Goal: Information Seeking & Learning: Learn about a topic

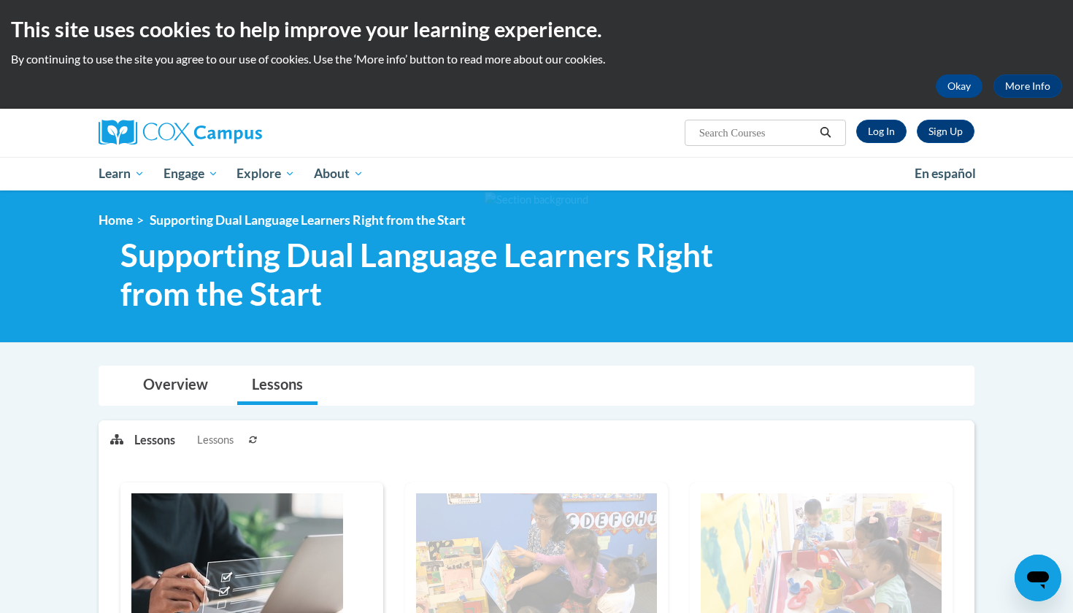
click at [769, 133] on input "Search..." at bounding box center [756, 133] width 117 height 18
click at [866, 131] on link "Log In" at bounding box center [881, 131] width 50 height 23
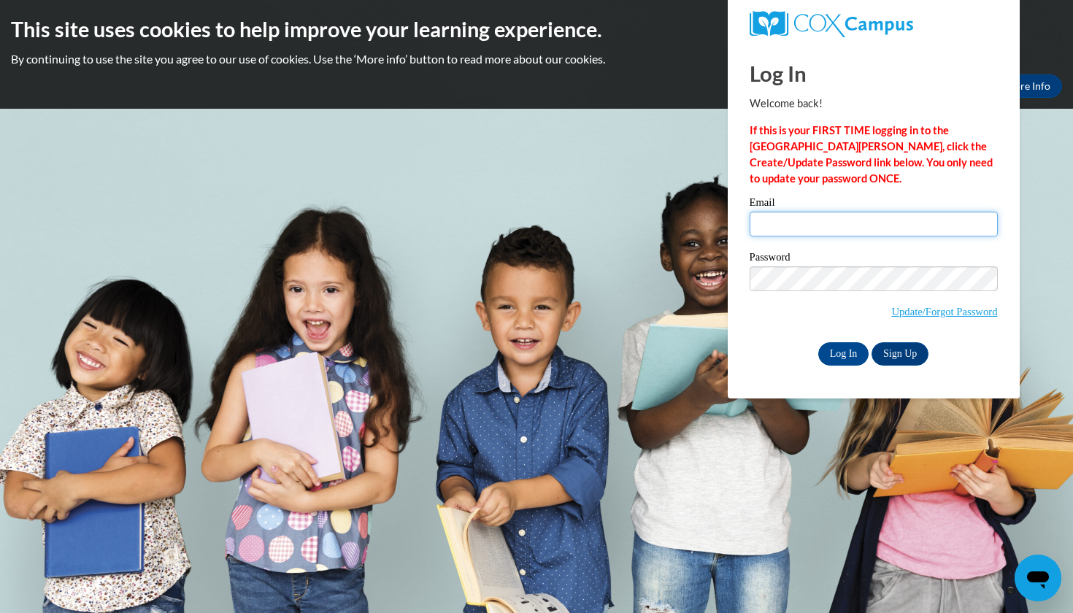
type input "sefreeman6@crimson.UA.edu"
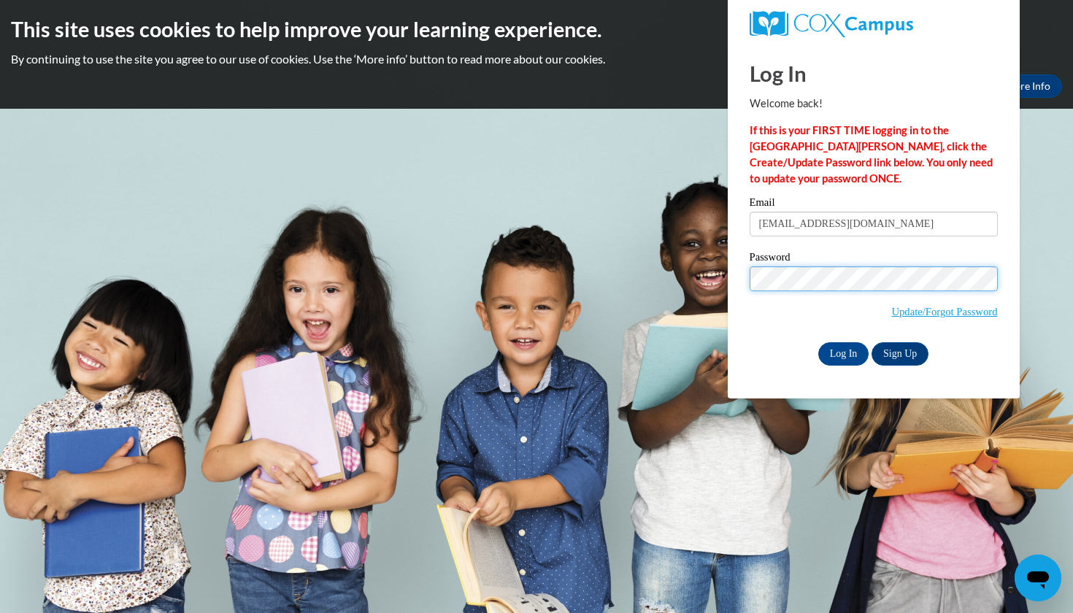
click at [842, 351] on input "Log In" at bounding box center [843, 353] width 51 height 23
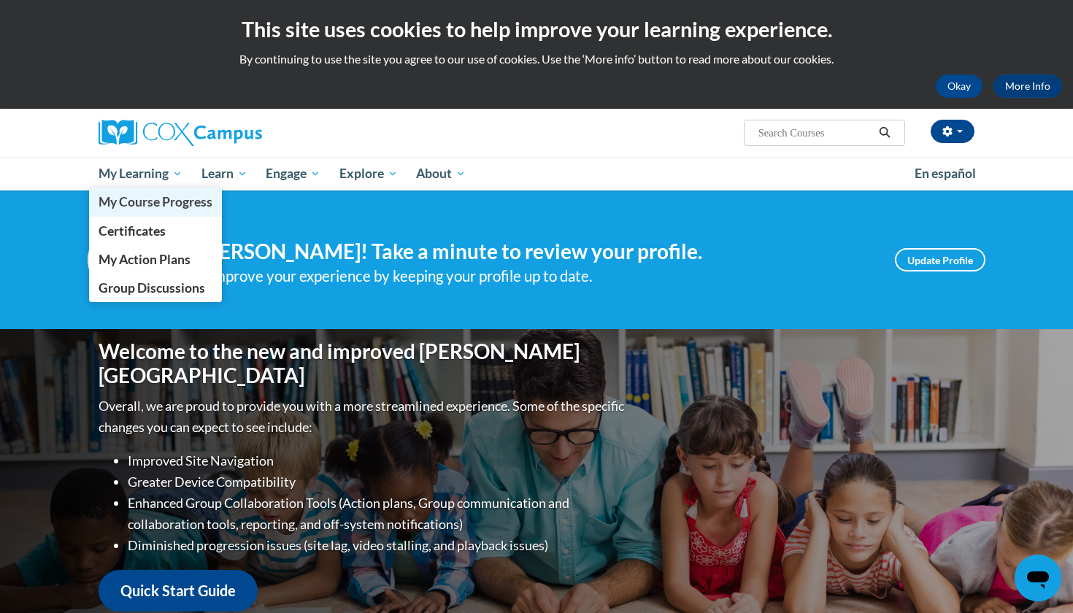
click at [164, 215] on link "My Course Progress" at bounding box center [155, 202] width 133 height 28
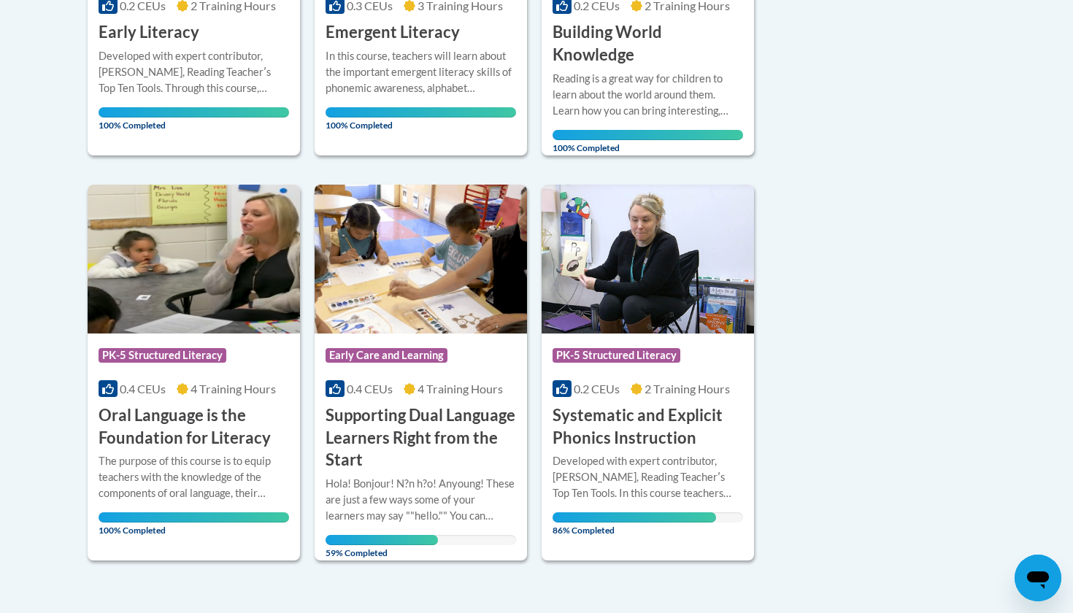
scroll to position [977, 0]
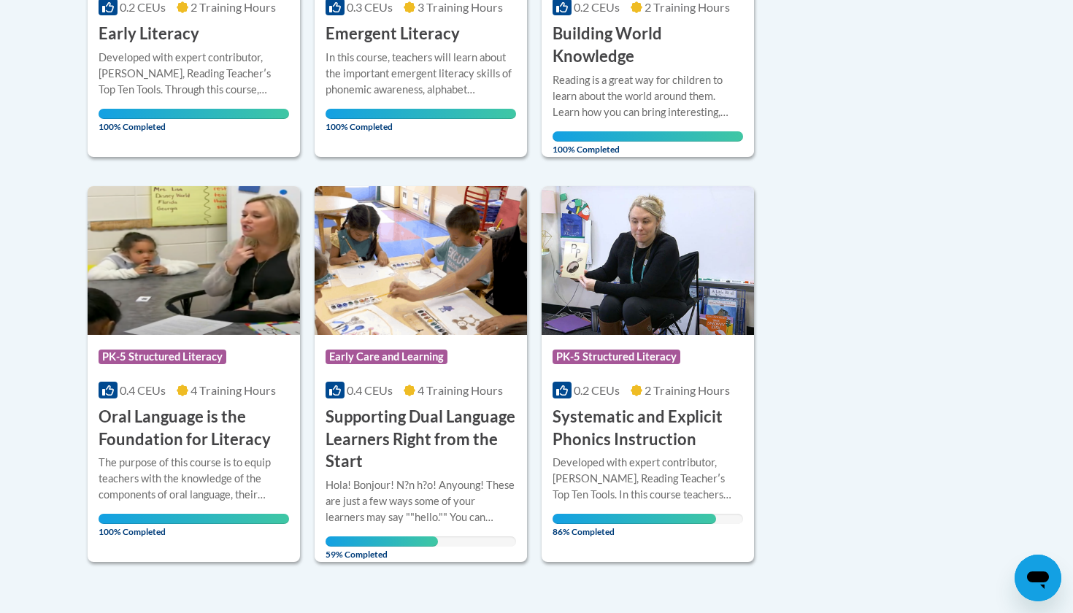
click at [603, 418] on h3 "Systematic and Explicit Phonics Instruction" at bounding box center [648, 428] width 191 height 45
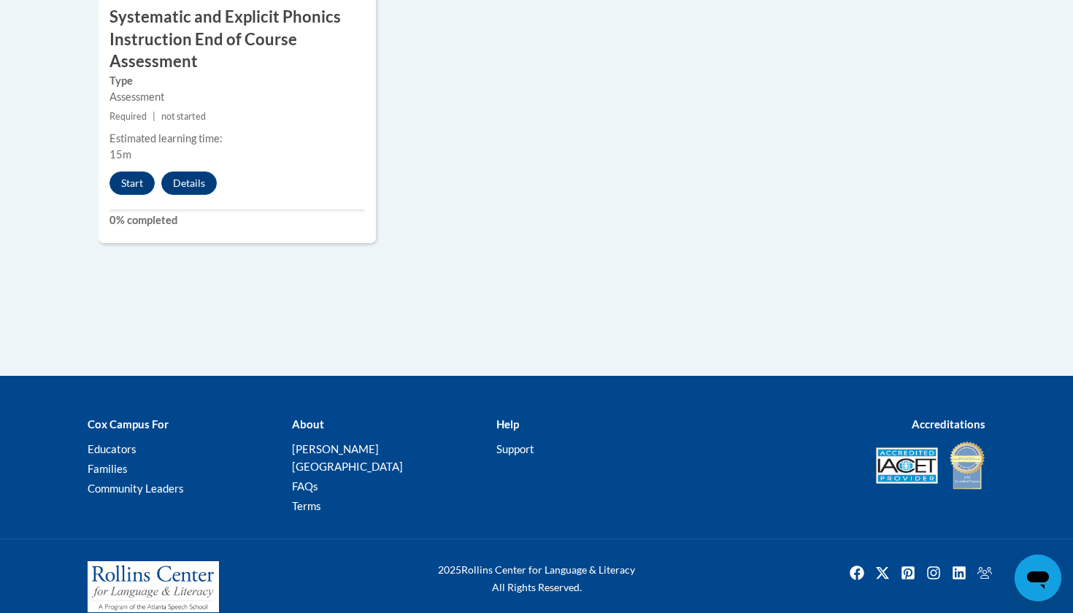
scroll to position [1429, 0]
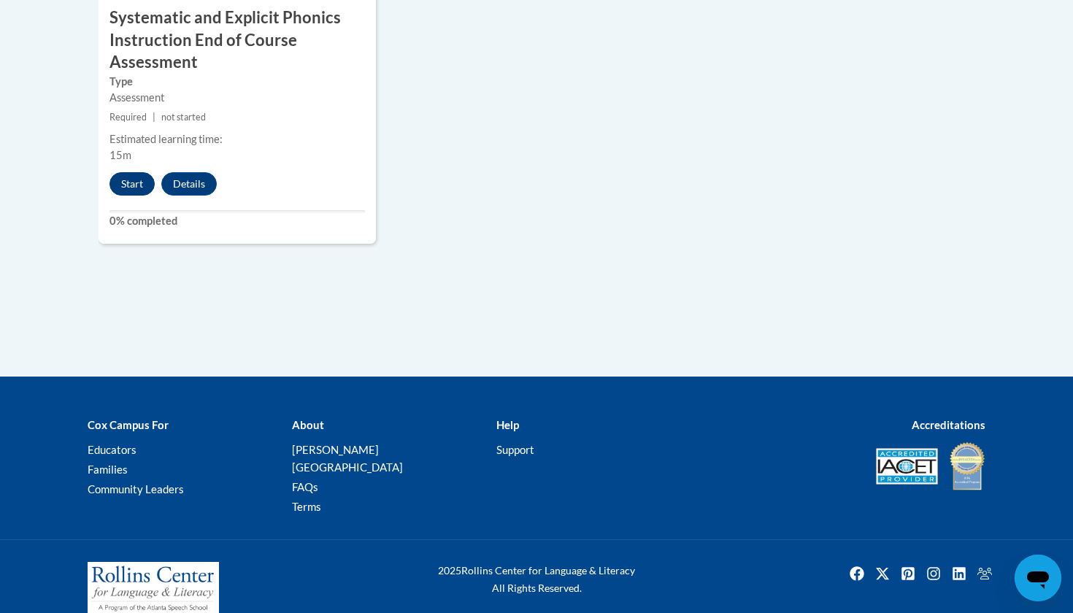
click at [131, 178] on button "Start" at bounding box center [131, 183] width 45 height 23
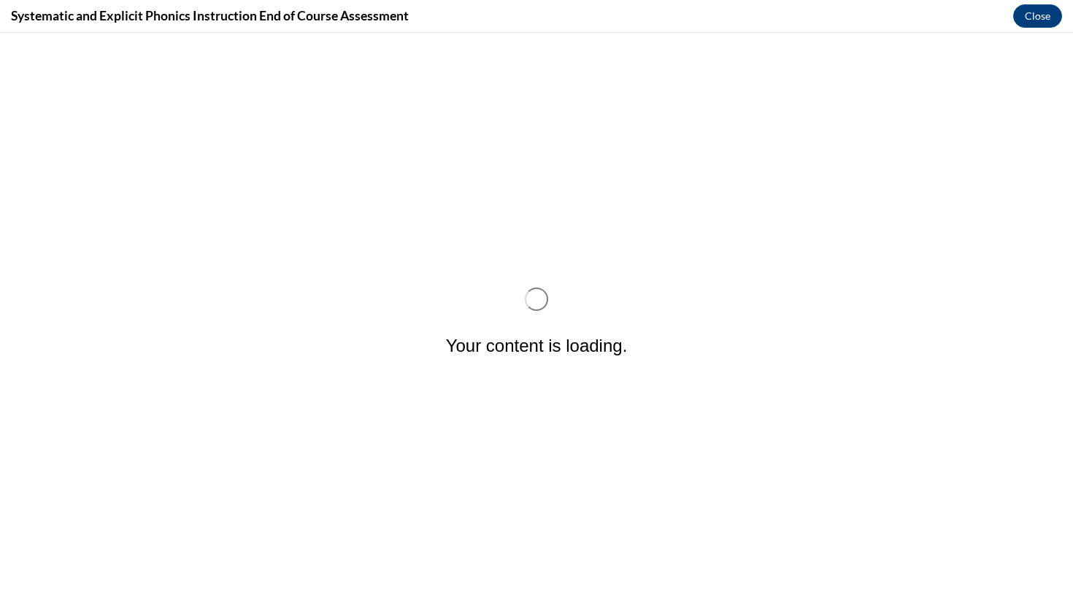
scroll to position [0, 0]
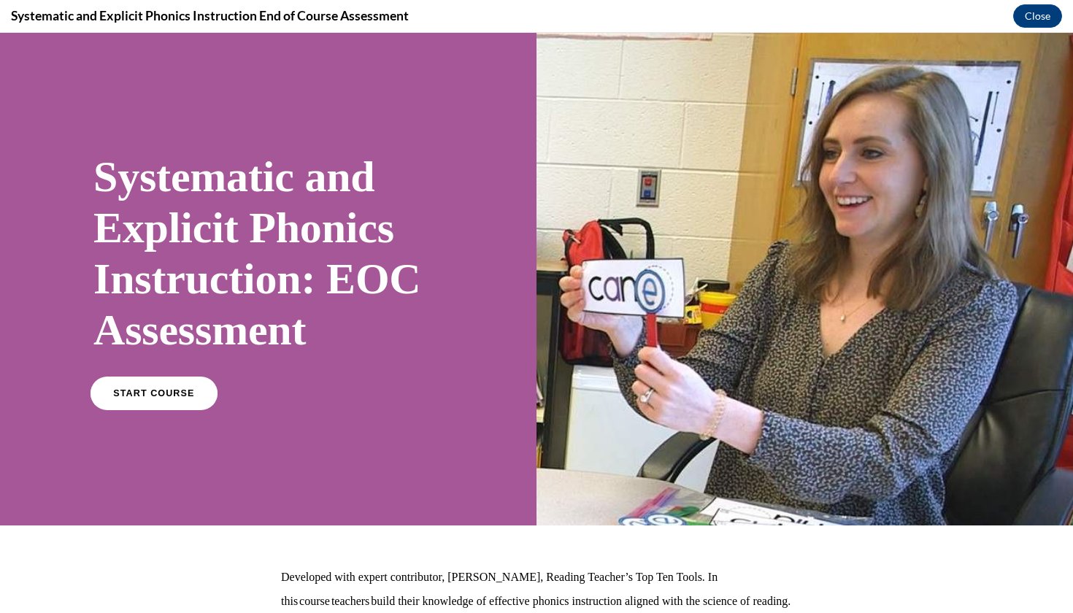
click at [152, 406] on link "START COURSE" at bounding box center [154, 394] width 127 height 34
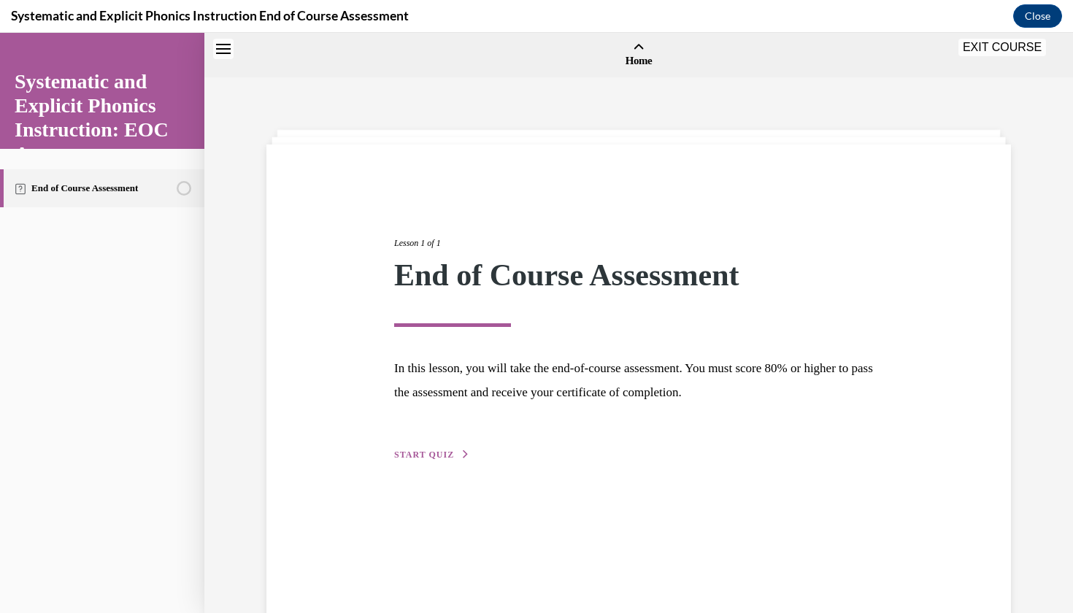
scroll to position [45, 0]
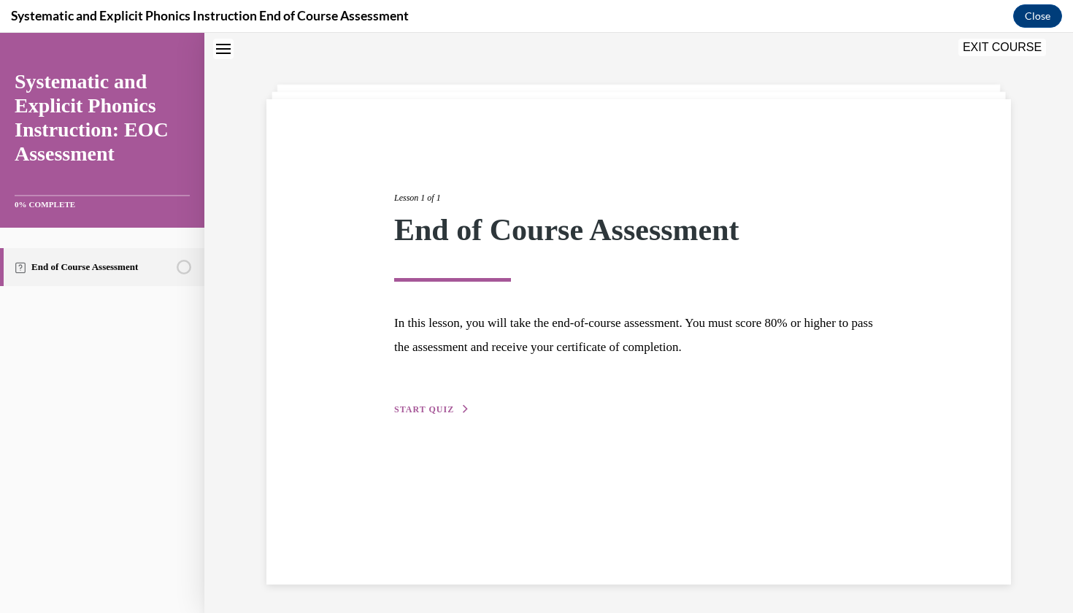
click at [420, 407] on span "START QUIZ" at bounding box center [424, 409] width 60 height 10
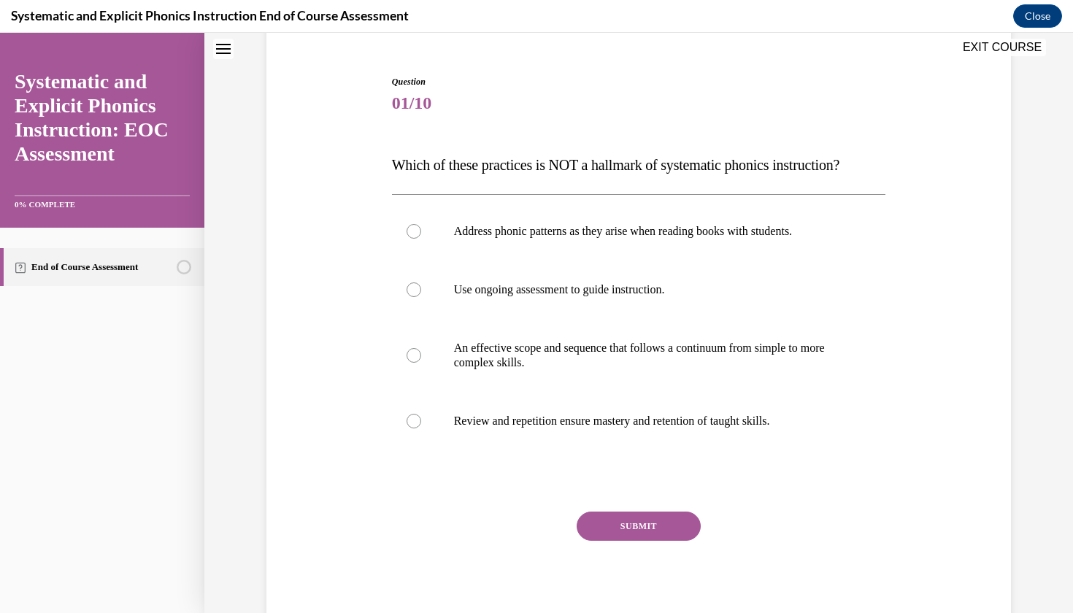
scroll to position [127, 0]
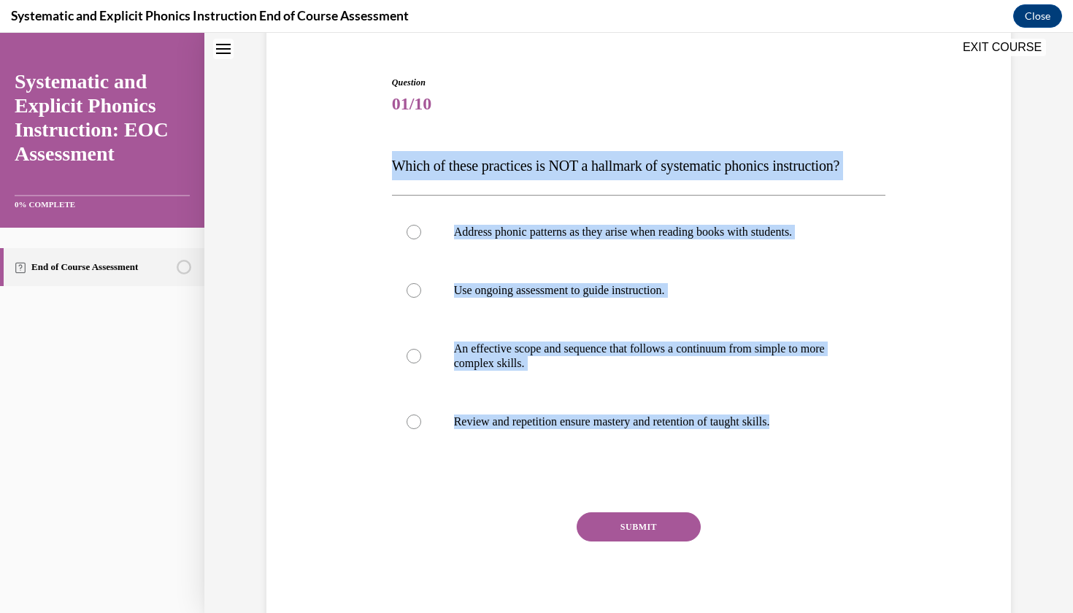
drag, startPoint x: 377, startPoint y: 164, endPoint x: 848, endPoint y: 462, distance: 557.5
click at [848, 462] on div "Question 01/10 Which of these practices is NOT a hallmark of systematic phonics…" at bounding box center [639, 332] width 752 height 600
copy div "Which of these practices is NOT a hallmark of systematic phonics instruction? A…"
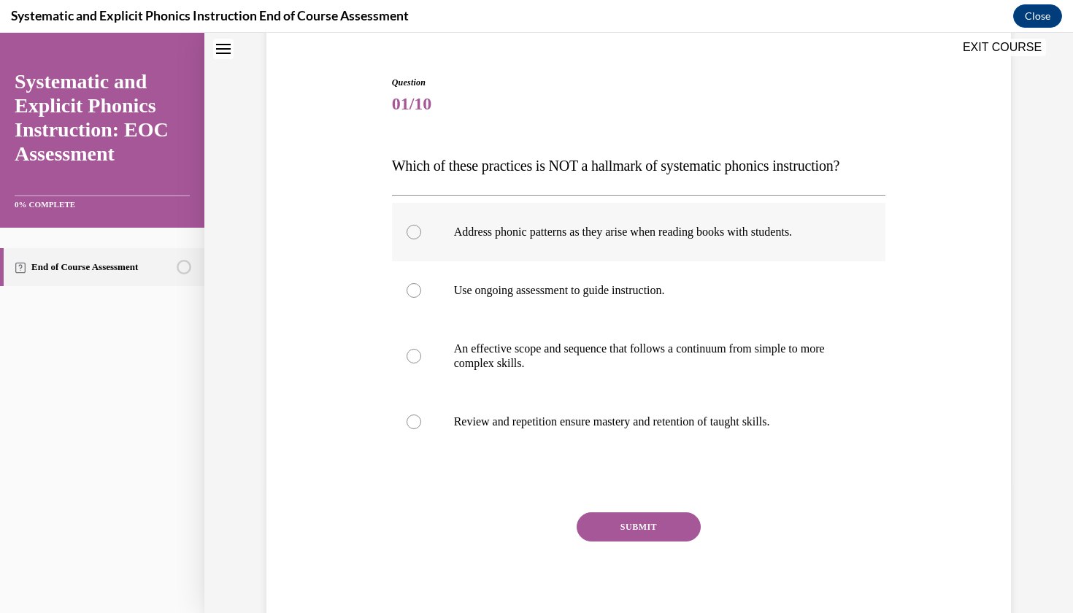
click at [424, 242] on div at bounding box center [639, 232] width 494 height 58
click at [636, 526] on button "SUBMIT" at bounding box center [639, 526] width 124 height 29
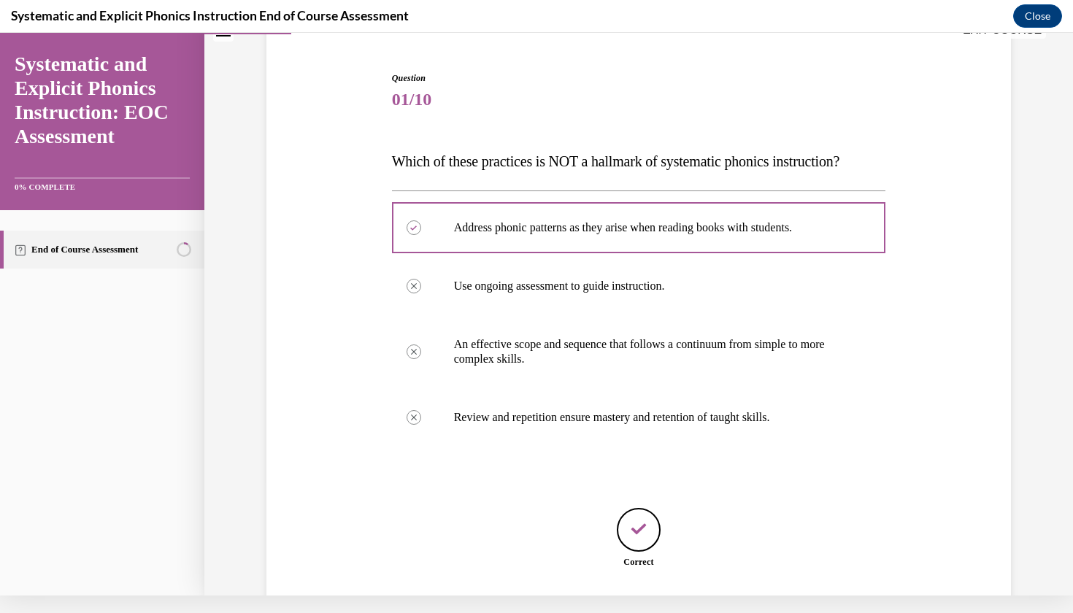
scroll to position [204, 0]
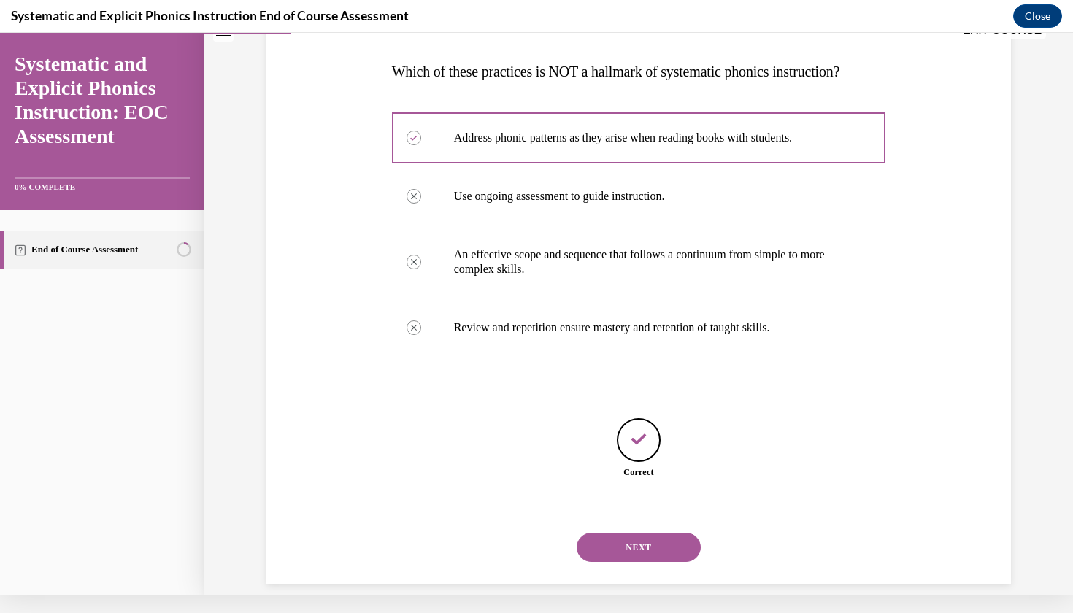
click at [653, 533] on button "NEXT" at bounding box center [639, 547] width 124 height 29
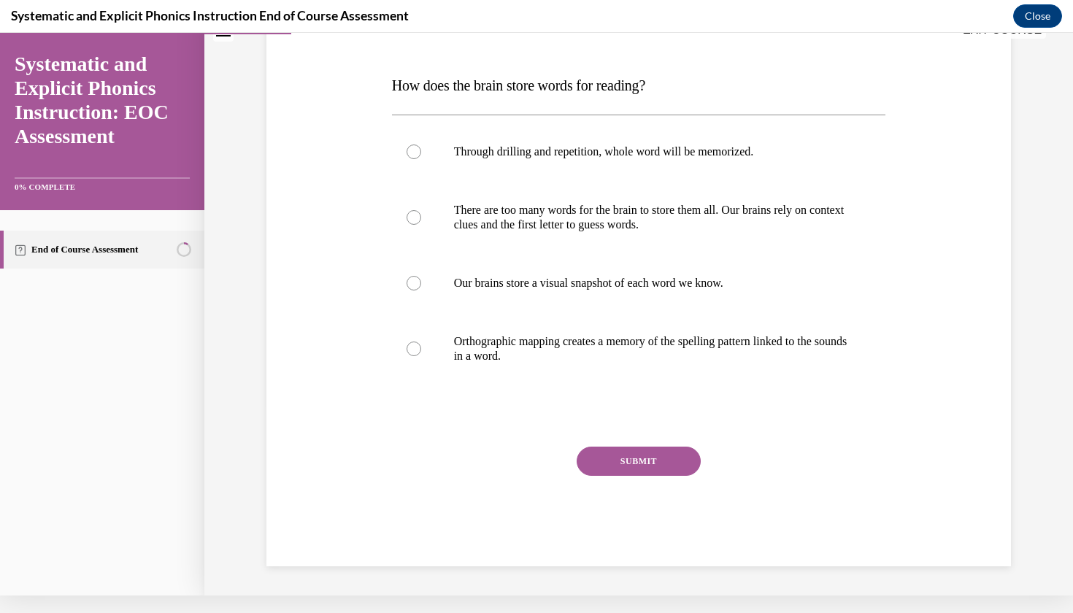
scroll to position [0, 0]
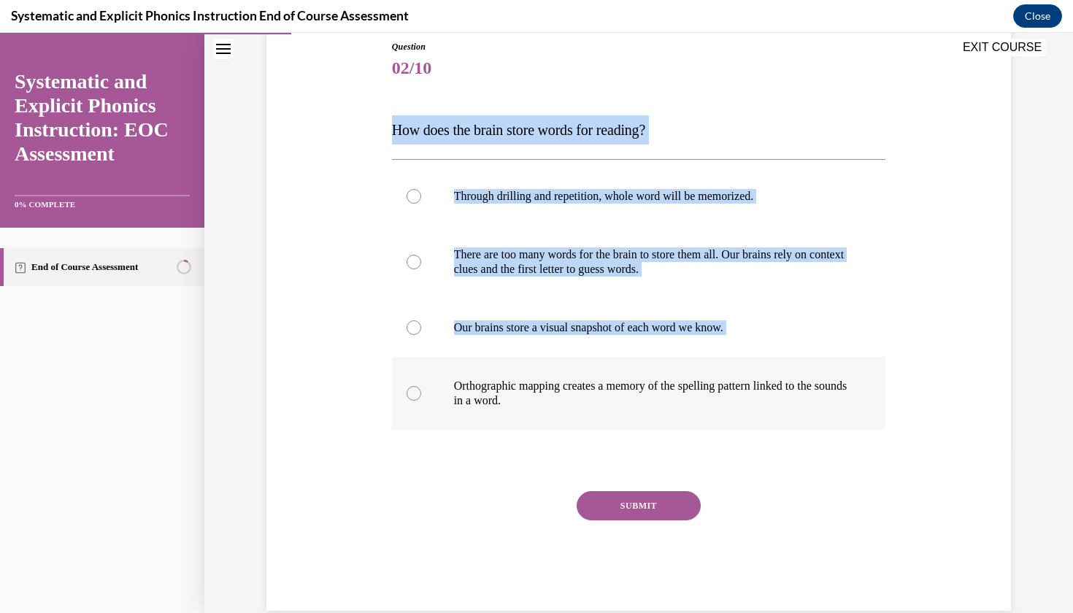
drag, startPoint x: 377, startPoint y: 118, endPoint x: 572, endPoint y: 409, distance: 350.0
click at [573, 409] on div "Question 02/10 How does the brain store words for reading? Through drilling and…" at bounding box center [639, 303] width 752 height 615
click at [385, 134] on div "Question 02/10 How does the brain store words for reading? Through drilling and…" at bounding box center [639, 303] width 752 height 615
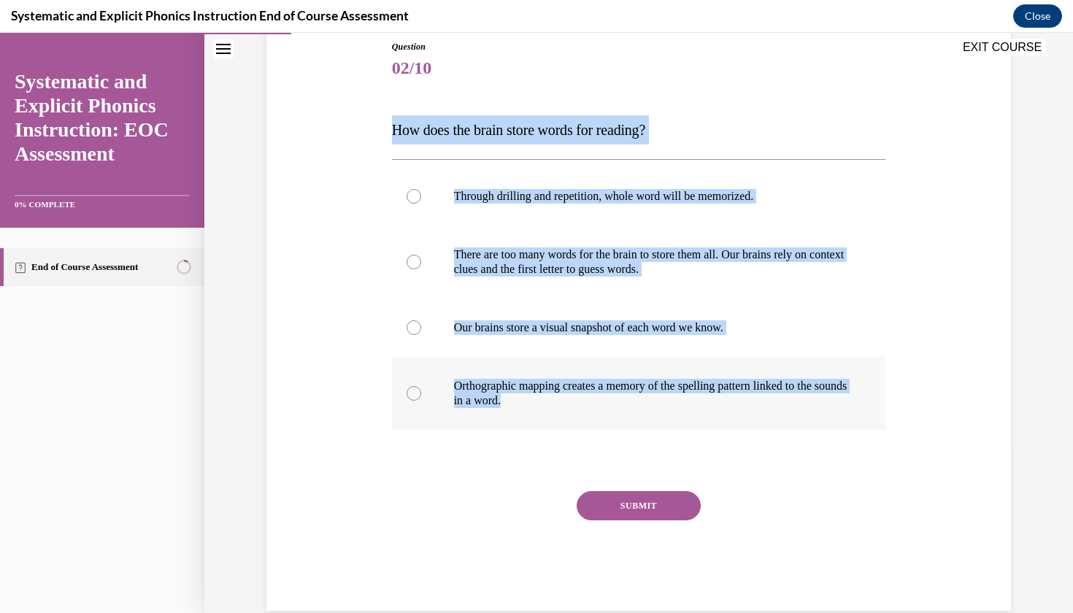
drag, startPoint x: 387, startPoint y: 118, endPoint x: 541, endPoint y: 404, distance: 325.6
click at [541, 404] on div "Question 02/10 How does the brain store words for reading? Through drilling and…" at bounding box center [639, 303] width 752 height 615
copy div "How does the brain store words for reading? Through drilling and repetition, wh…"
click at [418, 388] on div at bounding box center [414, 393] width 15 height 15
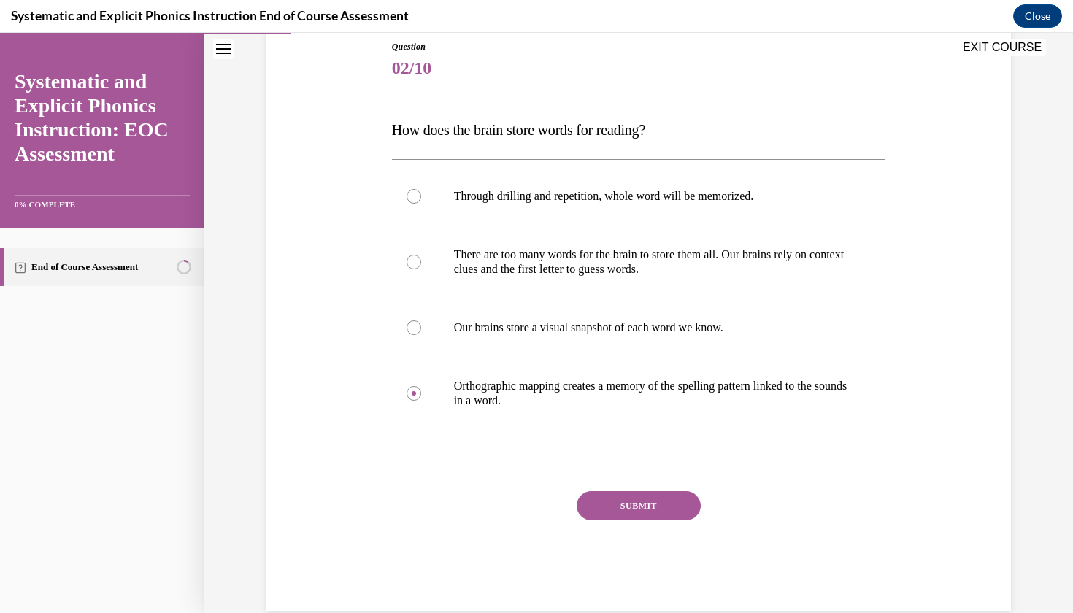
click at [654, 504] on button "SUBMIT" at bounding box center [639, 505] width 124 height 29
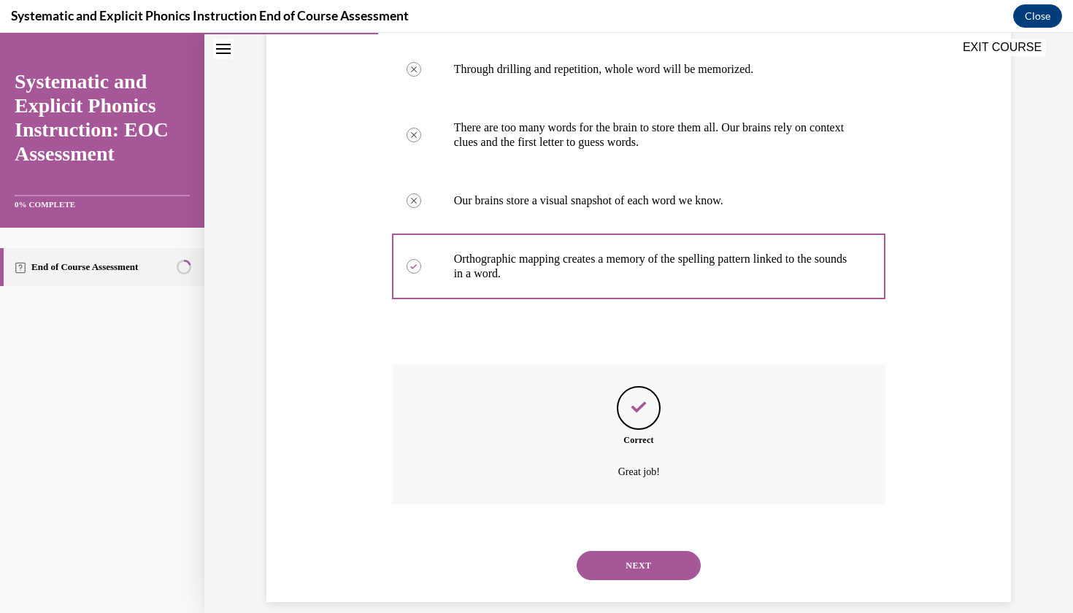
click at [630, 551] on button "NEXT" at bounding box center [639, 565] width 124 height 29
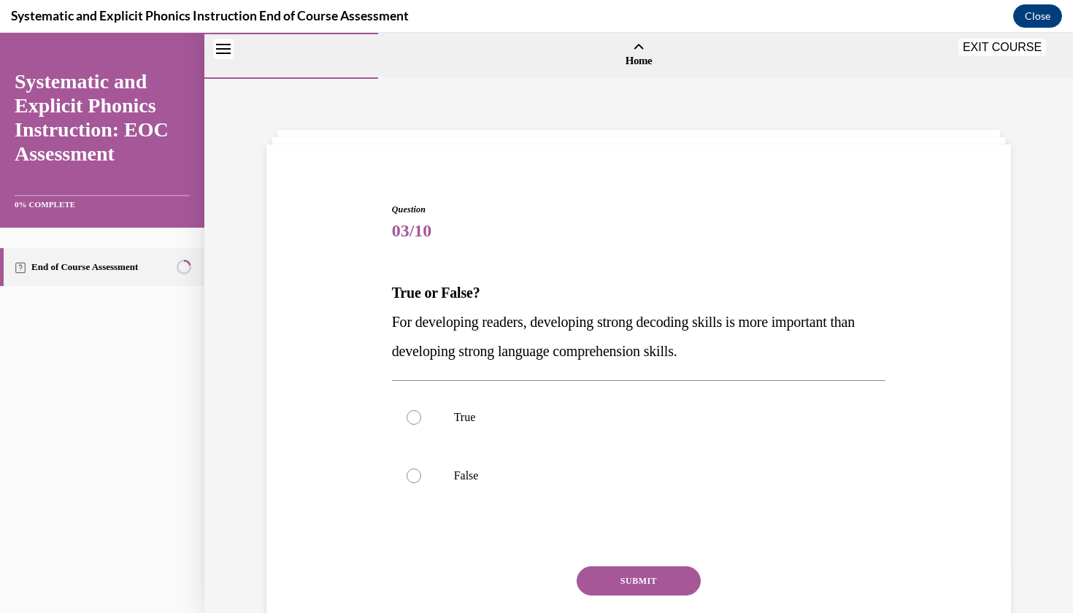
scroll to position [80, 0]
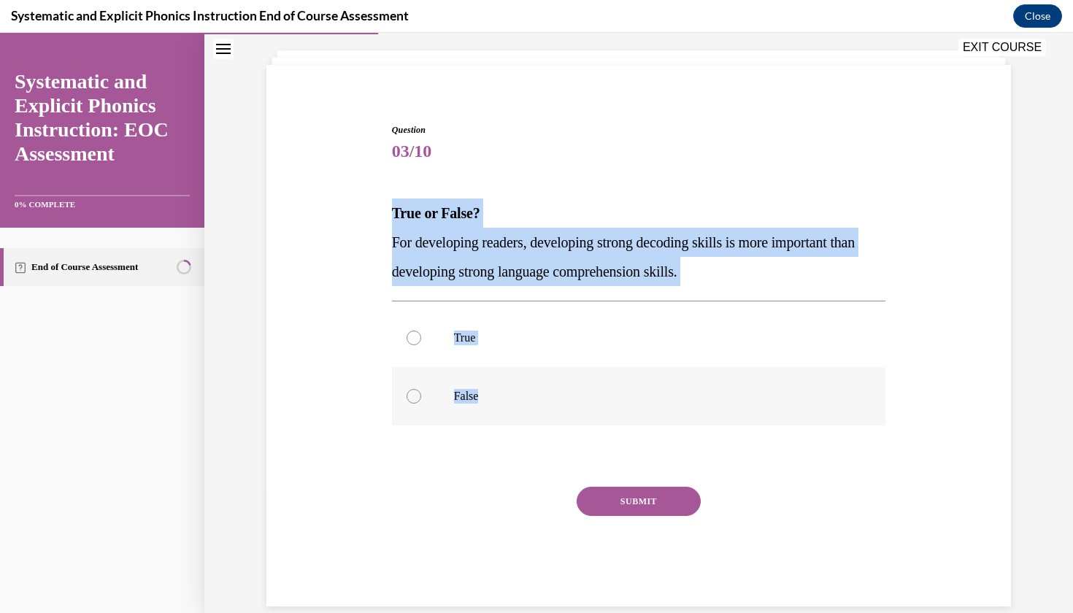
drag, startPoint x: 388, startPoint y: 208, endPoint x: 496, endPoint y: 403, distance: 223.2
click at [496, 403] on div "Question 03/10 True or False? For developing readers, developing strong decodin…" at bounding box center [638, 353] width 501 height 505
copy div "True or False? For developing readers, developing strong decoding skills is mor…"
click at [489, 372] on div at bounding box center [639, 396] width 494 height 58
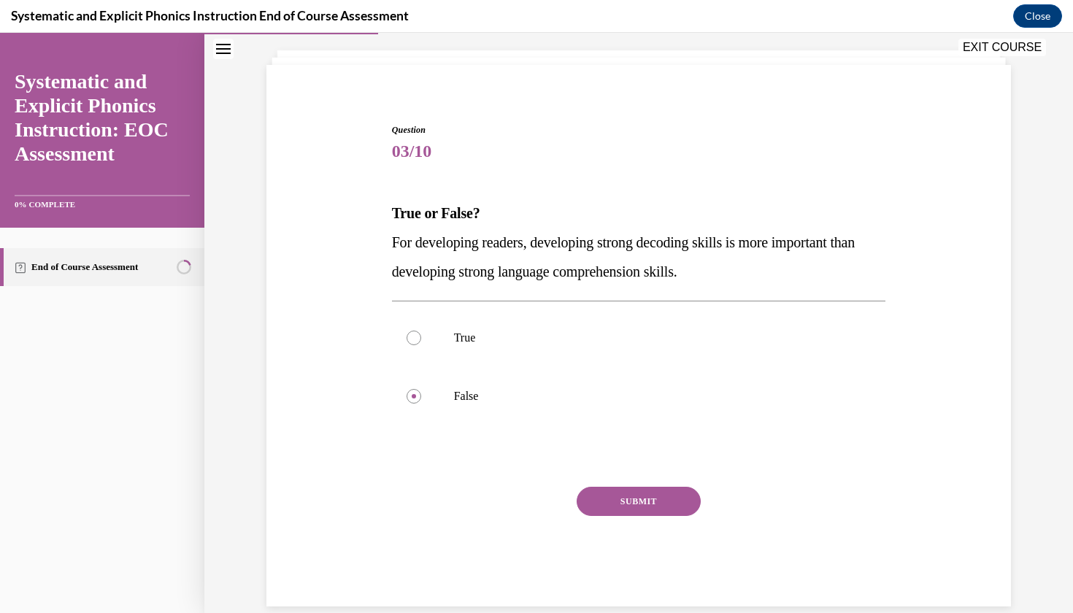
click at [673, 502] on button "SUBMIT" at bounding box center [639, 501] width 124 height 29
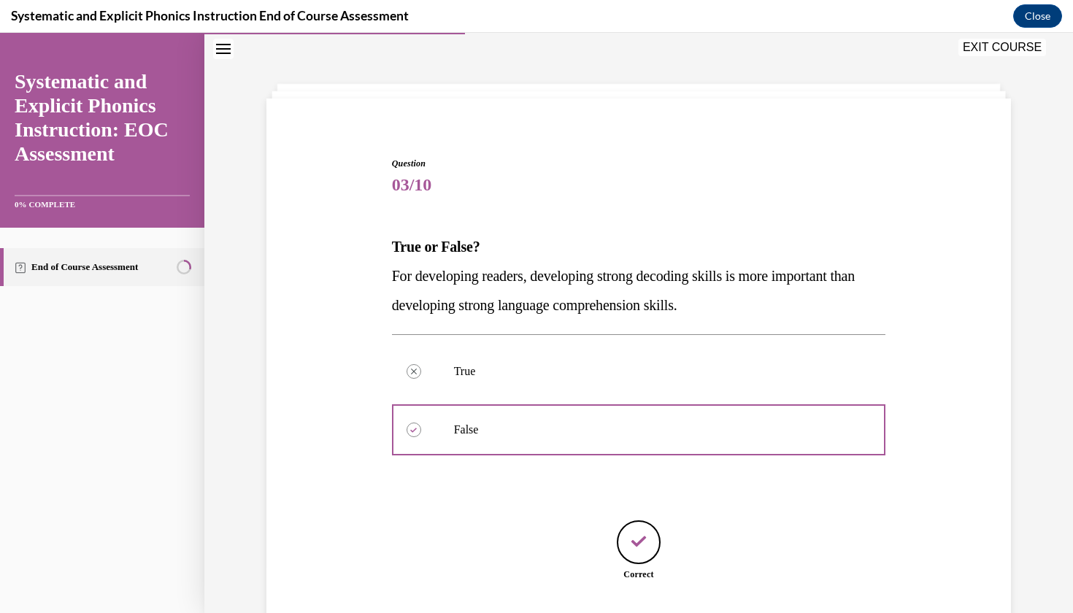
scroll to position [131, 0]
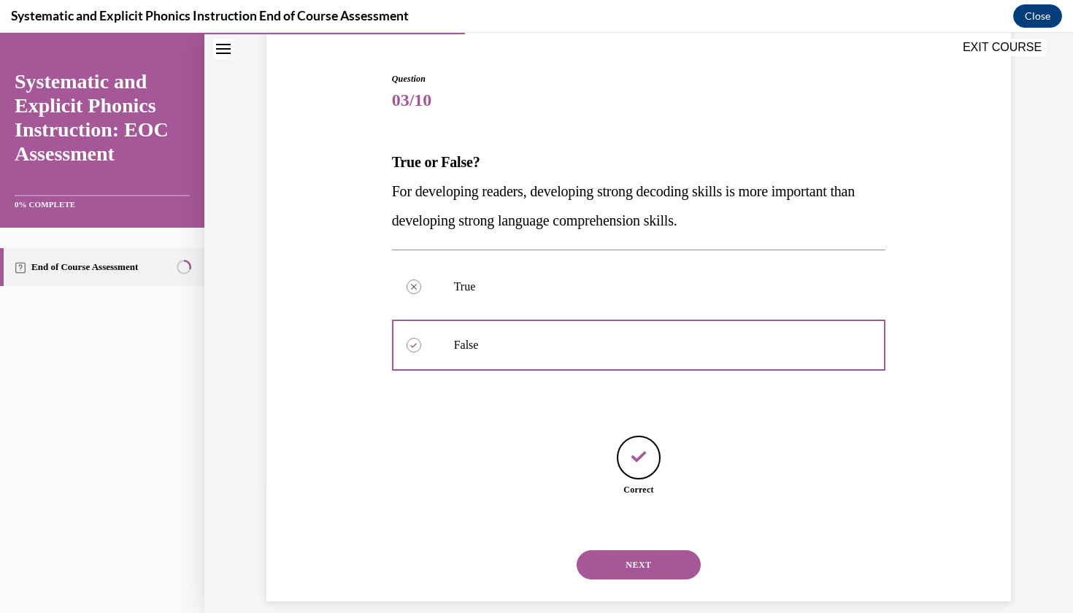
click at [658, 550] on button "NEXT" at bounding box center [639, 564] width 124 height 29
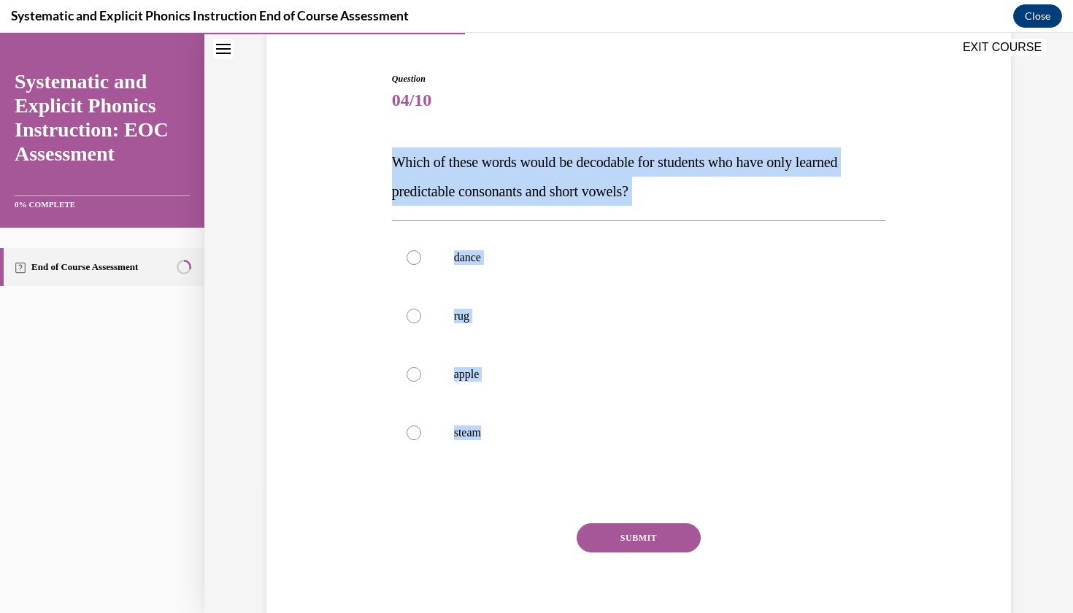
drag, startPoint x: 385, startPoint y: 155, endPoint x: 503, endPoint y: 480, distance: 344.8
click at [503, 480] on div "Question 04/10 Which of these words would be decodable for students who have on…" at bounding box center [639, 335] width 752 height 615
copy div "Which of these words would be decodable for students who have only learned pred…"
click at [510, 316] on p "rug" at bounding box center [652, 316] width 396 height 15
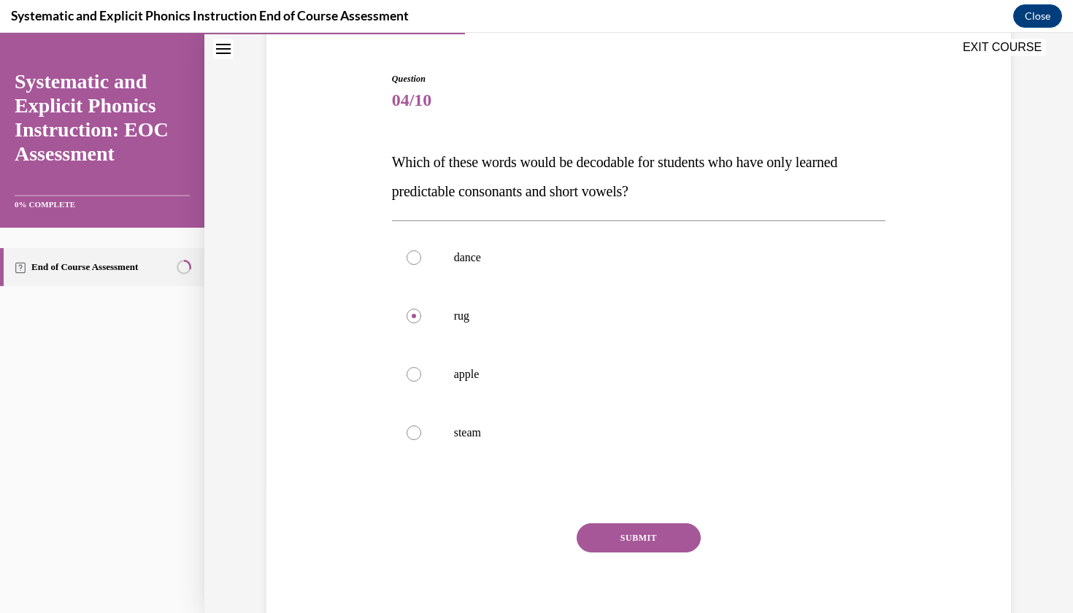
click at [654, 544] on button "SUBMIT" at bounding box center [639, 537] width 124 height 29
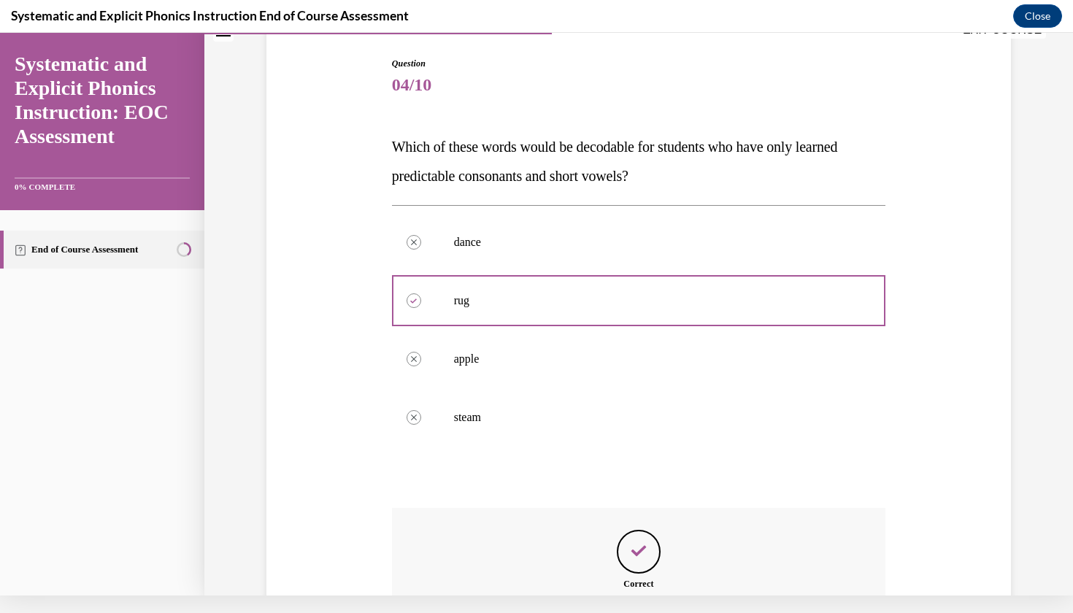
scroll to position [290, 0]
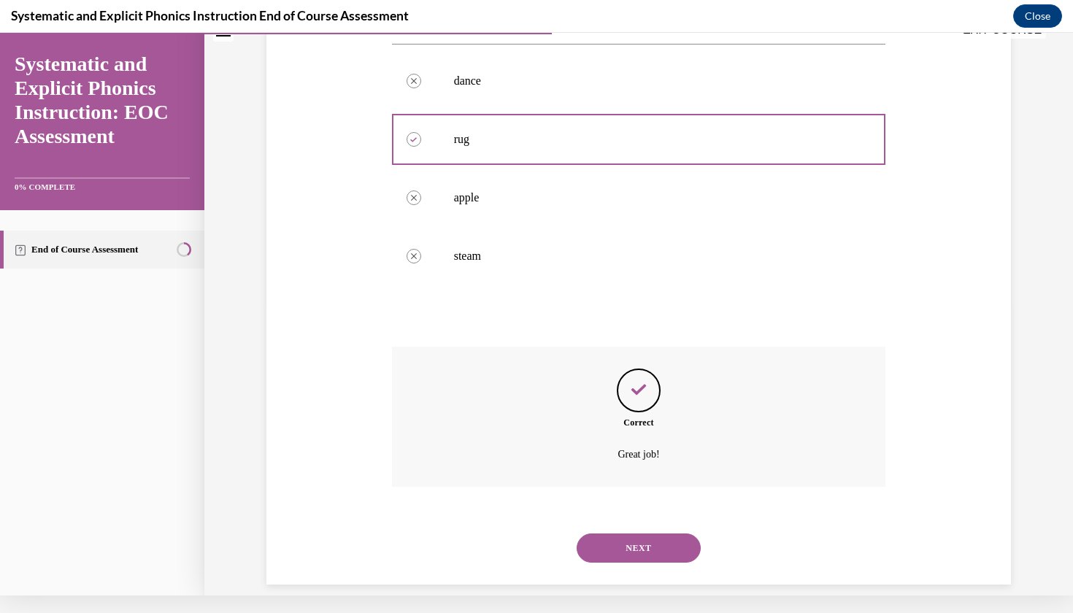
click at [648, 540] on button "NEXT" at bounding box center [639, 548] width 124 height 29
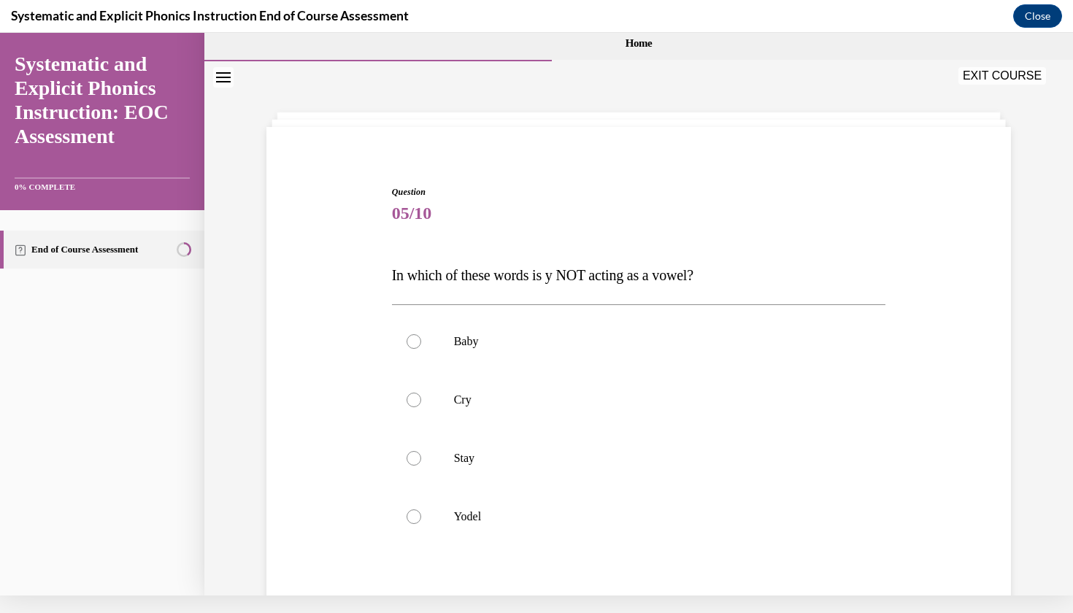
scroll to position [0, 0]
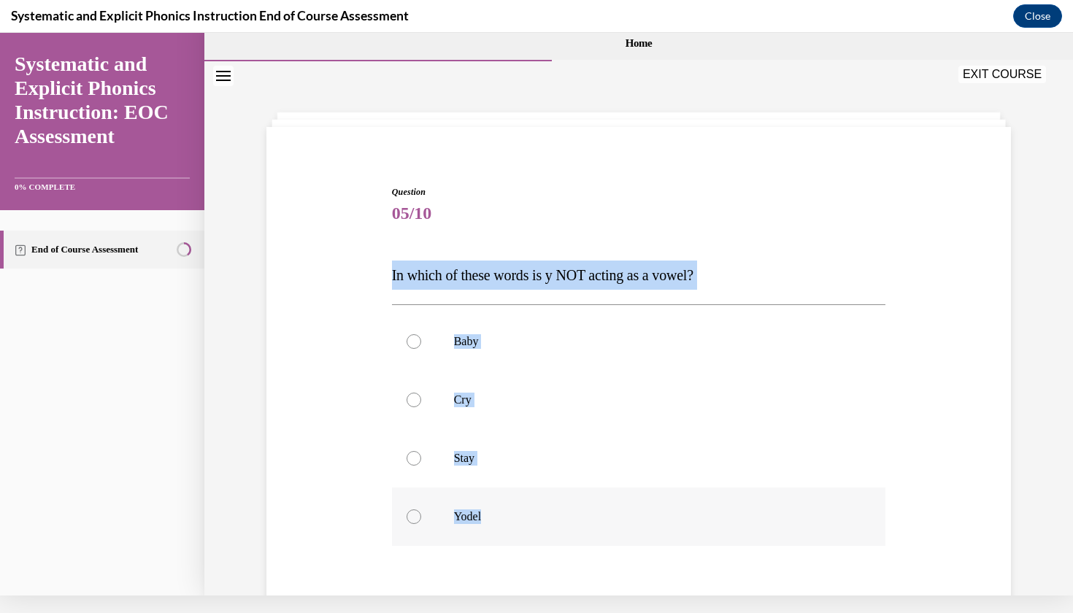
drag, startPoint x: 391, startPoint y: 275, endPoint x: 516, endPoint y: 520, distance: 274.9
click at [516, 520] on div "Question 05/10 In which of these words is y NOT acting as a vowel? Baby Cry Sta…" at bounding box center [639, 434] width 752 height 585
copy div "In which of these words is y NOT acting as a vowel? Baby Cry Stay Yodel"
click at [479, 499] on div at bounding box center [639, 517] width 494 height 58
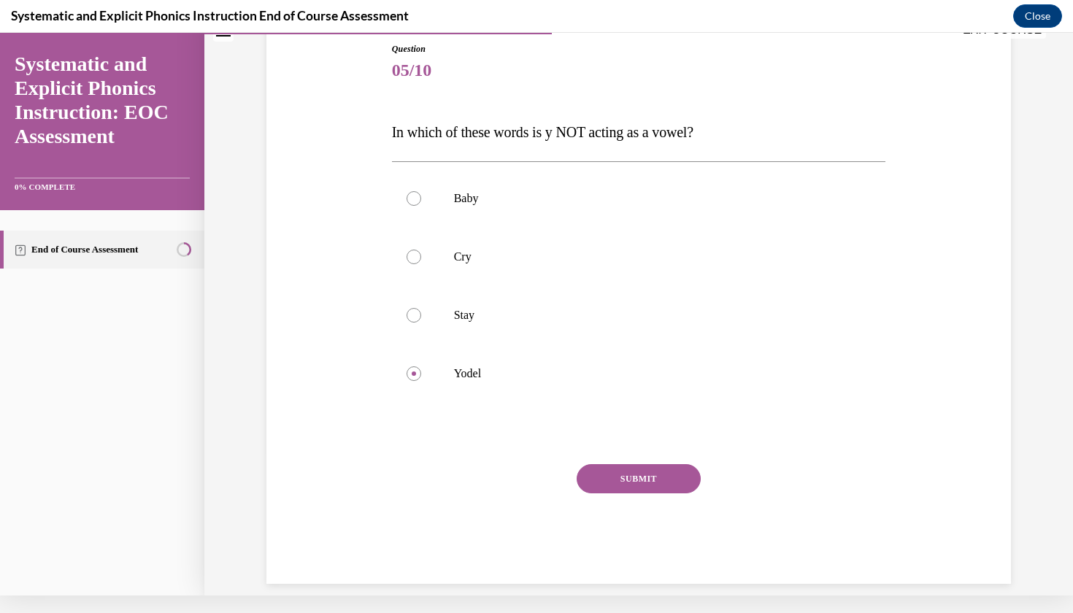
click at [653, 480] on button "SUBMIT" at bounding box center [639, 478] width 124 height 29
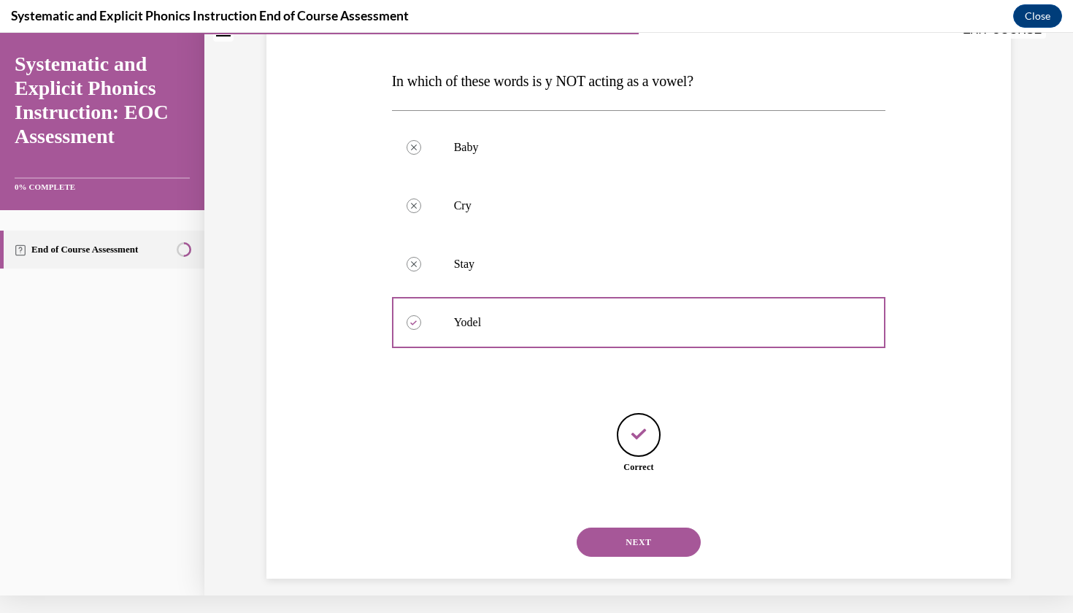
scroll to position [189, 0]
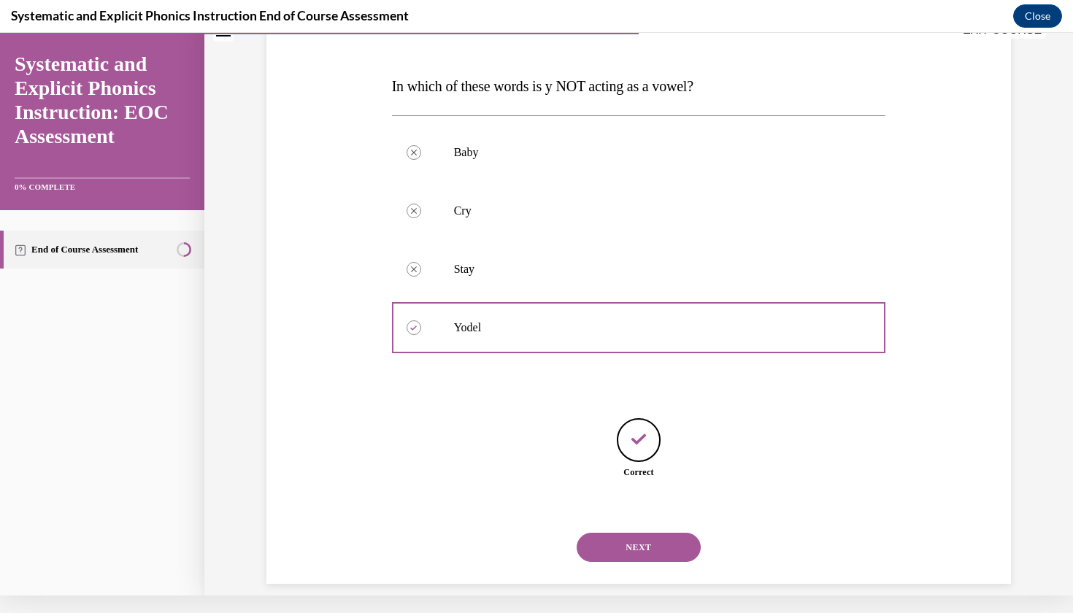
click at [636, 533] on button "NEXT" at bounding box center [639, 547] width 124 height 29
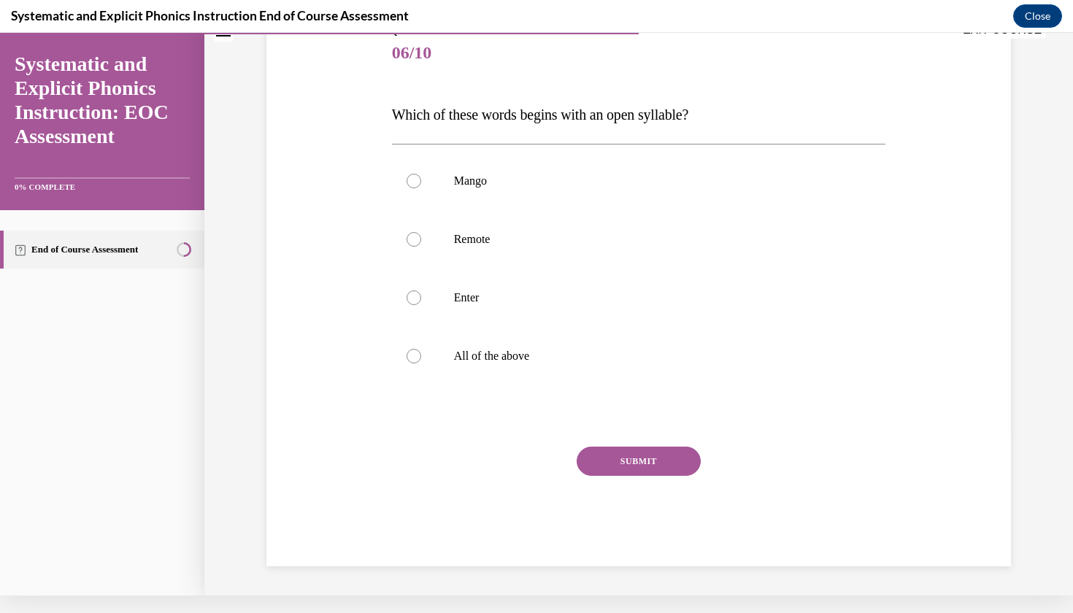
scroll to position [143, 0]
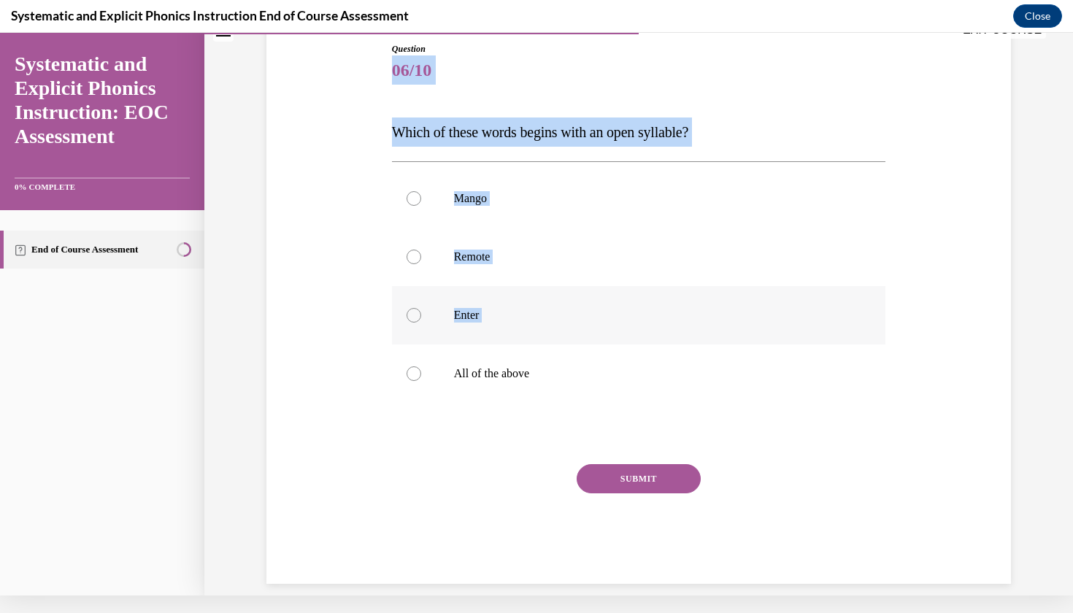
drag, startPoint x: 388, startPoint y: 74, endPoint x: 544, endPoint y: 342, distance: 310.1
click at [544, 342] on div "Question 06/10 Which of these words begins with an open syllable? Mango Remote …" at bounding box center [638, 302] width 501 height 564
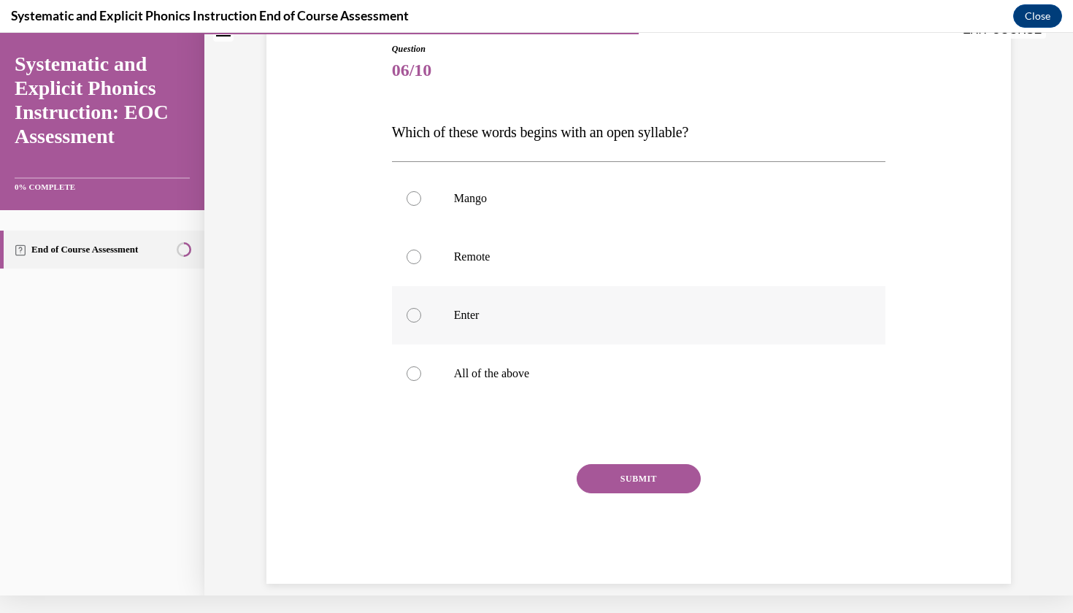
click at [544, 342] on div at bounding box center [639, 315] width 494 height 58
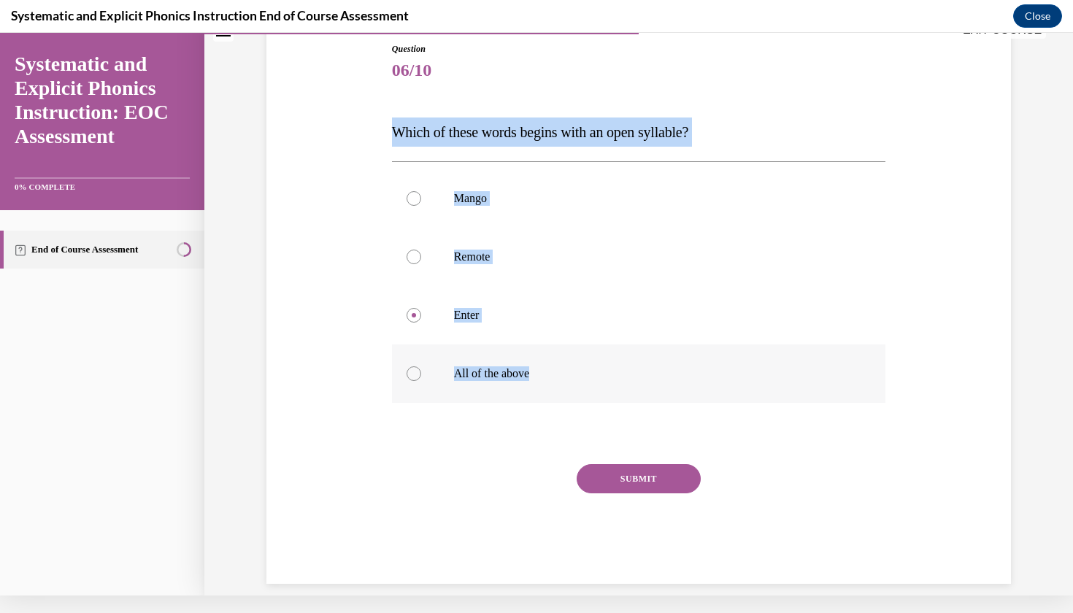
drag, startPoint x: 396, startPoint y: 87, endPoint x: 601, endPoint y: 374, distance: 352.8
click at [601, 374] on div "Question 06/10 Which of these words begins with an open syllable? Mango Remote …" at bounding box center [639, 313] width 494 height 542
copy div "Which of these words begins with an open syllable? Mango Remote Enter All of th…"
click at [529, 247] on div at bounding box center [639, 257] width 494 height 58
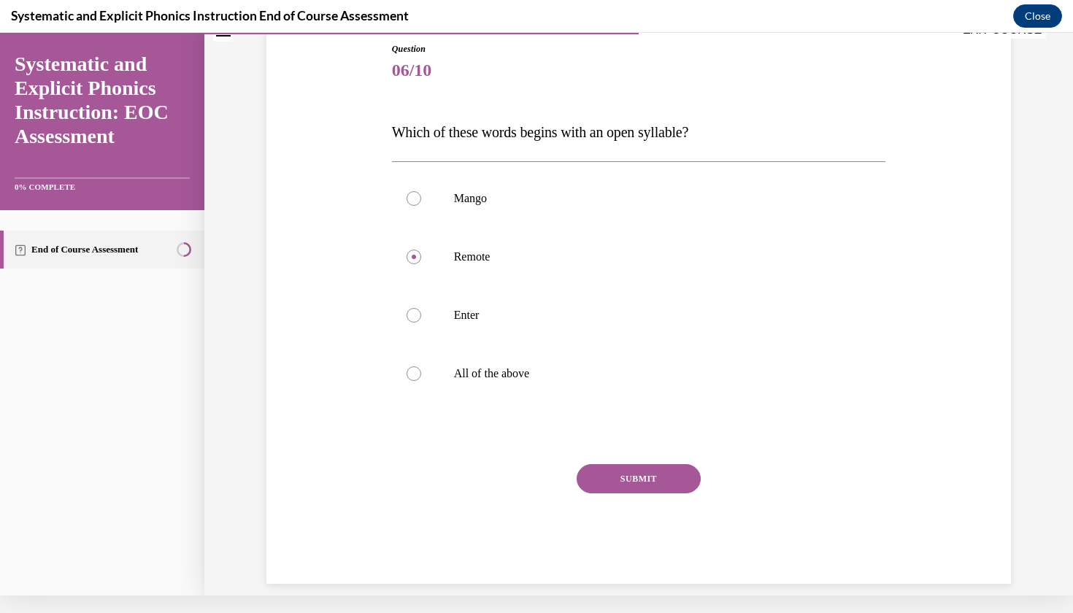
click at [646, 488] on button "SUBMIT" at bounding box center [639, 478] width 124 height 29
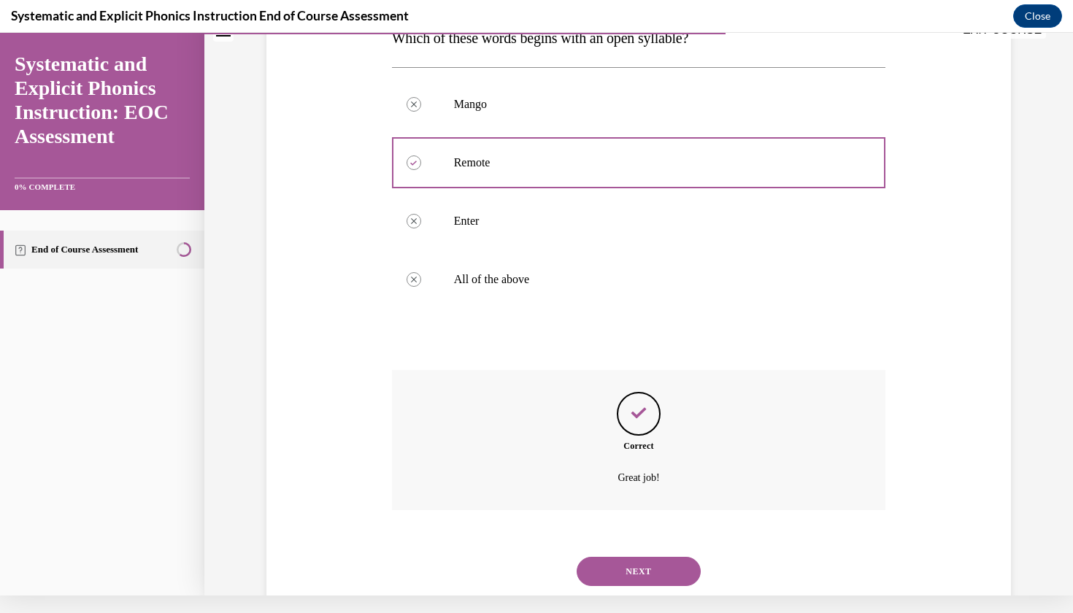
scroll to position [261, 0]
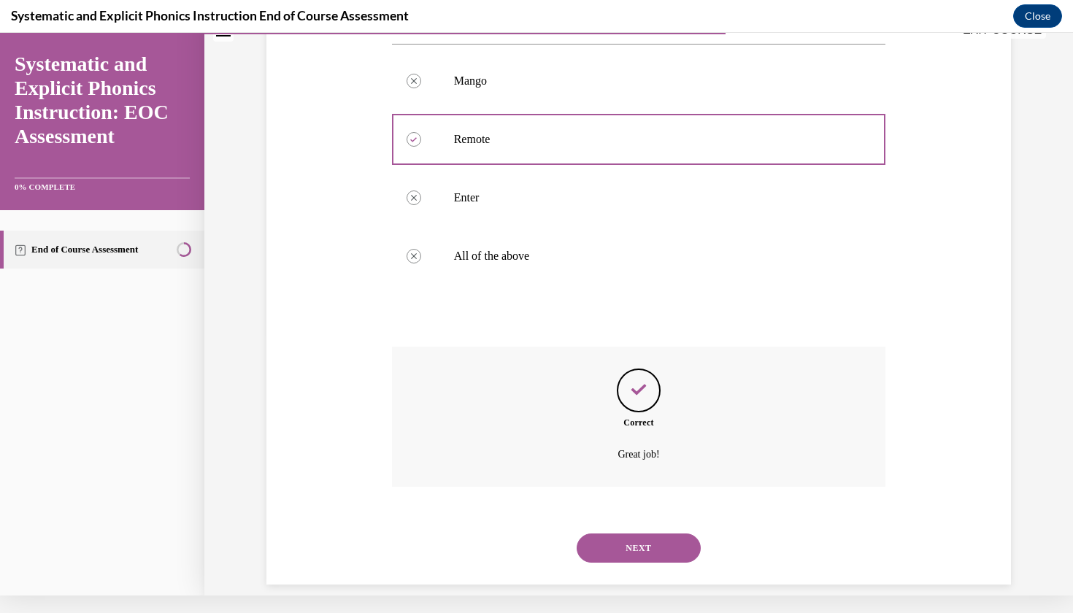
click at [642, 534] on button "NEXT" at bounding box center [639, 548] width 124 height 29
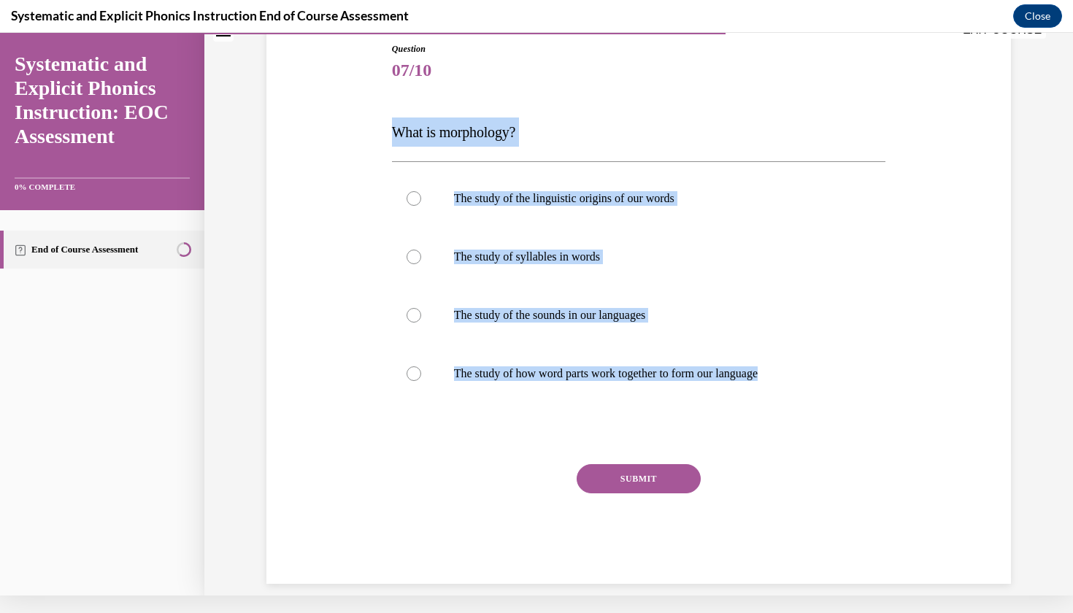
drag, startPoint x: 385, startPoint y: 124, endPoint x: 776, endPoint y: 419, distance: 490.0
click at [776, 419] on div "Question 07/10 What is morphology? The study of the linguistic origins of our w…" at bounding box center [639, 291] width 752 height 585
copy div "What is morphology? The study of the linguistic origins of our words The study …"
click at [504, 247] on div at bounding box center [639, 257] width 494 height 58
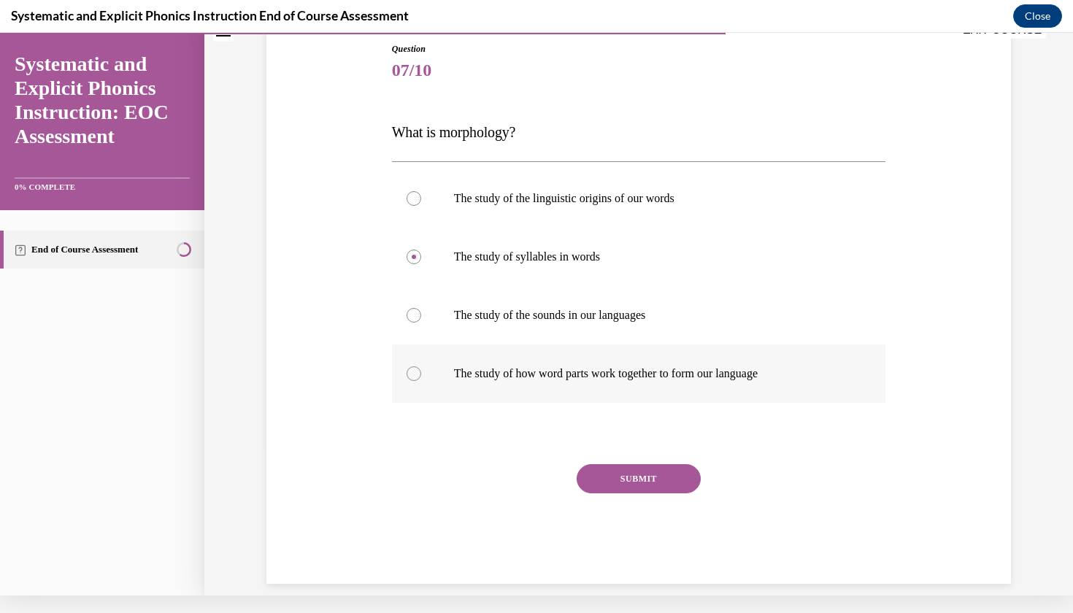
click at [571, 377] on p "The study of how word parts work together to form our language" at bounding box center [652, 373] width 396 height 15
click at [642, 468] on button "SUBMIT" at bounding box center [639, 478] width 124 height 29
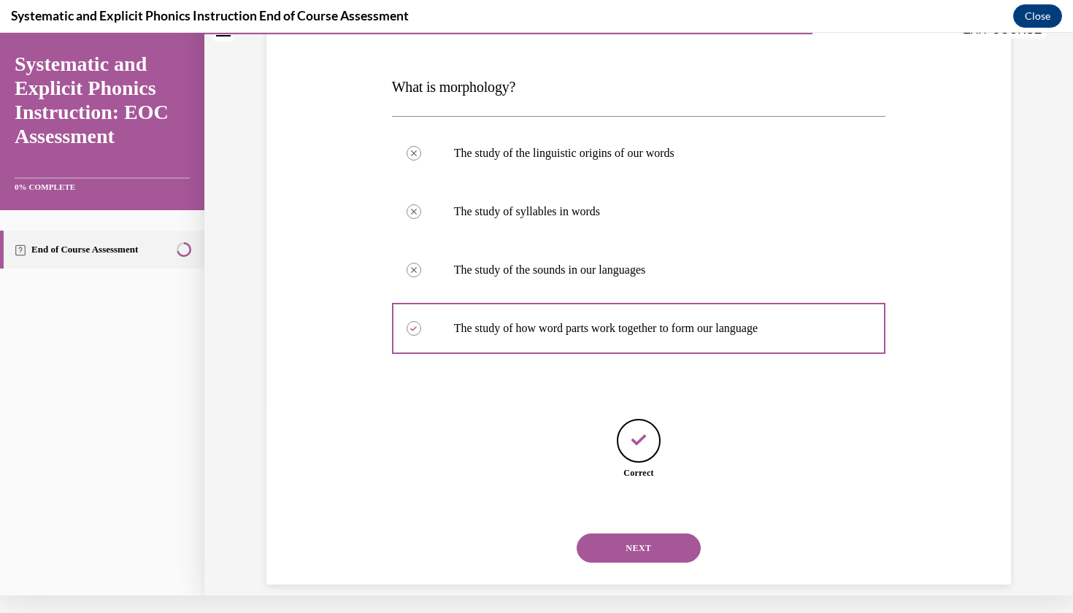
scroll to position [189, 0]
click at [637, 533] on button "NEXT" at bounding box center [639, 547] width 124 height 29
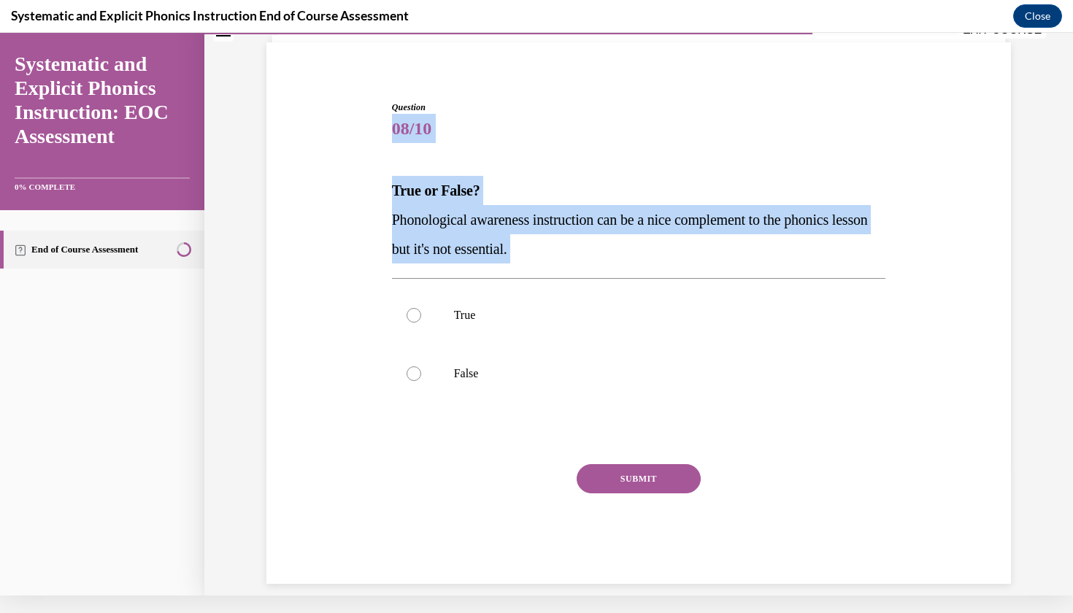
drag, startPoint x: 386, startPoint y: 112, endPoint x: 480, endPoint y: 272, distance: 185.5
click at [480, 272] on div "Question 08/10 True or False? Phonological awareness instruction can be a nice …" at bounding box center [639, 320] width 752 height 527
click at [481, 142] on span "08/10" at bounding box center [639, 128] width 494 height 29
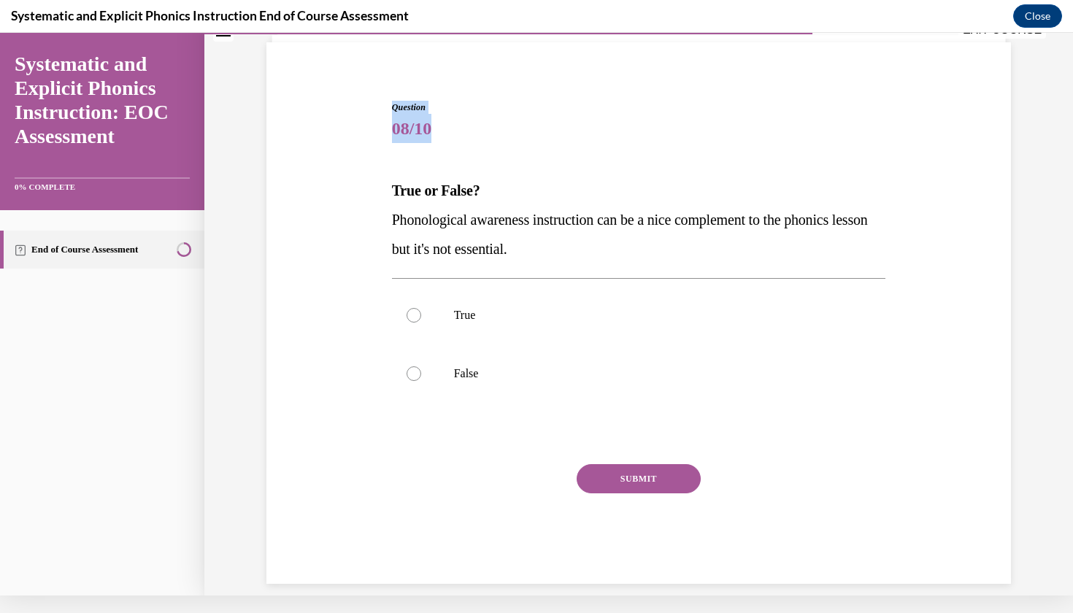
drag, startPoint x: 561, startPoint y: 141, endPoint x: 350, endPoint y: 101, distance: 214.6
click at [350, 101] on div "Question 08/10 True or False? Phonological awareness instruction can be a nice …" at bounding box center [639, 320] width 752 height 527
drag, startPoint x: 569, startPoint y: 142, endPoint x: 470, endPoint y: 122, distance: 101.4
click at [470, 123] on span "08/10" at bounding box center [639, 128] width 494 height 29
drag, startPoint x: 558, startPoint y: 142, endPoint x: 445, endPoint y: 131, distance: 113.0
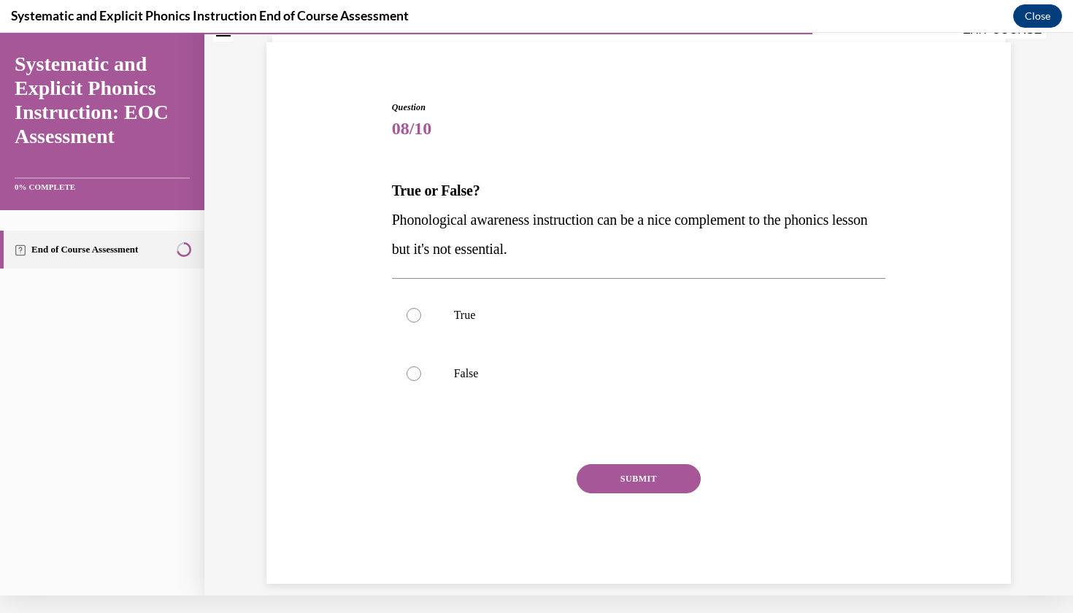
click at [445, 131] on span "08/10" at bounding box center [639, 128] width 494 height 29
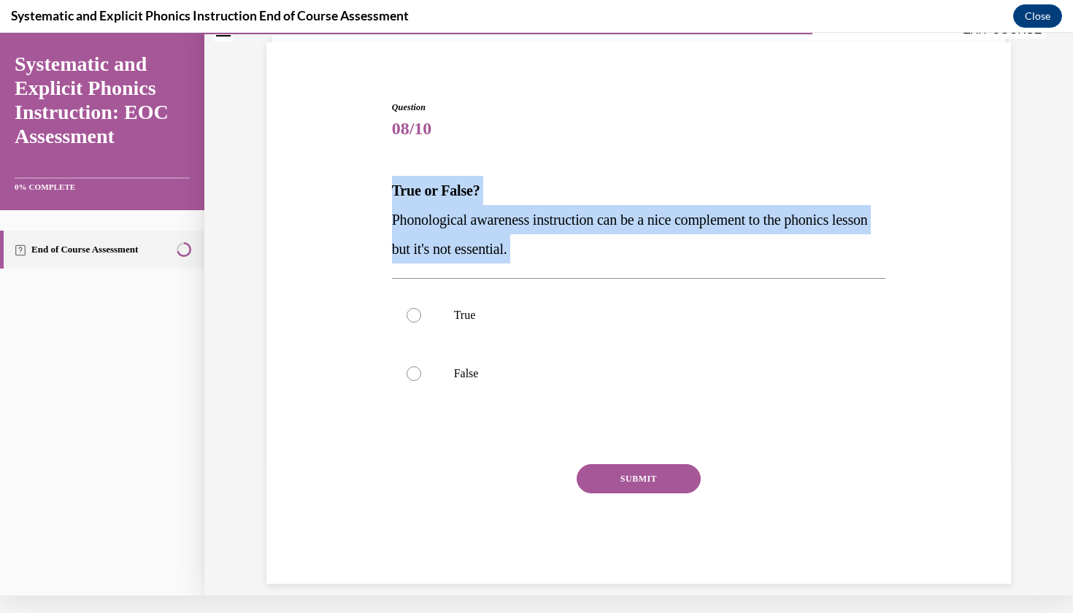
drag, startPoint x: 482, startPoint y: 271, endPoint x: 384, endPoint y: 188, distance: 128.4
click at [384, 188] on div "Question 08/10 True or False? Phonological awareness instruction can be a nice …" at bounding box center [639, 320] width 752 height 527
copy div "True or False? Phonological awareness instruction can be a nice complement to t…"
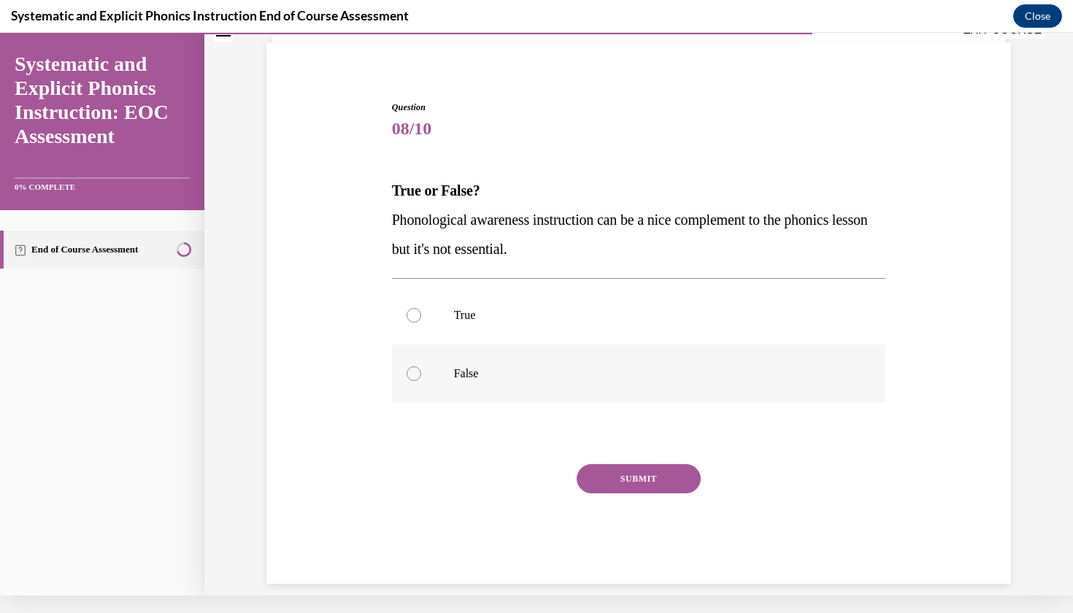
click at [436, 360] on div at bounding box center [639, 374] width 494 height 58
click at [673, 480] on button "SUBMIT" at bounding box center [639, 478] width 124 height 29
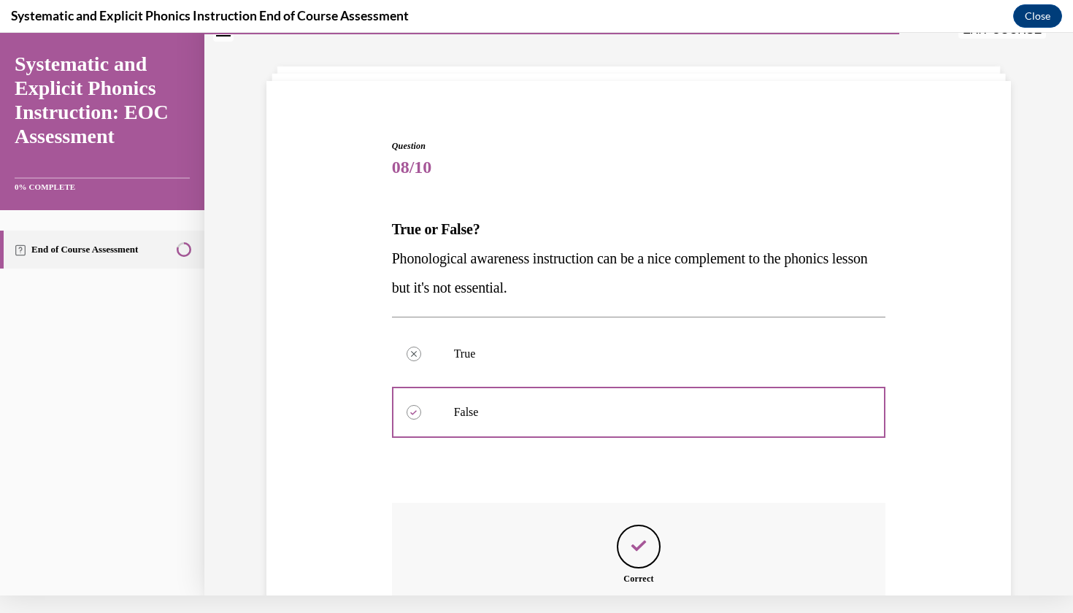
scroll to position [202, 0]
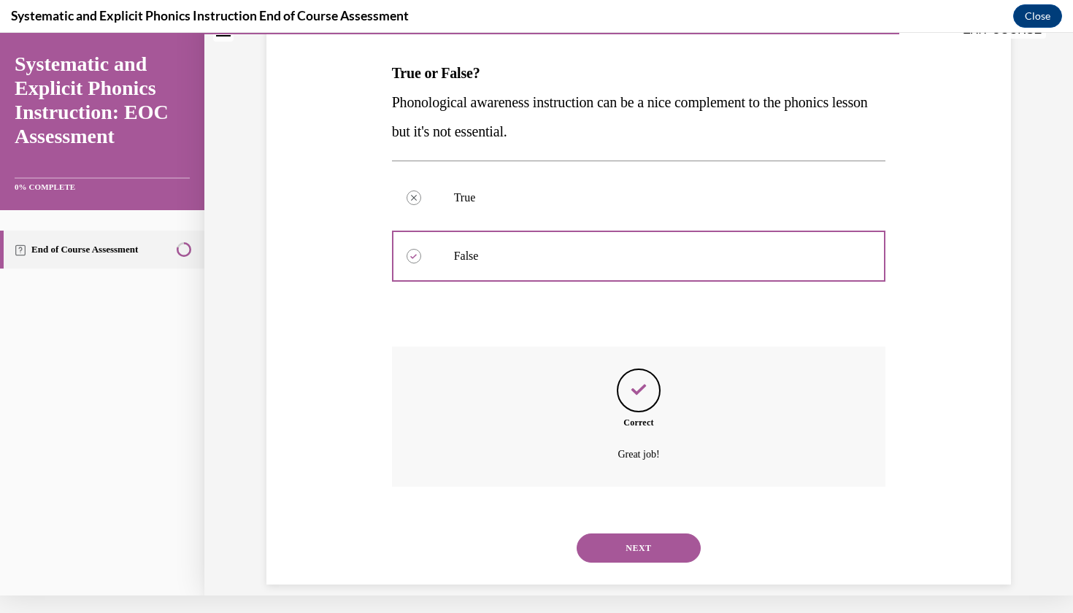
click at [657, 534] on button "NEXT" at bounding box center [639, 548] width 124 height 29
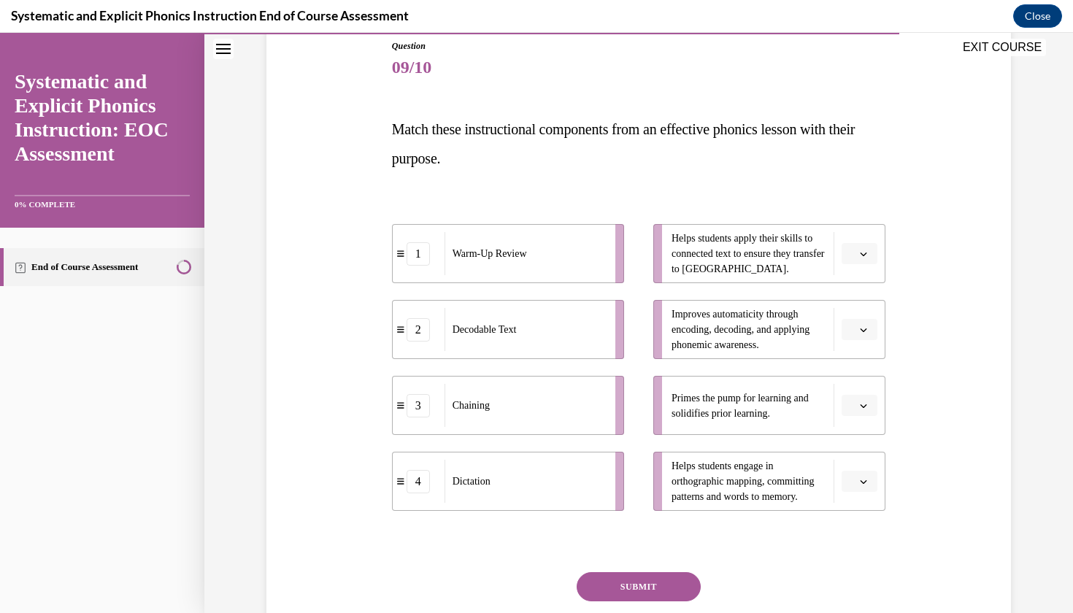
scroll to position [197, 0]
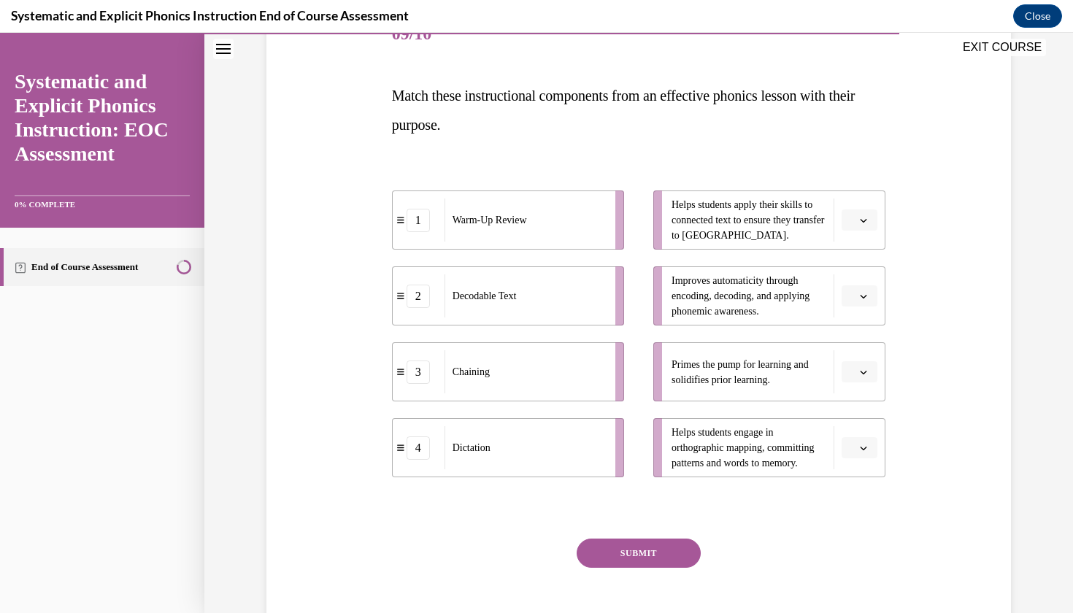
click at [853, 221] on span "Please select an option" at bounding box center [852, 220] width 5 height 15
click at [856, 276] on span "1" at bounding box center [853, 282] width 5 height 12
click at [858, 295] on button "button" at bounding box center [860, 296] width 36 height 22
click at [855, 379] on div "2" at bounding box center [857, 386] width 36 height 29
click at [855, 376] on span "Please select an option" at bounding box center [852, 372] width 5 height 15
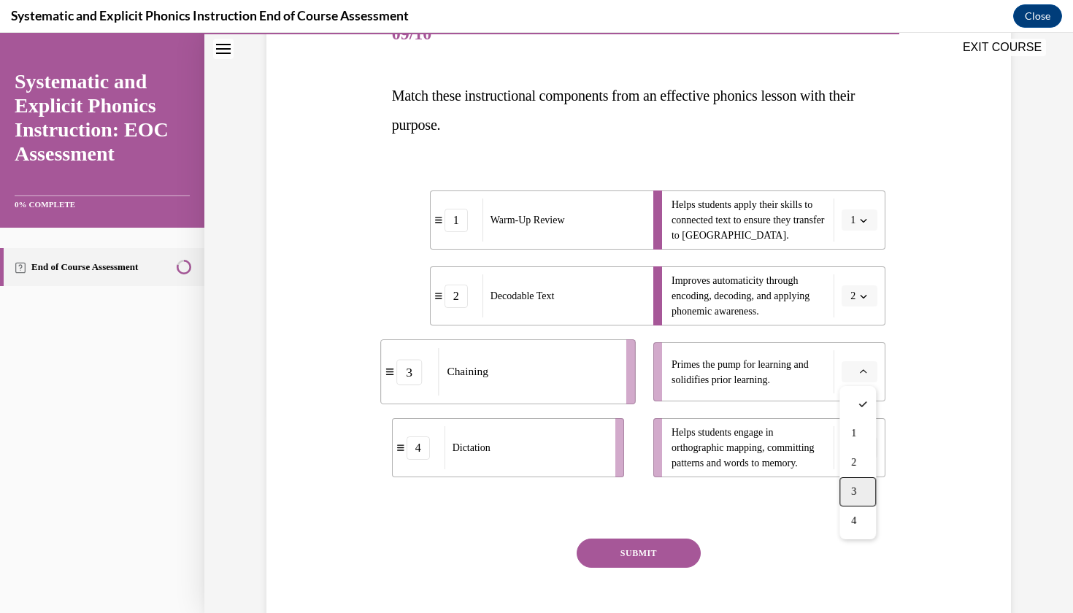
click at [860, 490] on div "3" at bounding box center [857, 491] width 36 height 29
click at [864, 427] on li "Helps students engage in orthographic mapping, committing patterns and words to…" at bounding box center [769, 447] width 232 height 59
click at [864, 451] on icon "button" at bounding box center [863, 448] width 7 height 7
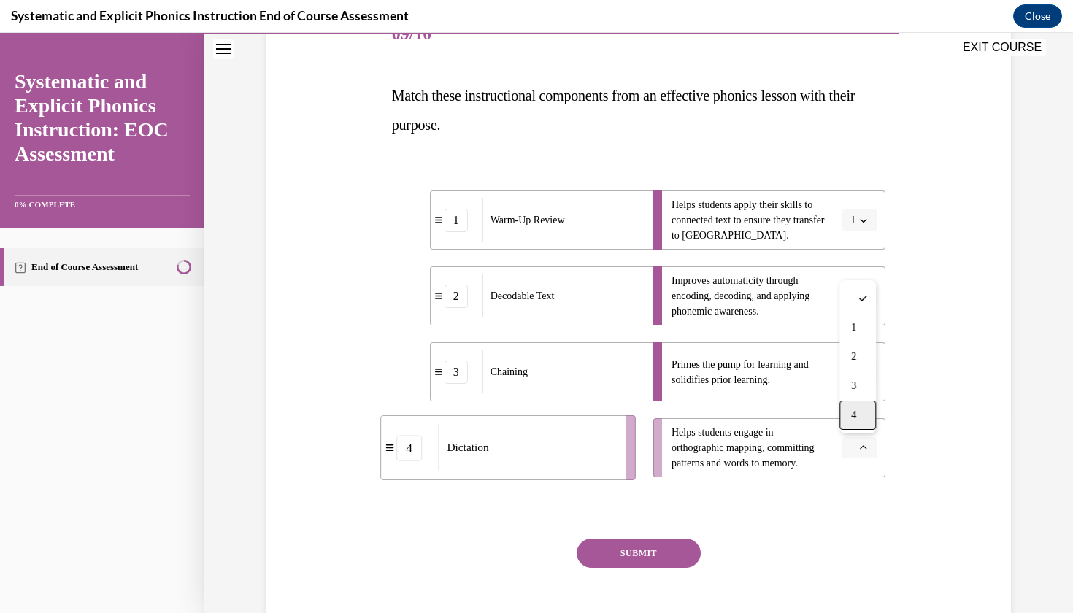
click at [847, 424] on div "4" at bounding box center [857, 415] width 36 height 29
click at [664, 557] on button "SUBMIT" at bounding box center [639, 553] width 124 height 29
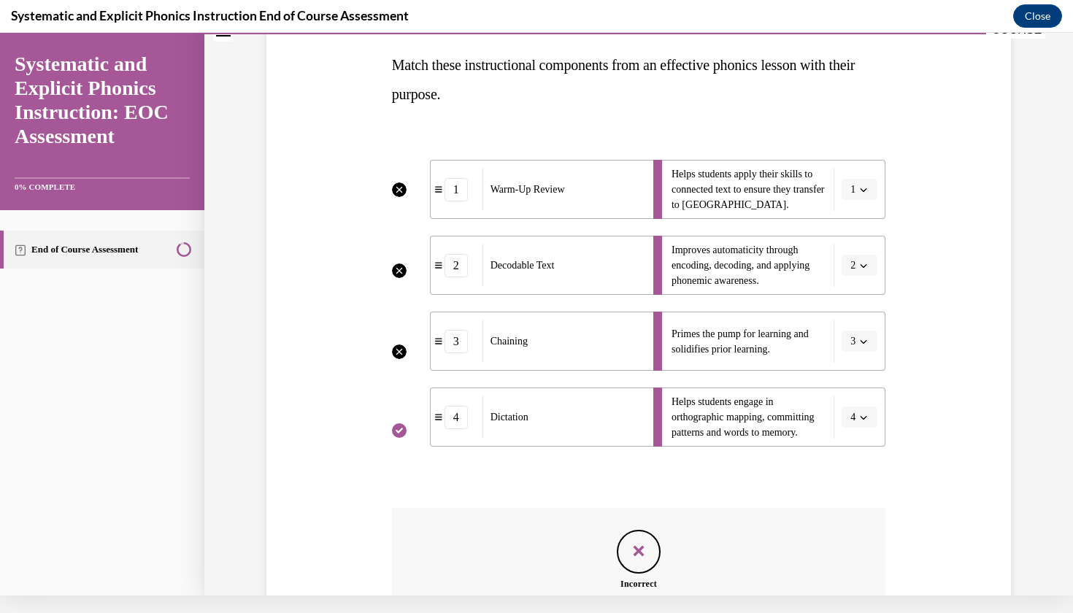
scroll to position [372, 0]
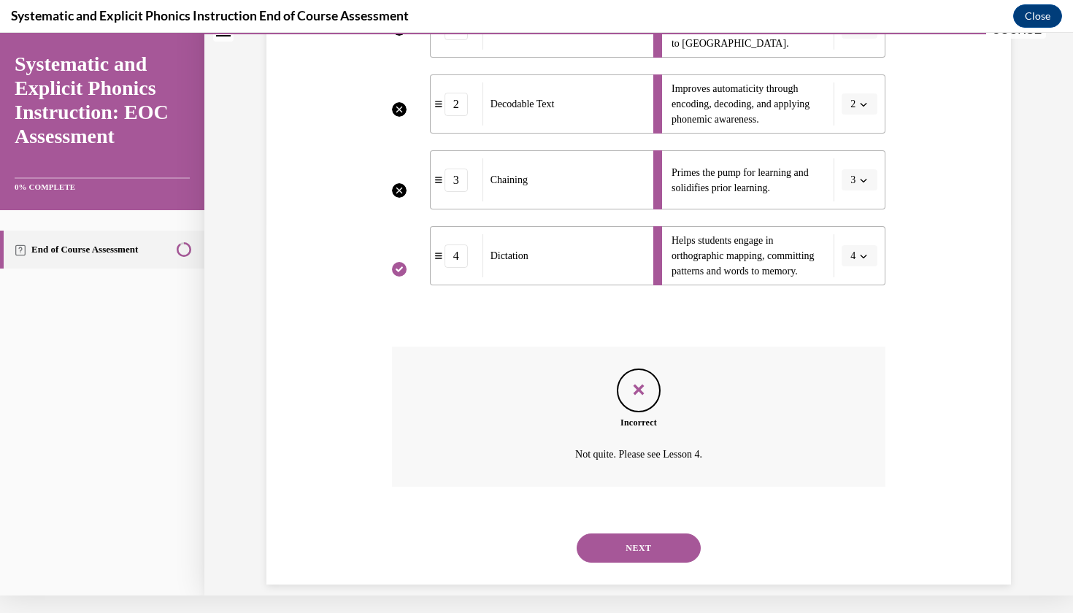
click at [668, 534] on button "NEXT" at bounding box center [639, 548] width 124 height 29
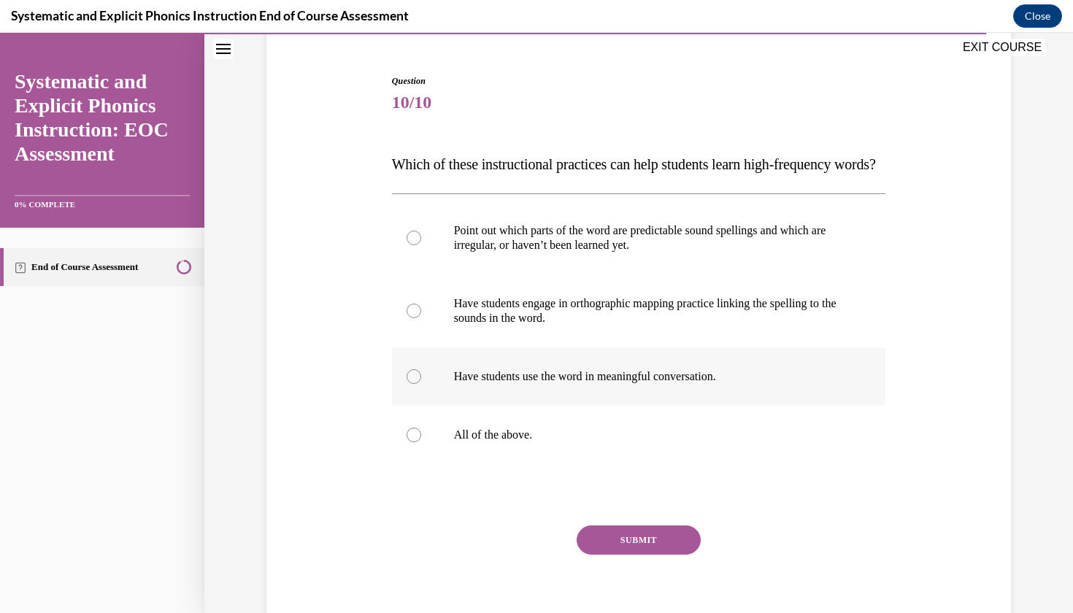
scroll to position [110, 0]
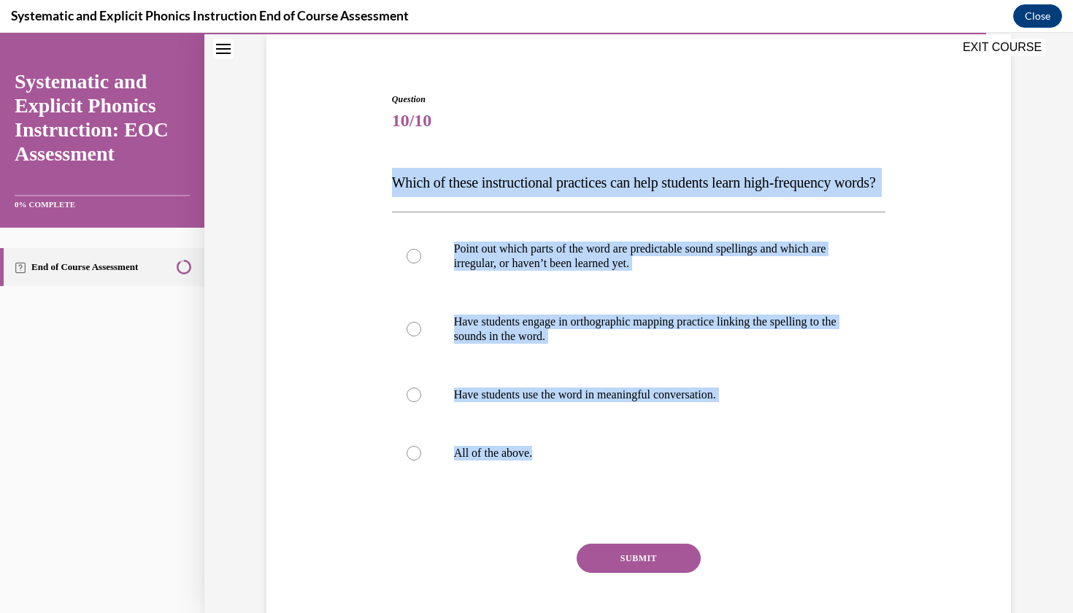
drag, startPoint x: 394, startPoint y: 182, endPoint x: 606, endPoint y: 520, distance: 398.8
click at [606, 520] on div "Question 10/10 Which of these instructional practices can help students learn h…" at bounding box center [639, 378] width 494 height 571
copy div "Which of these instructional practices can help students learn high-frequency w…"
click at [539, 461] on p "All of the above." at bounding box center [652, 453] width 396 height 15
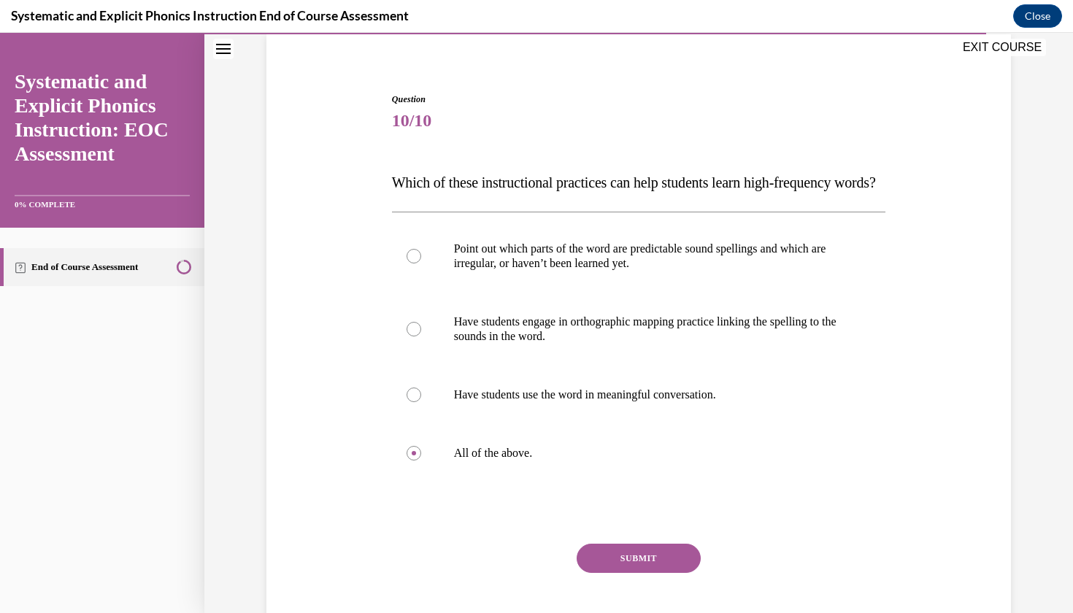
click at [645, 573] on button "SUBMIT" at bounding box center [639, 558] width 124 height 29
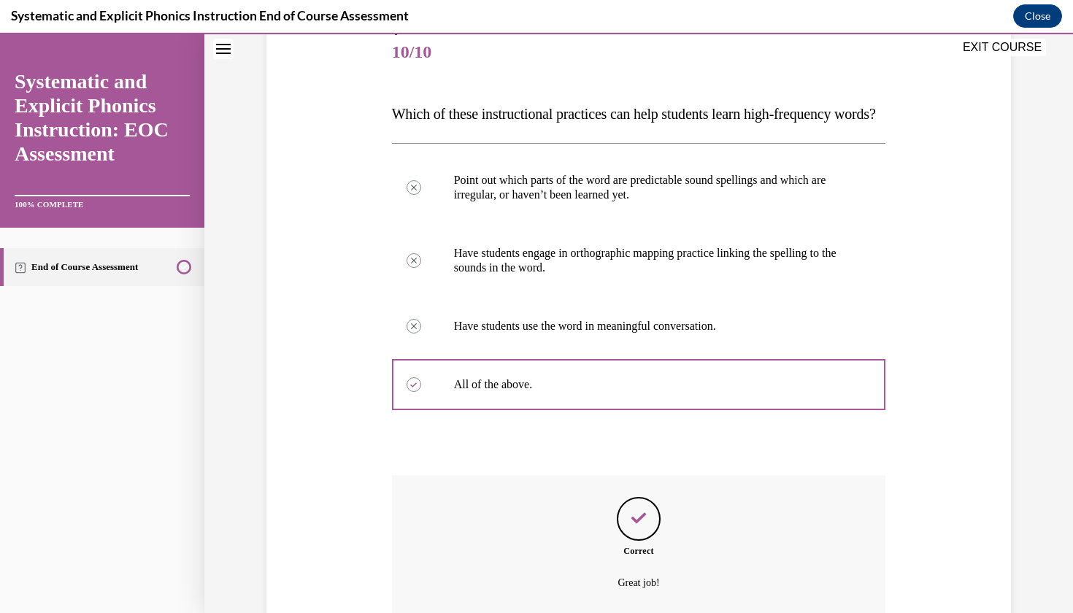
scroll to position [18, 0]
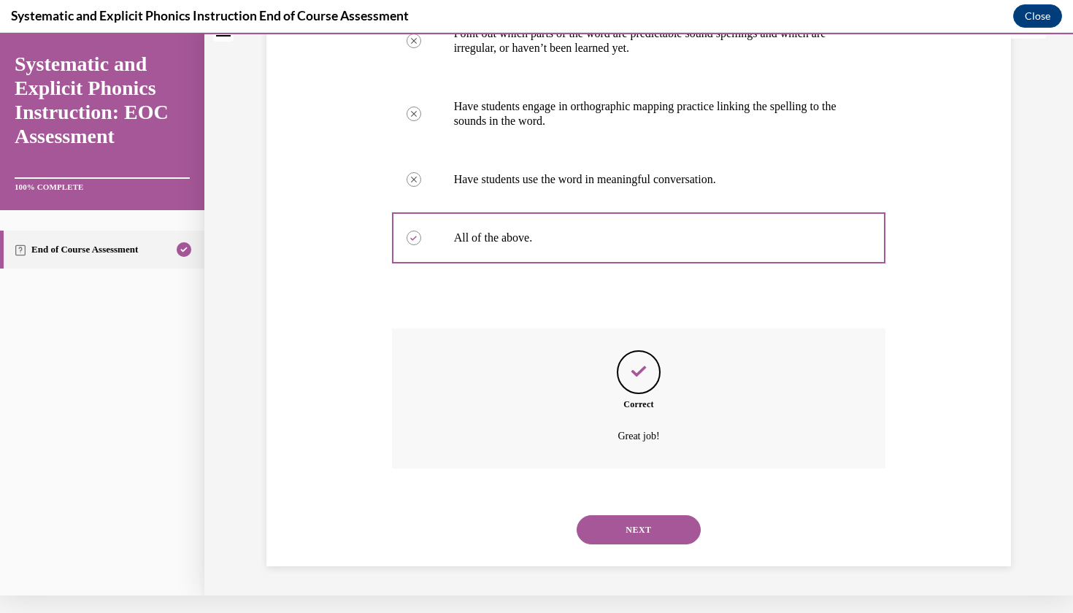
click at [647, 536] on button "NEXT" at bounding box center [639, 529] width 124 height 29
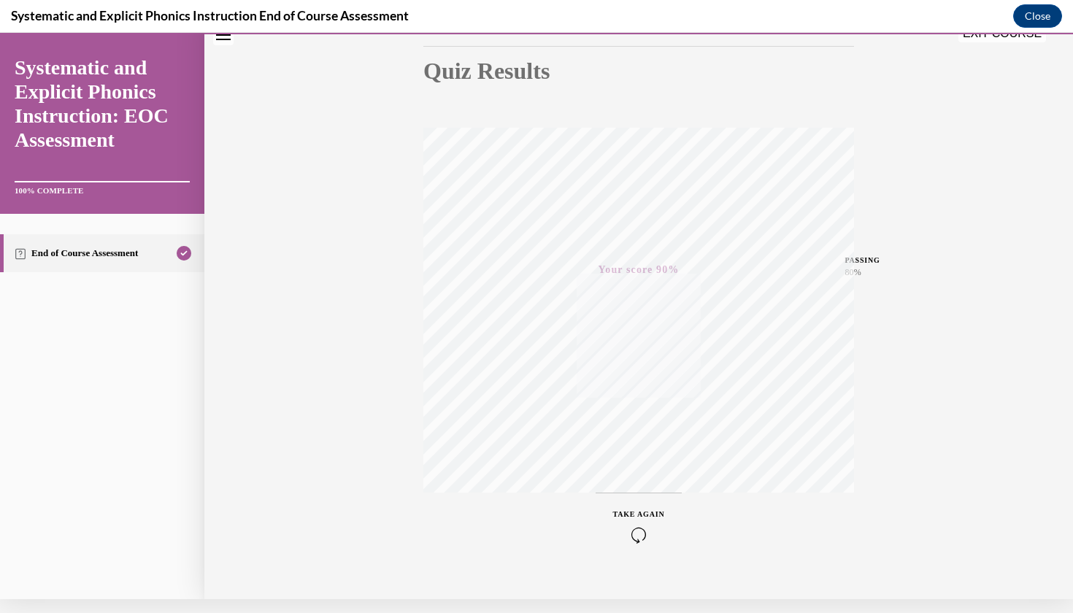
scroll to position [168, 0]
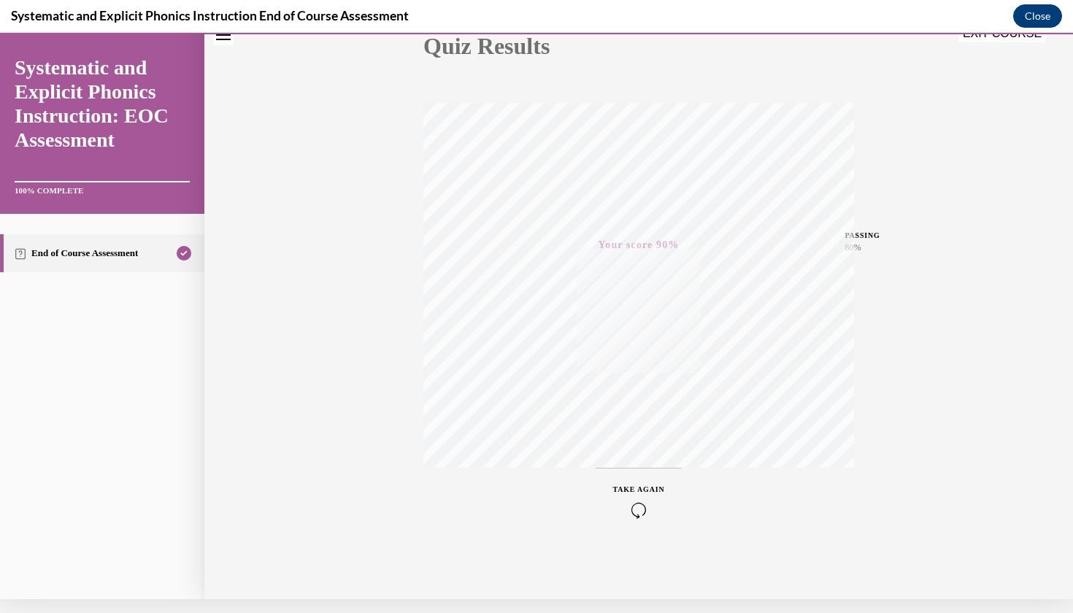
click at [1039, 14] on button "Close" at bounding box center [1037, 15] width 49 height 23
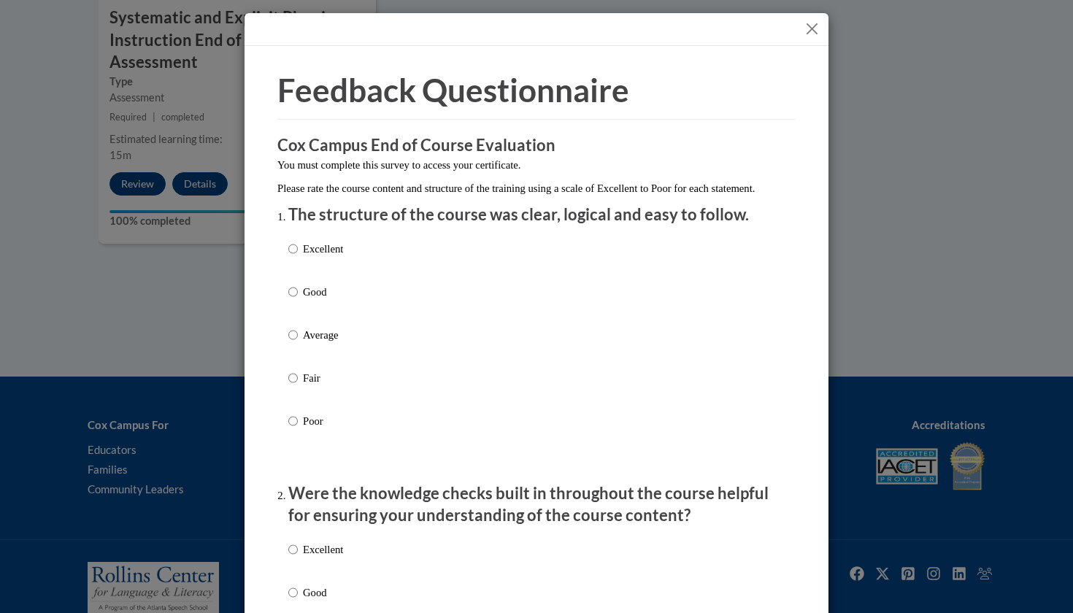
click at [812, 31] on button "Close" at bounding box center [812, 29] width 18 height 18
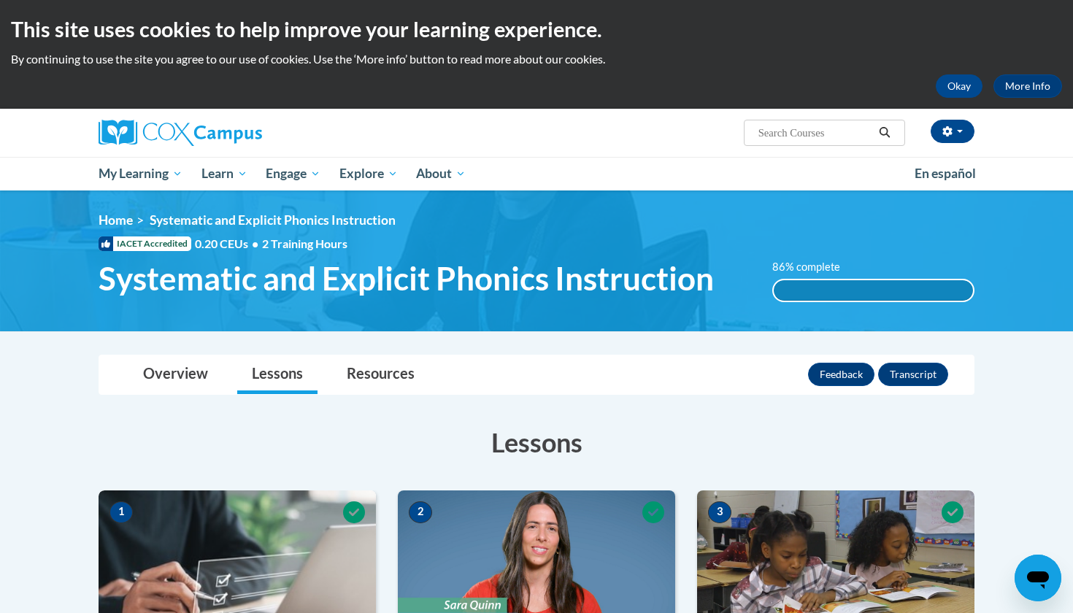
scroll to position [0, 0]
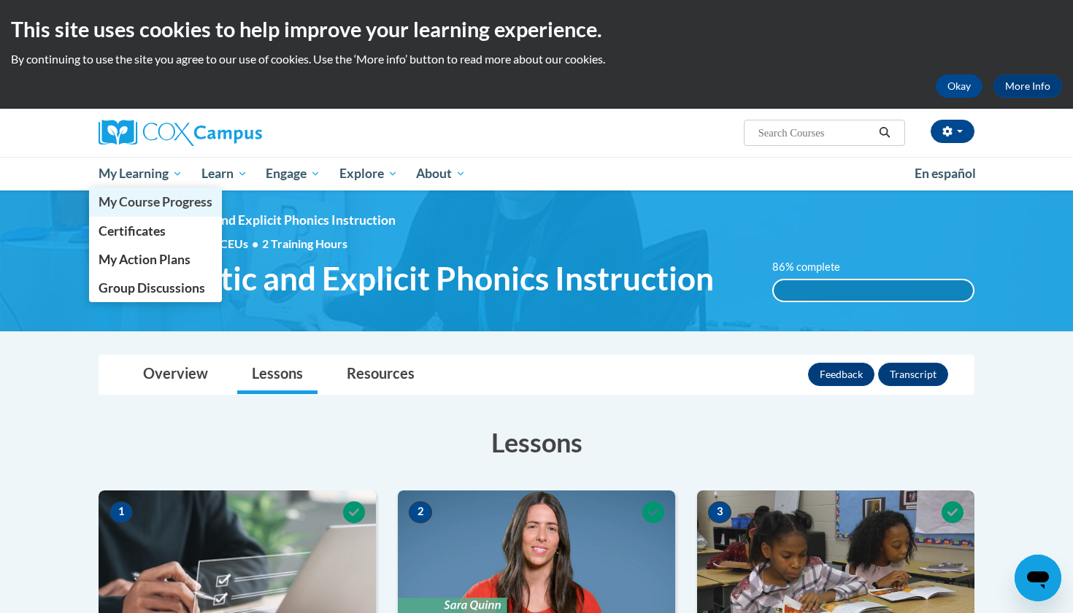
click at [147, 208] on span "My Course Progress" at bounding box center [156, 201] width 114 height 15
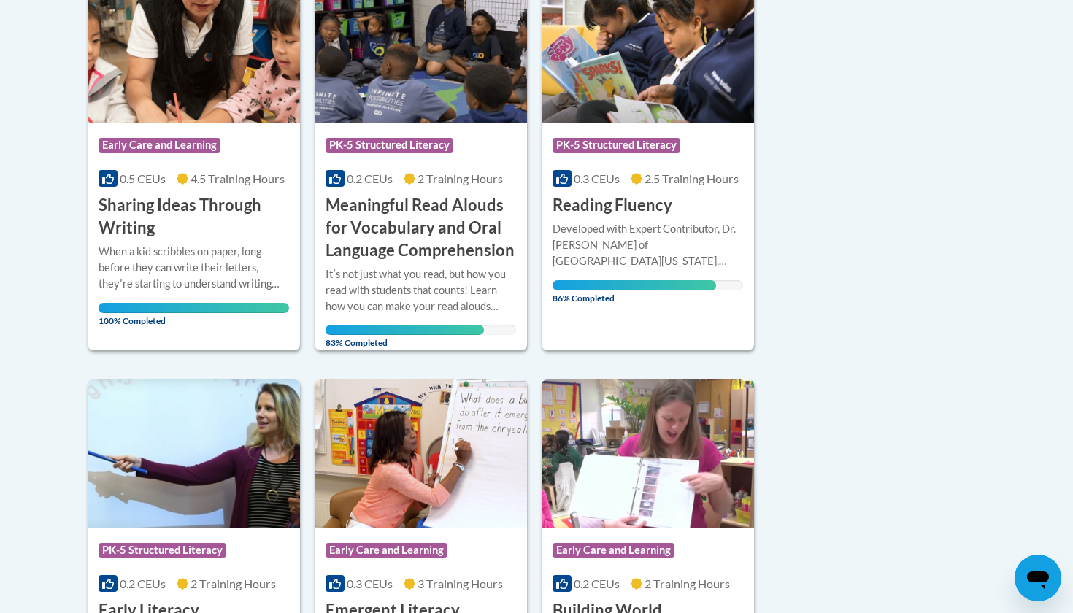
scroll to position [399, 0]
click at [420, 211] on h3 "Meaningful Read Alouds for Vocabulary and Oral Language Comprehension" at bounding box center [421, 228] width 191 height 67
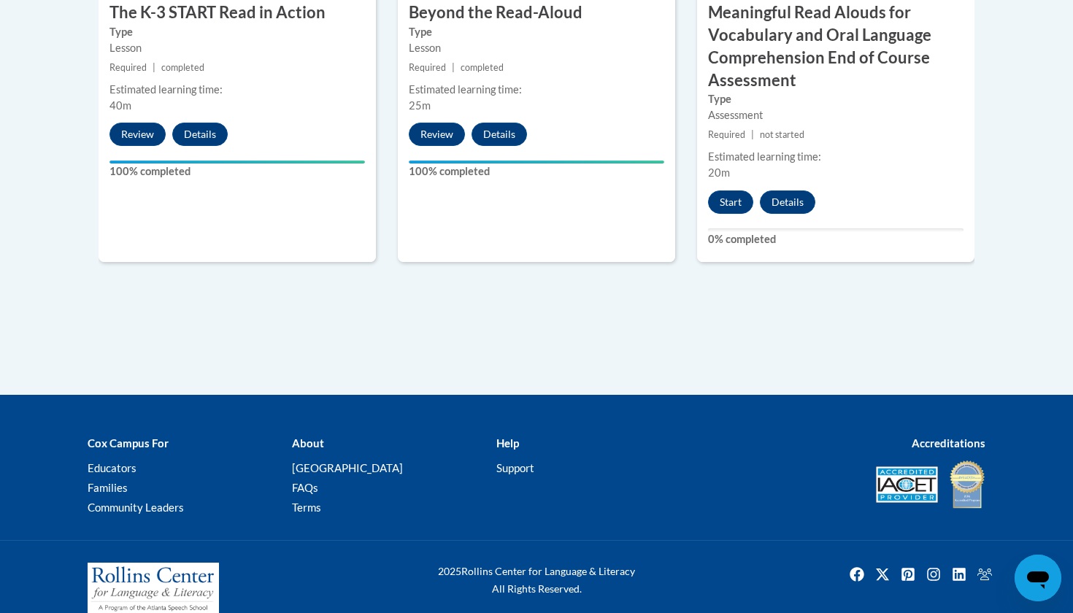
scroll to position [1087, 0]
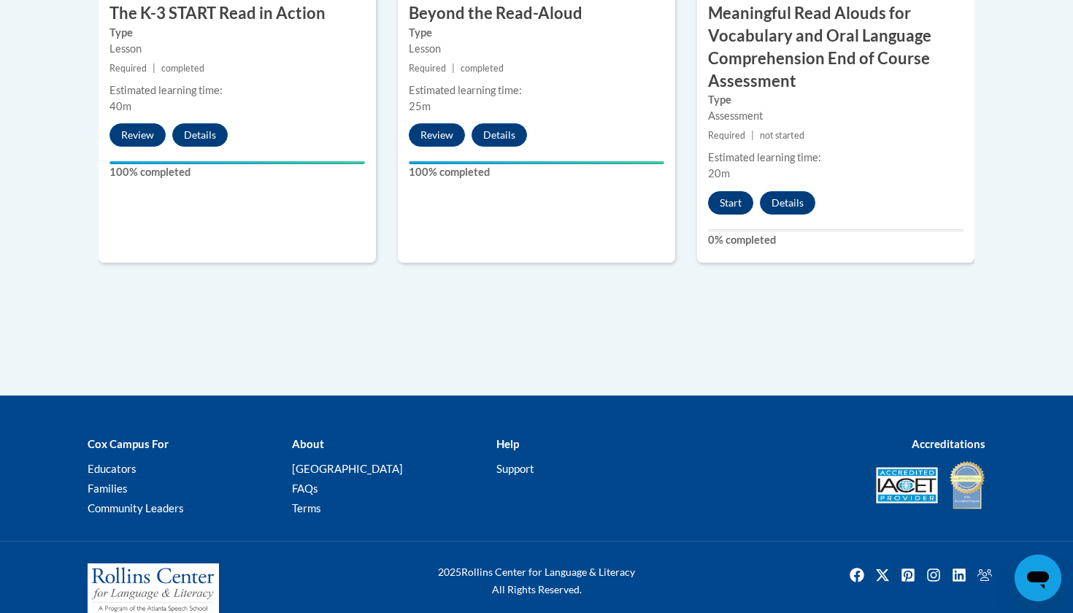
click at [730, 194] on button "Start" at bounding box center [730, 202] width 45 height 23
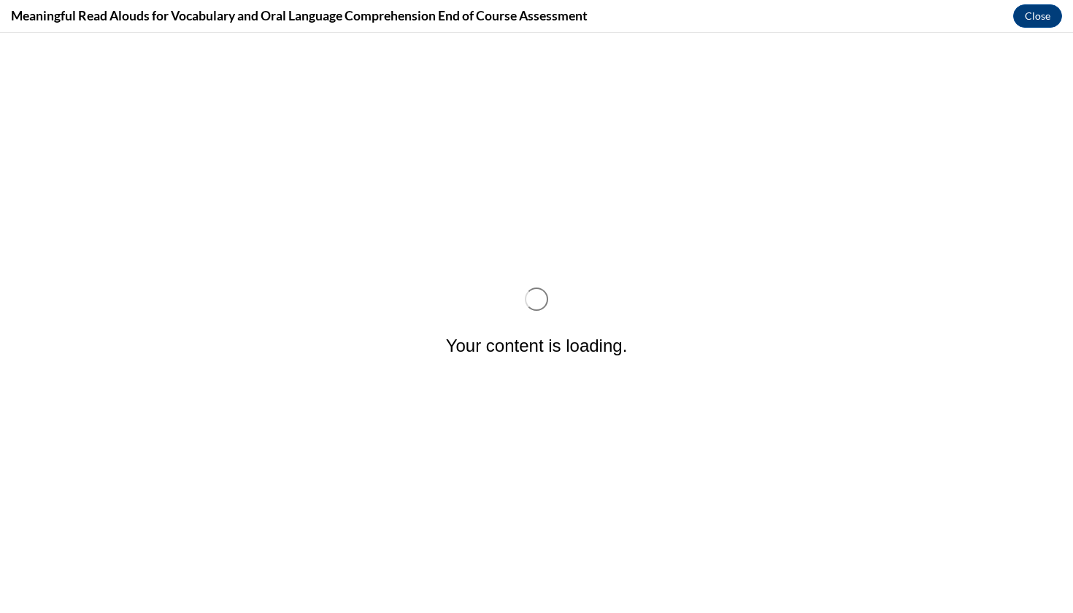
scroll to position [0, 0]
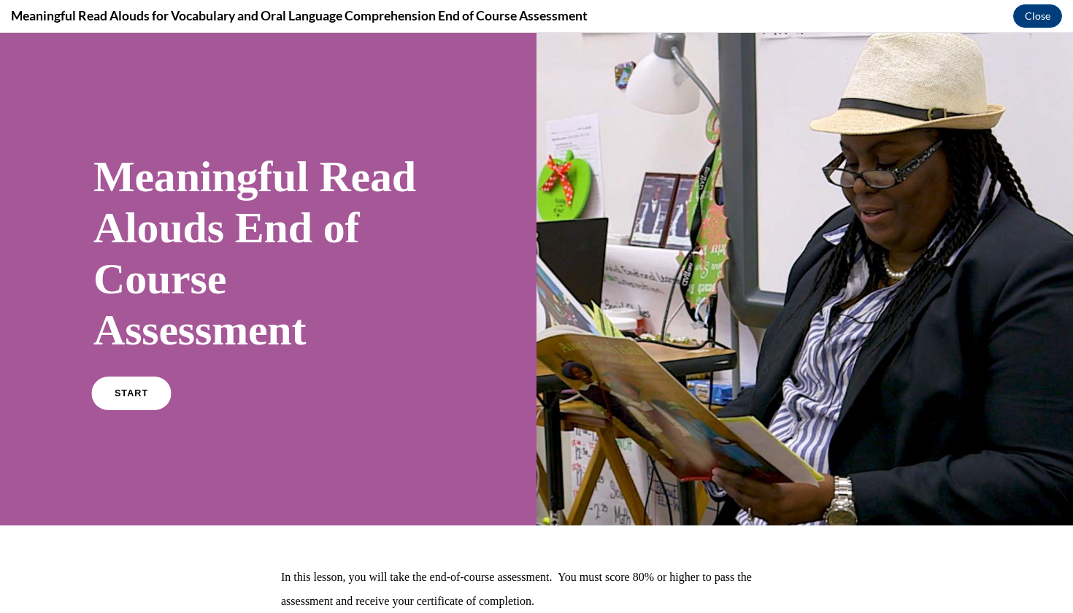
click at [141, 382] on link "START" at bounding box center [131, 394] width 80 height 34
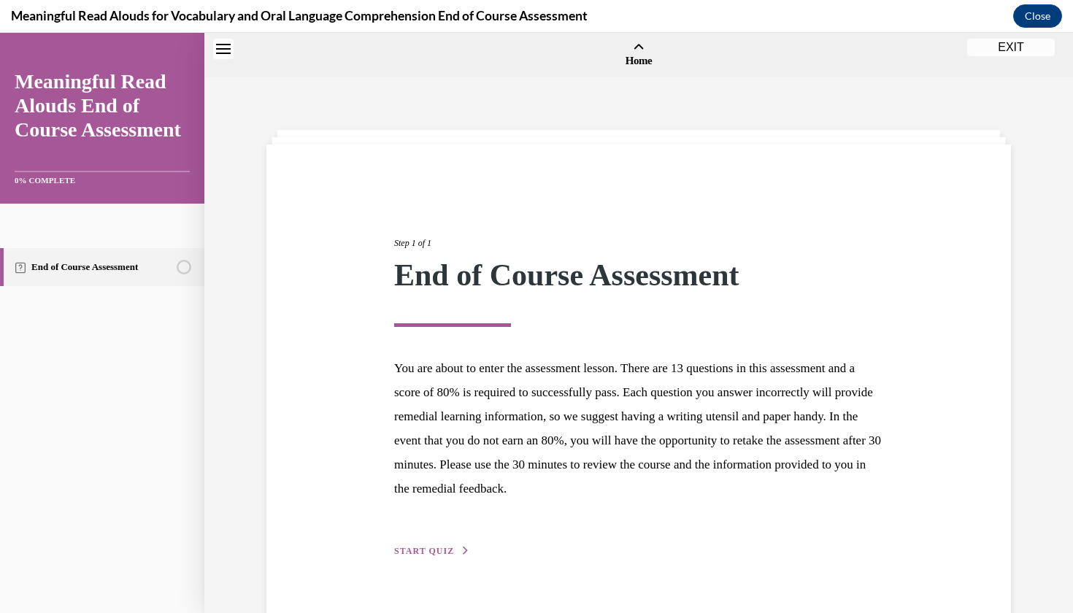
scroll to position [45, 0]
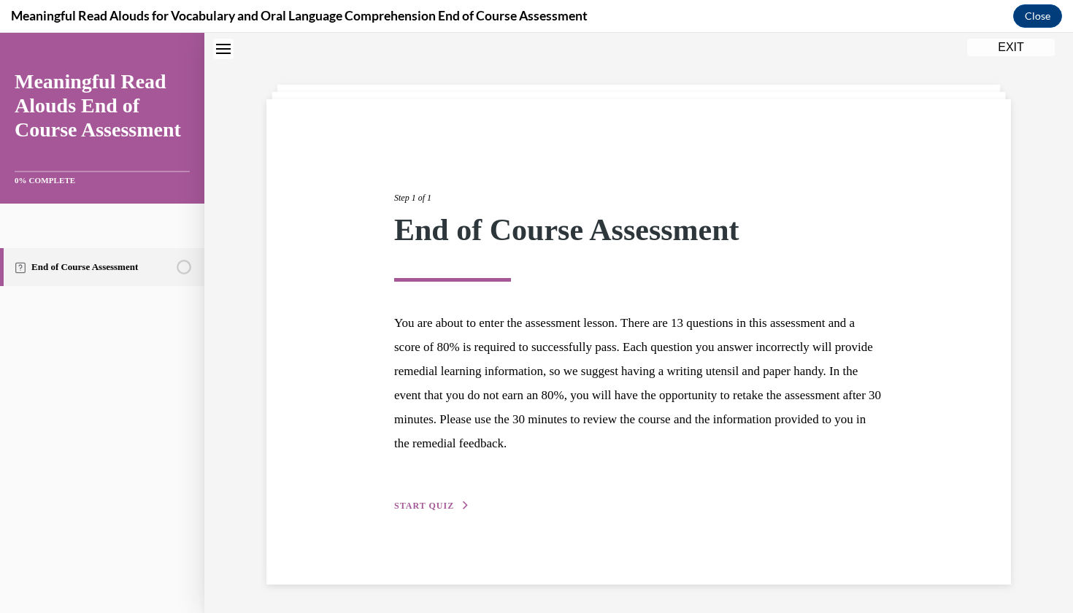
click at [442, 507] on span "START QUIZ" at bounding box center [424, 506] width 60 height 10
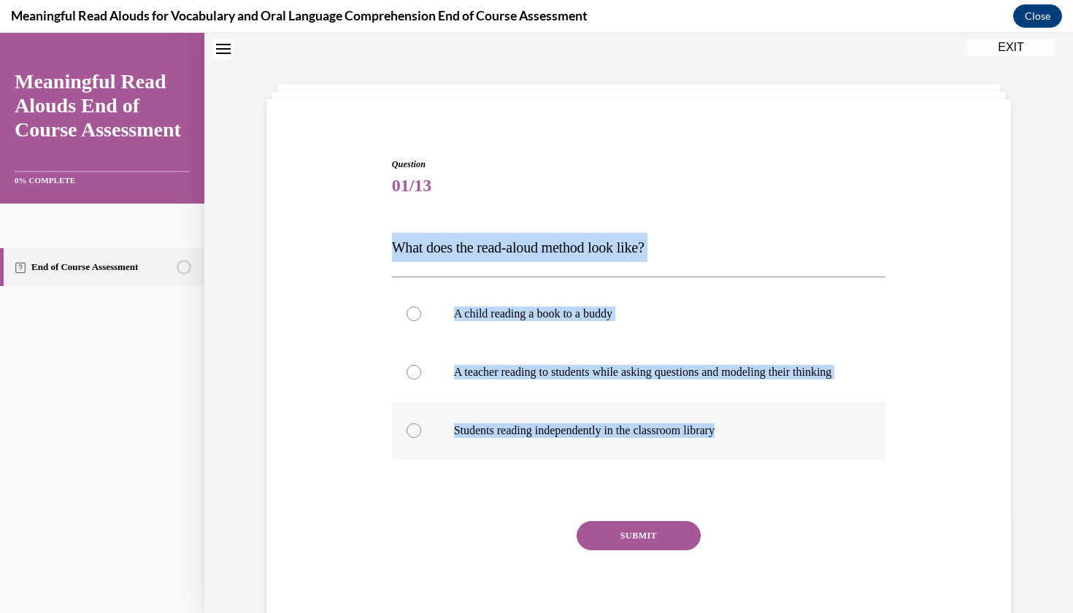
drag, startPoint x: 386, startPoint y: 245, endPoint x: 720, endPoint y: 456, distance: 395.3
click at [720, 456] on div "Question 01/13 What does the read-aloud method look like? A child reading a boo…" at bounding box center [639, 377] width 752 height 527
copy div "What does the read-aloud method look like? A child reading a book to a buddy A …"
click at [515, 377] on p "A teacher reading to students while asking questions and modeling their thinking" at bounding box center [652, 372] width 396 height 15
click at [421, 377] on input "A teacher reading to students while asking questions and modeling their thinking" at bounding box center [414, 372] width 15 height 15
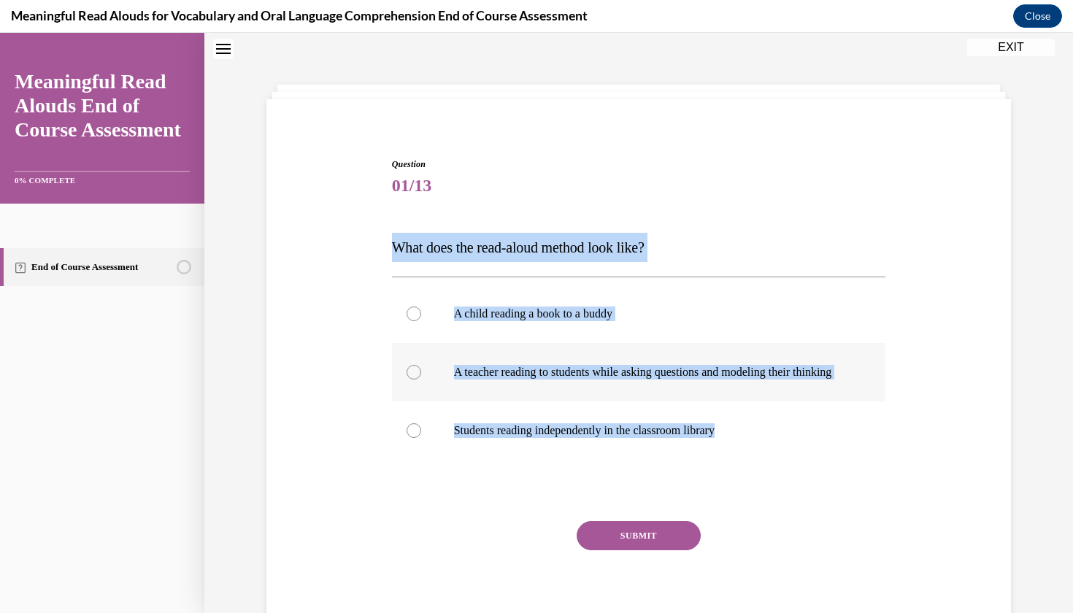
radio input "true"
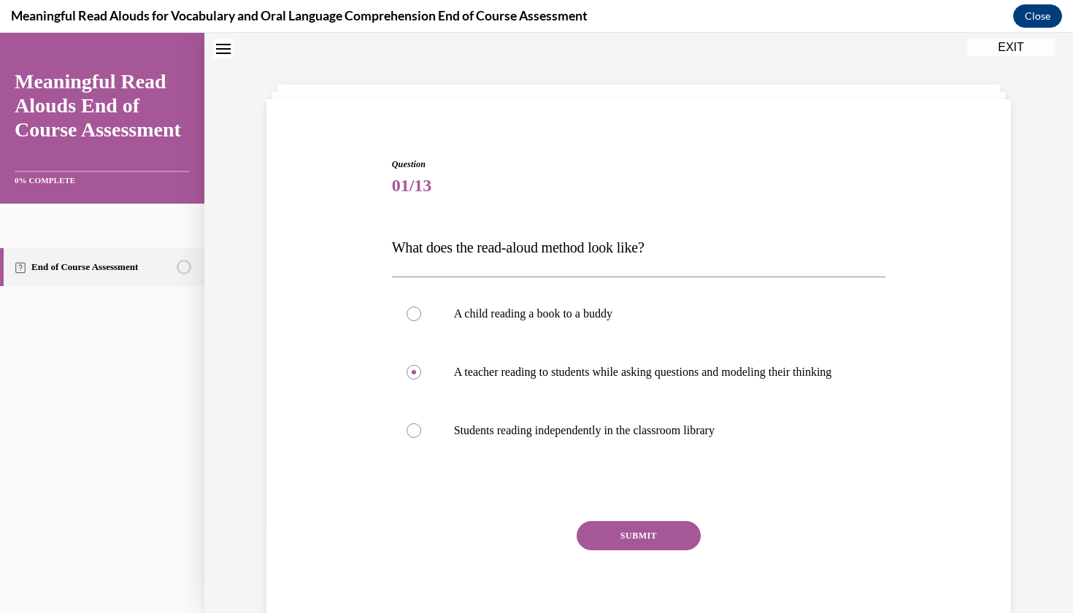
click at [641, 539] on button "SUBMIT" at bounding box center [639, 535] width 124 height 29
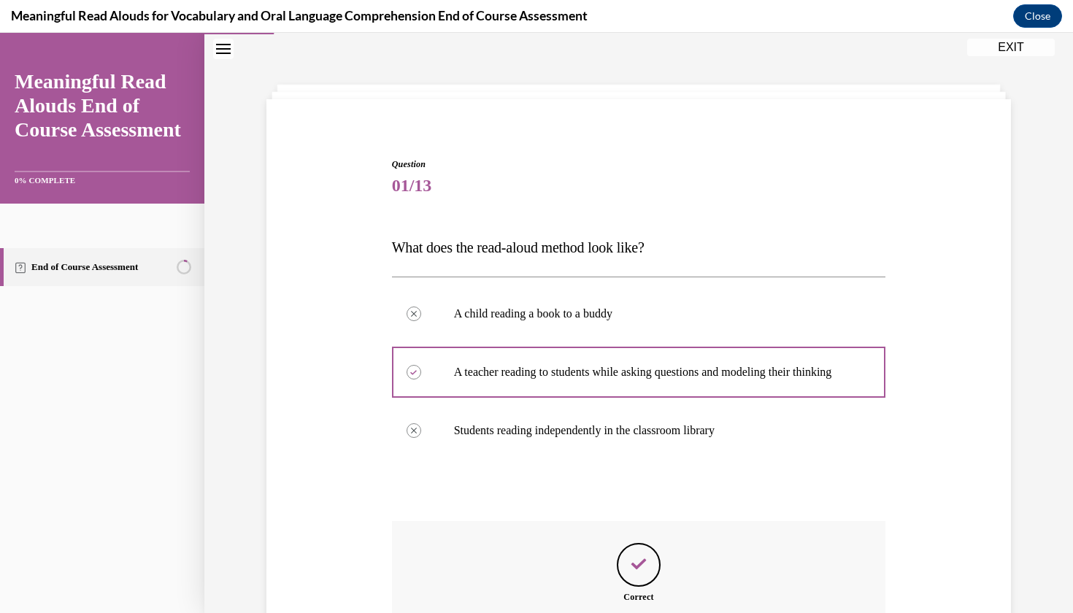
scroll to position [18, 0]
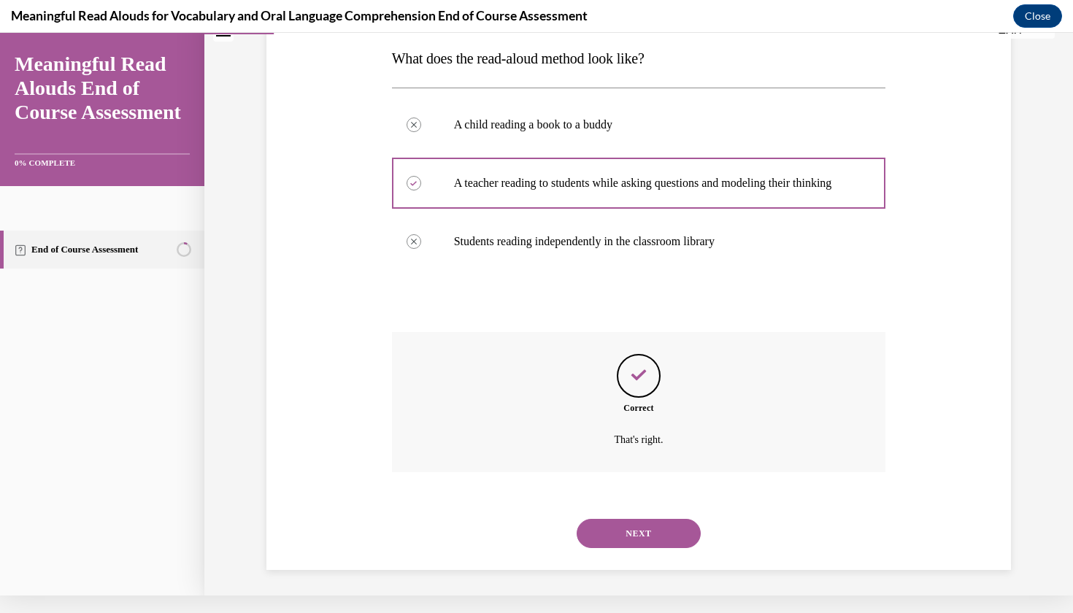
click at [626, 534] on button "NEXT" at bounding box center [639, 533] width 124 height 29
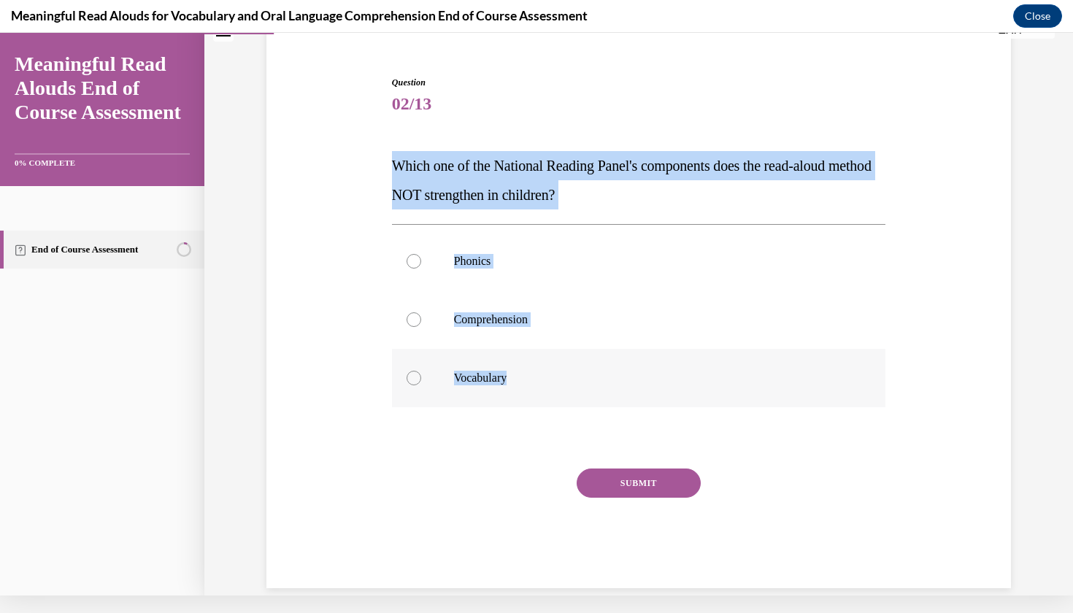
drag, startPoint x: 392, startPoint y: 164, endPoint x: 539, endPoint y: 399, distance: 277.1
click at [539, 399] on div "Question 02/13 Which one of the National Reading Panel's components does the re…" at bounding box center [639, 332] width 494 height 512
copy div "Which one of the National Reading Panel's components does the read-aloud method…"
click at [506, 268] on p "Phonics" at bounding box center [652, 261] width 396 height 15
click at [421, 268] on input "Phonics" at bounding box center [414, 261] width 15 height 15
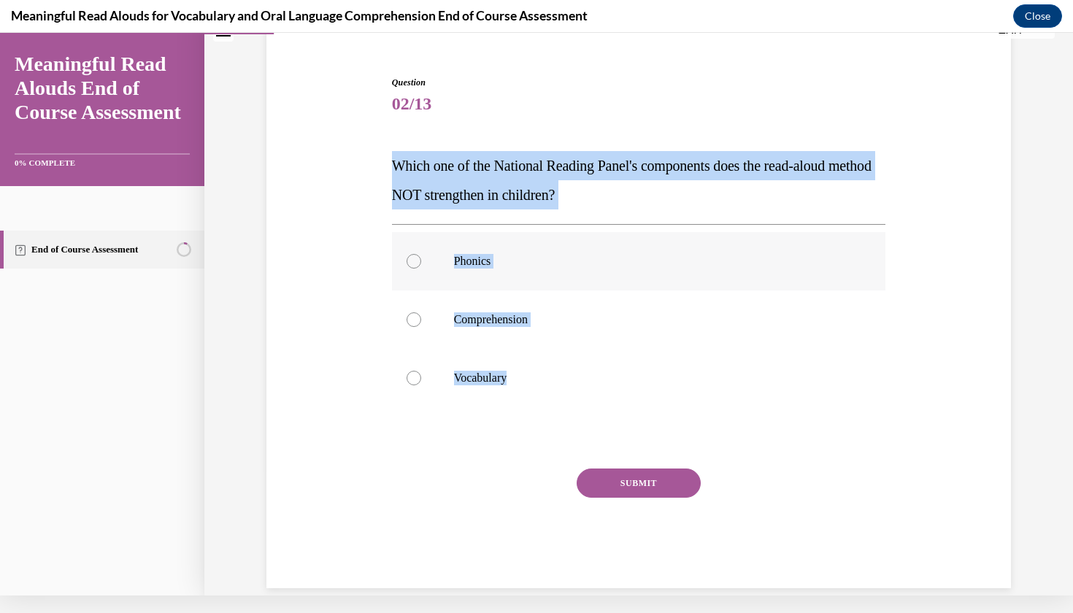
radio input "true"
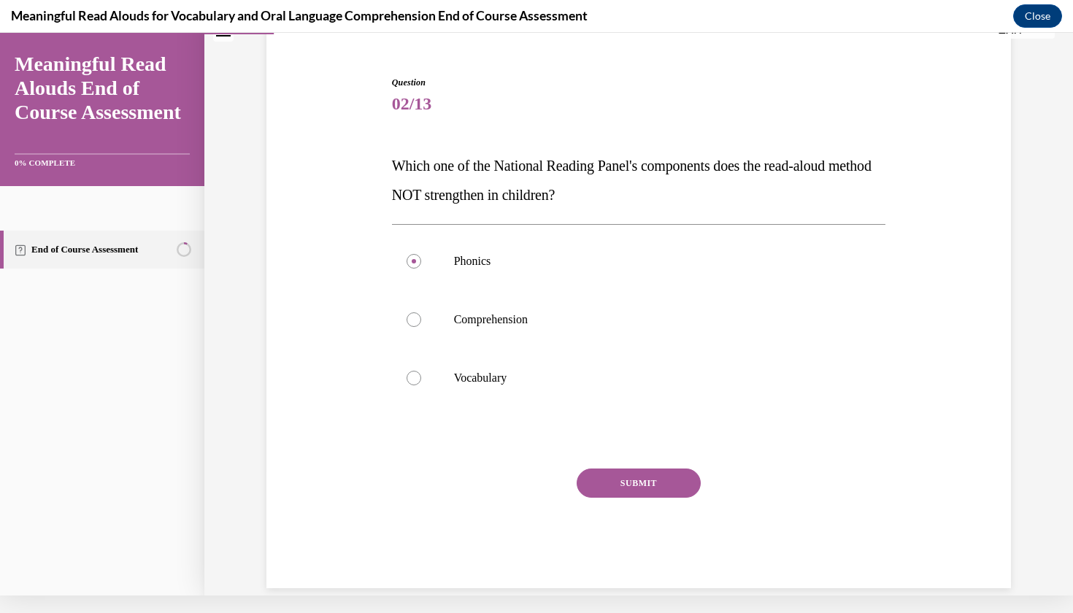
click at [638, 486] on button "SUBMIT" at bounding box center [639, 483] width 124 height 29
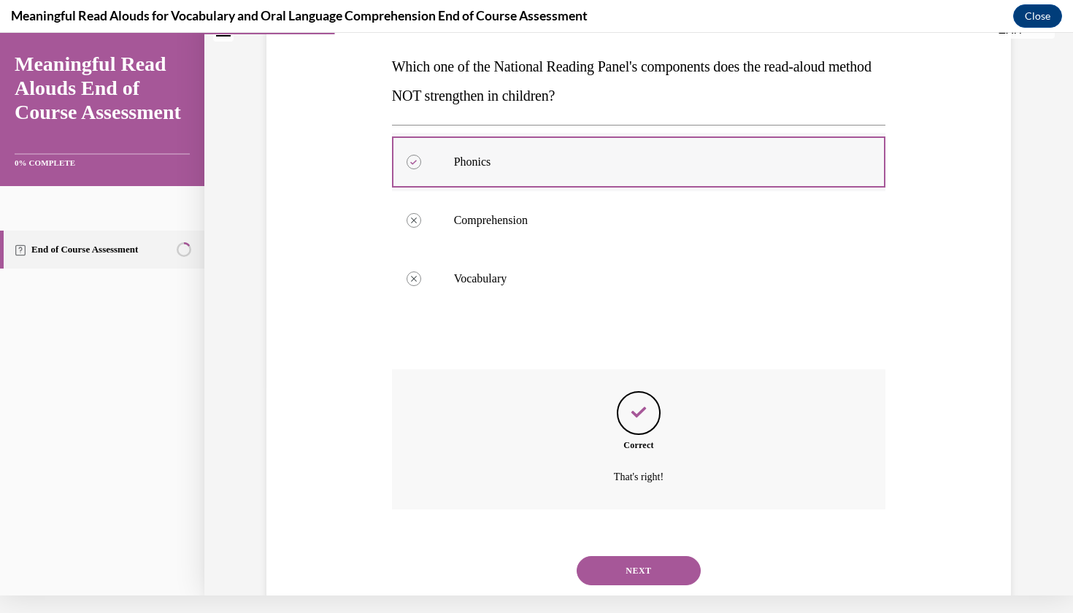
scroll to position [231, 0]
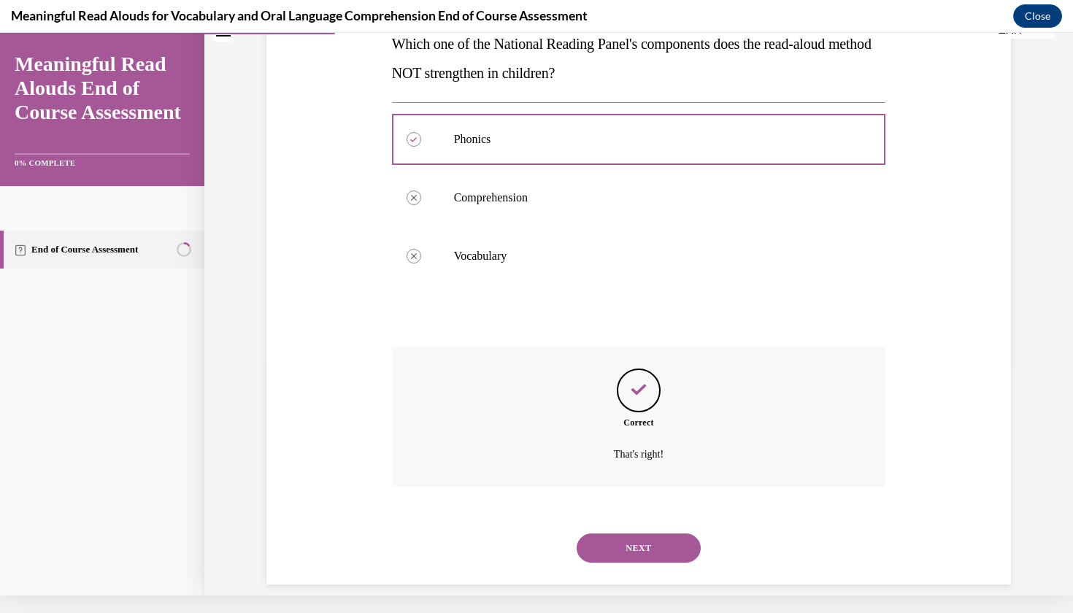
click at [649, 534] on button "NEXT" at bounding box center [639, 548] width 124 height 29
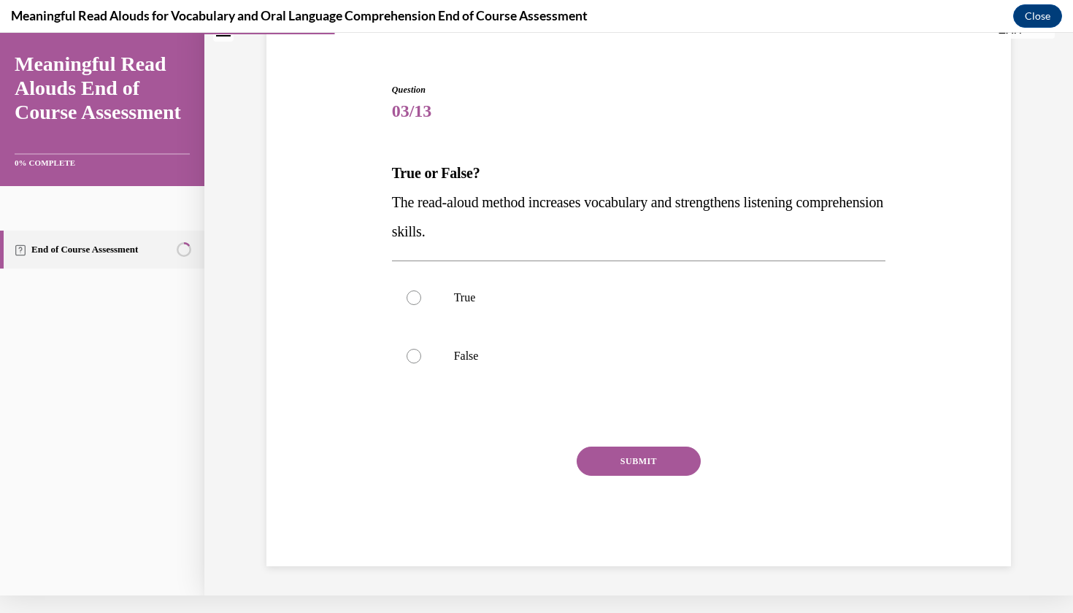
scroll to position [66, 0]
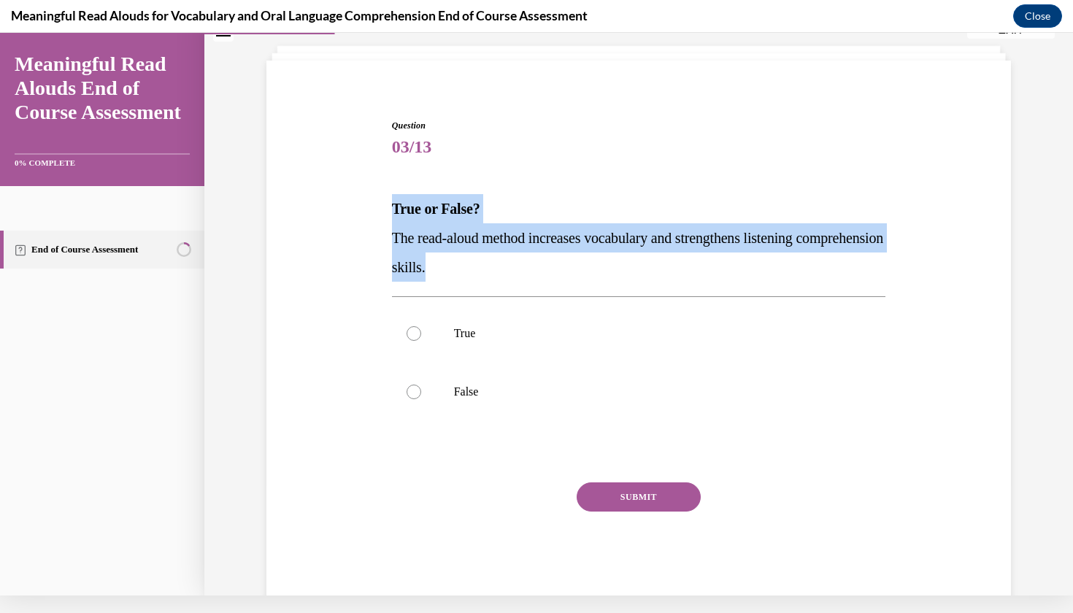
drag, startPoint x: 392, startPoint y: 207, endPoint x: 528, endPoint y: 268, distance: 148.7
click at [528, 269] on div "True or False? The read-aloud method increases vocabulary and strengthens liste…" at bounding box center [639, 238] width 494 height 88
copy div "True or False? The read-aloud method increases vocabulary and strengthens liste…"
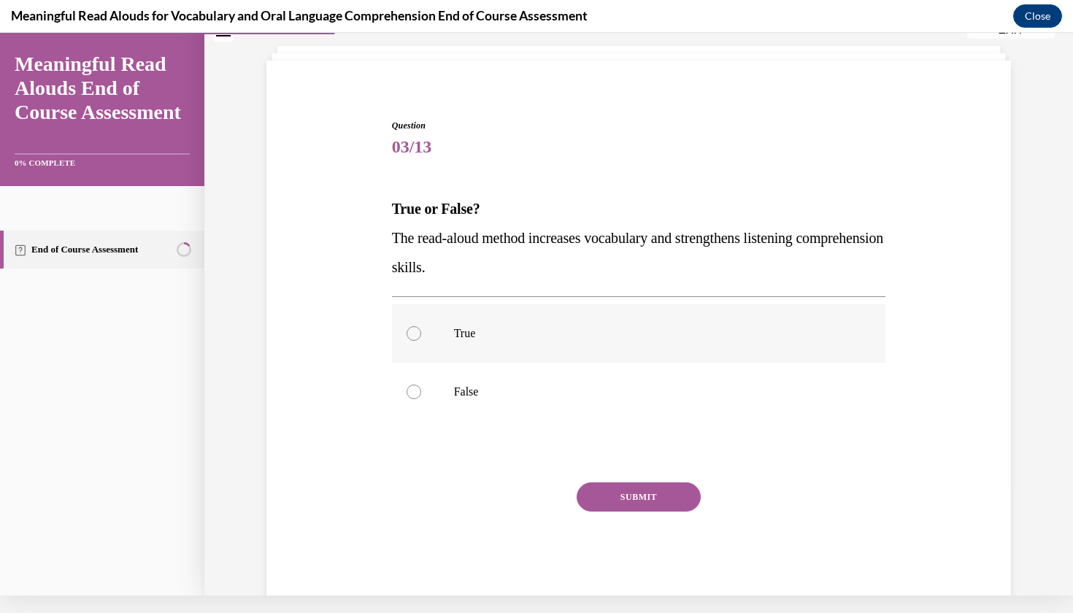
click at [506, 339] on p "True" at bounding box center [652, 333] width 396 height 15
click at [421, 339] on input "True" at bounding box center [414, 333] width 15 height 15
radio input "true"
click at [637, 495] on button "SUBMIT" at bounding box center [639, 497] width 124 height 29
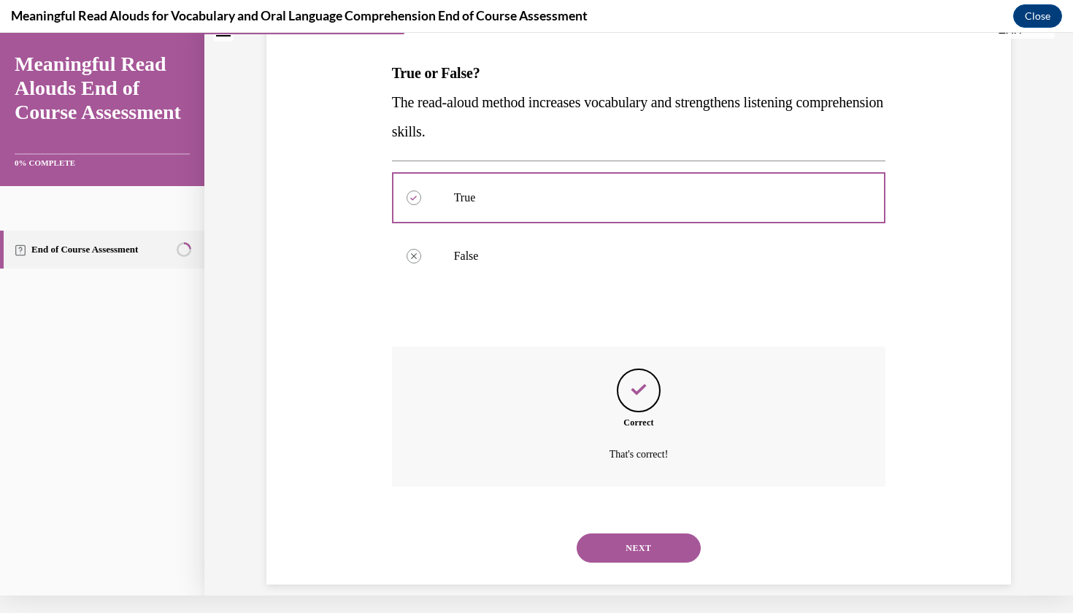
click at [635, 542] on button "NEXT" at bounding box center [639, 548] width 124 height 29
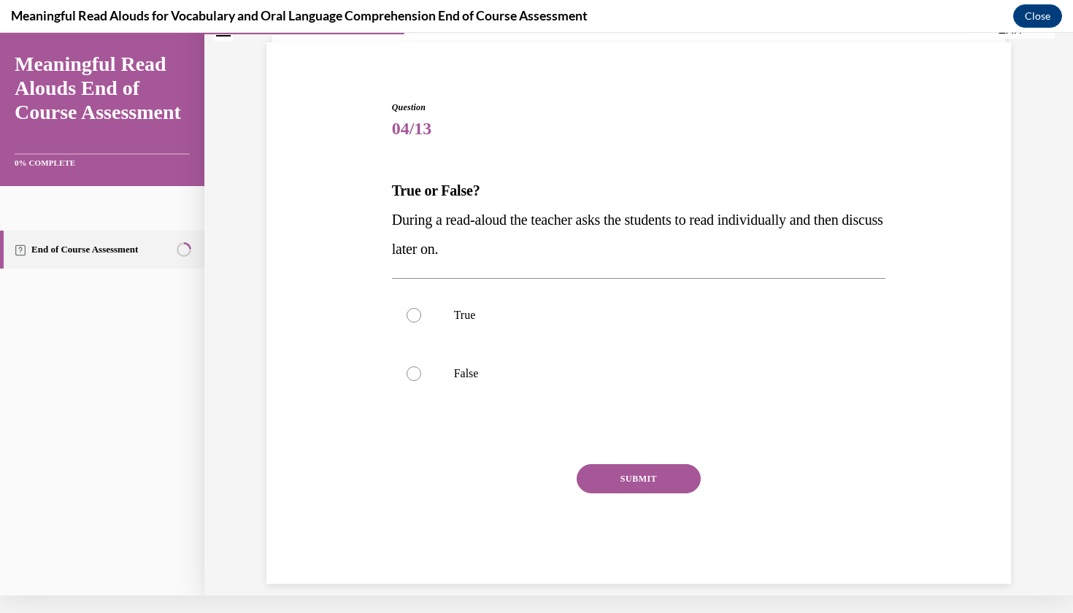
drag, startPoint x: 393, startPoint y: 69, endPoint x: 416, endPoint y: 89, distance: 30.6
click at [417, 90] on div "Question 04/13 True or False? During a read-aloud the teacher asks the students…" at bounding box center [639, 320] width 752 height 527
drag, startPoint x: 397, startPoint y: 71, endPoint x: 439, endPoint y: 107, distance: 55.9
click at [439, 107] on div "Question 04/13 True or False? During a read-aloud the teacher asks the students…" at bounding box center [639, 320] width 752 height 527
drag, startPoint x: 488, startPoint y: 133, endPoint x: 393, endPoint y: 116, distance: 96.4
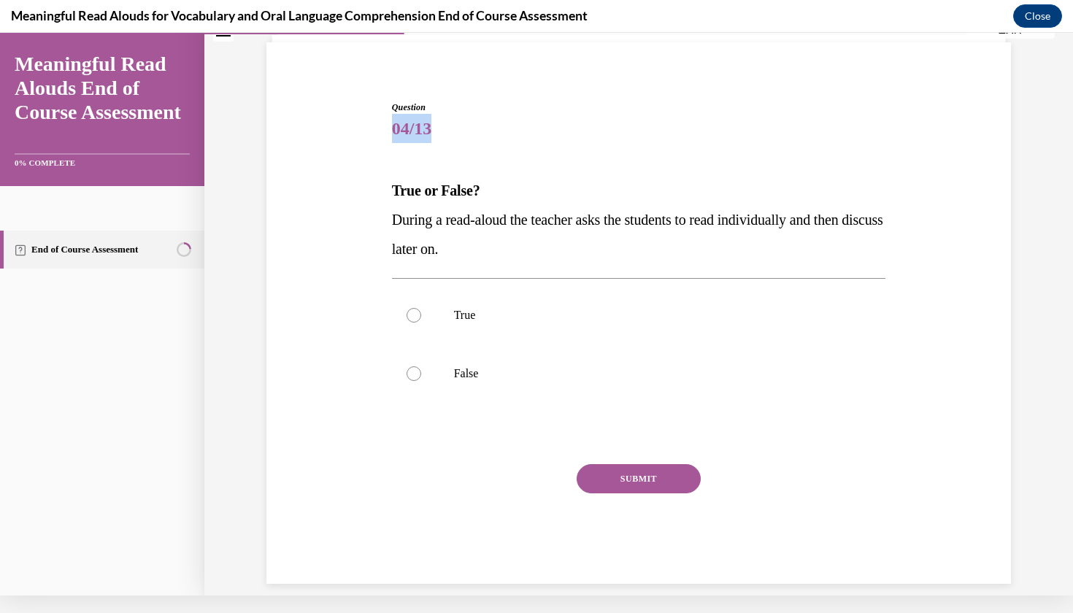
click at [393, 116] on span "04/13" at bounding box center [639, 128] width 494 height 29
drag, startPoint x: 486, startPoint y: 134, endPoint x: 405, endPoint y: 123, distance: 81.8
click at [405, 123] on span "04/13" at bounding box center [639, 128] width 494 height 29
drag, startPoint x: 391, startPoint y: 101, endPoint x: 479, endPoint y: 136, distance: 94.1
click at [479, 136] on h1 "Question 04/13" at bounding box center [639, 122] width 494 height 42
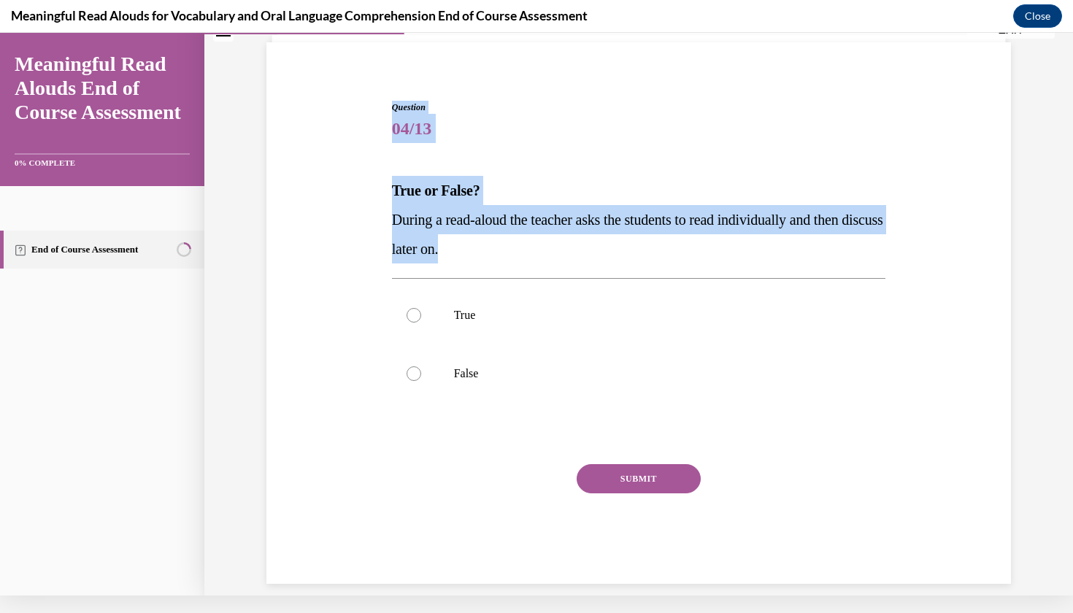
drag, startPoint x: 392, startPoint y: 99, endPoint x: 566, endPoint y: 244, distance: 226.5
click at [566, 244] on div "Question 04/13 True or False? During a read-aloud the teacher asks the students…" at bounding box center [638, 331] width 501 height 505
copy div "Question 04/13 True or False? During a read-aloud the teacher asks the students…"
click at [483, 390] on label "False" at bounding box center [639, 374] width 494 height 58
click at [421, 381] on input "False" at bounding box center [414, 373] width 15 height 15
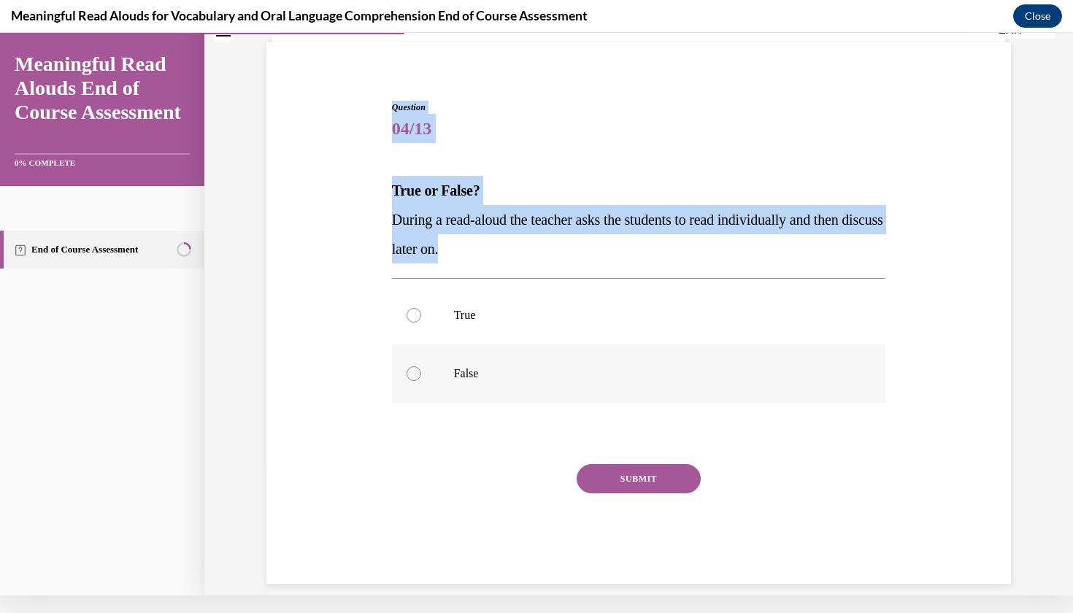
radio input "true"
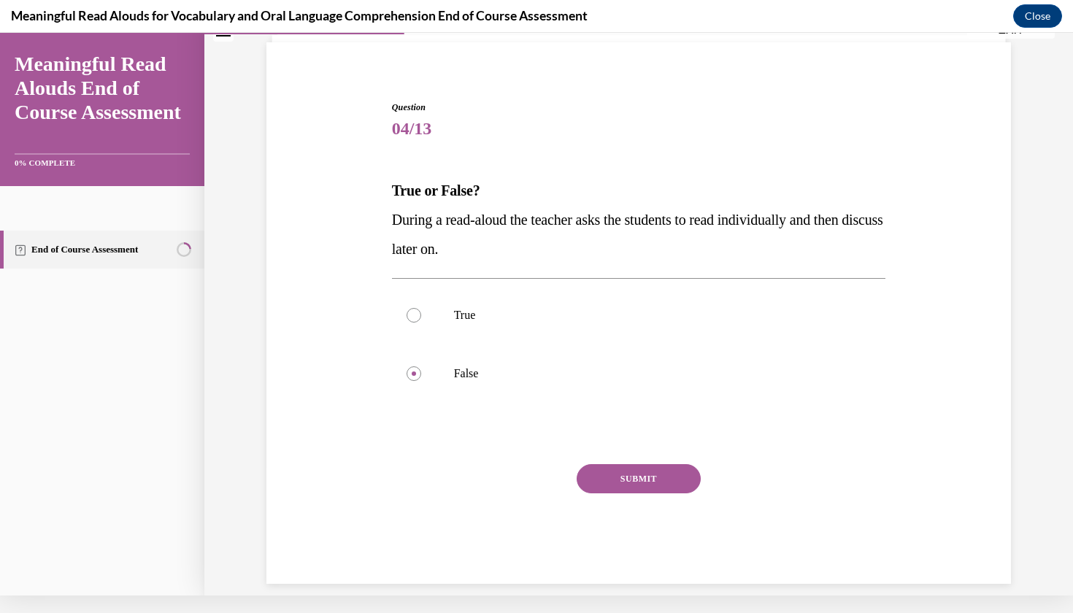
click at [682, 484] on button "SUBMIT" at bounding box center [639, 478] width 124 height 29
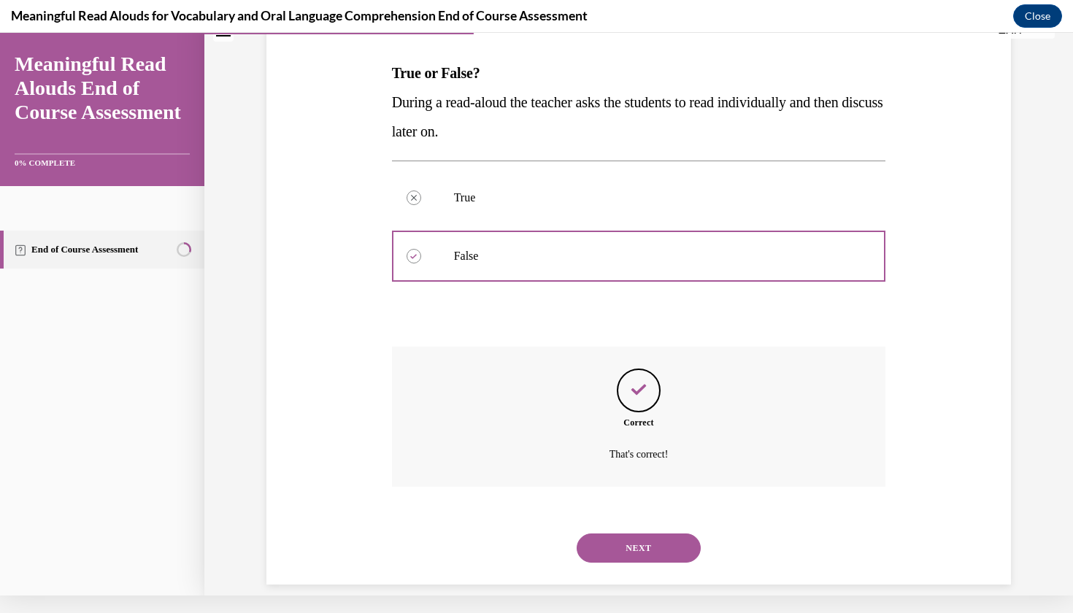
click at [633, 540] on button "NEXT" at bounding box center [639, 548] width 124 height 29
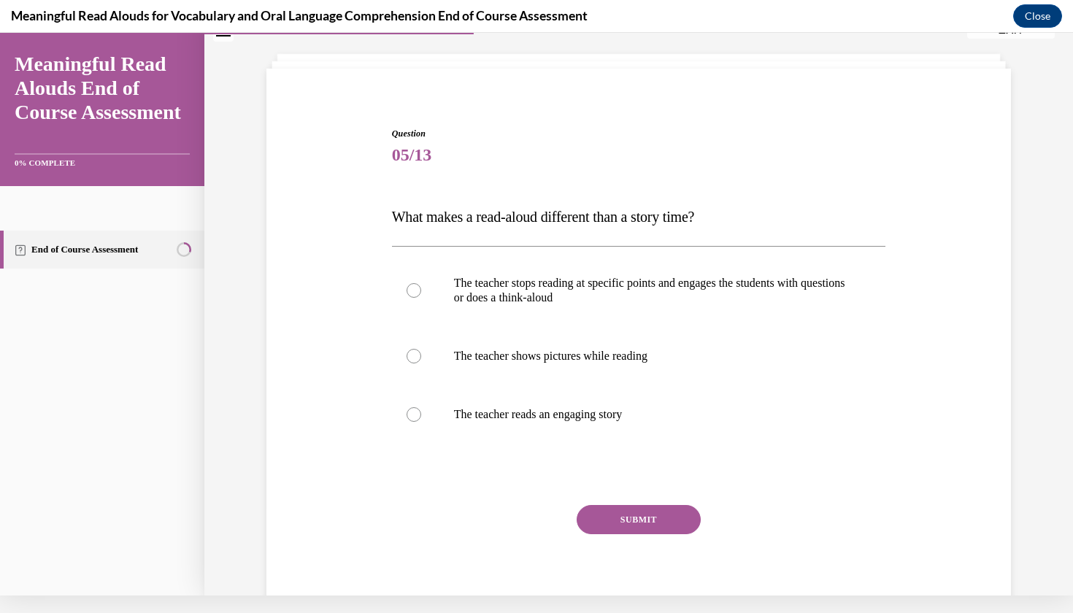
scroll to position [59, 0]
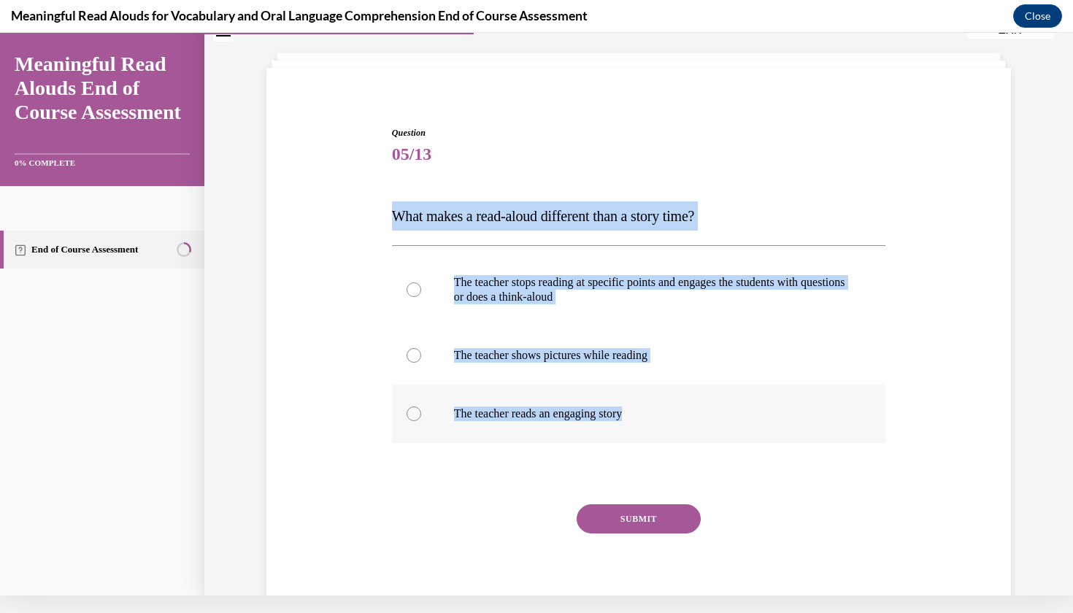
drag, startPoint x: 393, startPoint y: 212, endPoint x: 704, endPoint y: 442, distance: 387.3
click at [704, 442] on div "Question 05/13 What makes a read-aloud different than a story time? The teacher…" at bounding box center [639, 375] width 494 height 498
copy div "What makes a read-aloud different than a story time? The teacher stops reading …"
click at [771, 307] on label "The teacher stops reading at specific points and engages the students with ques…" at bounding box center [639, 289] width 494 height 73
click at [421, 297] on input "The teacher stops reading at specific points and engages the students with ques…" at bounding box center [414, 289] width 15 height 15
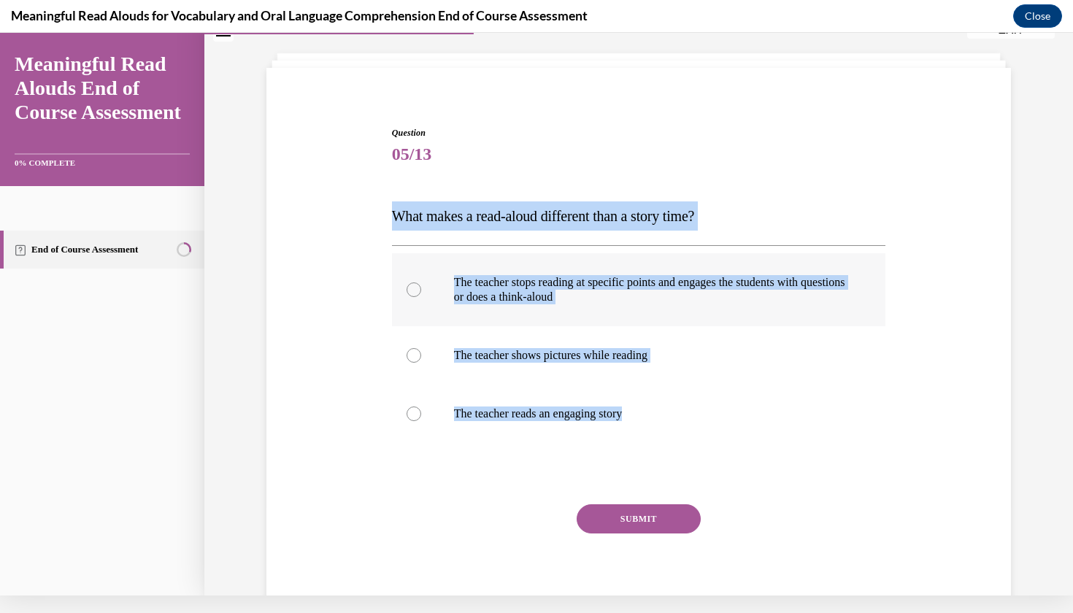
radio input "true"
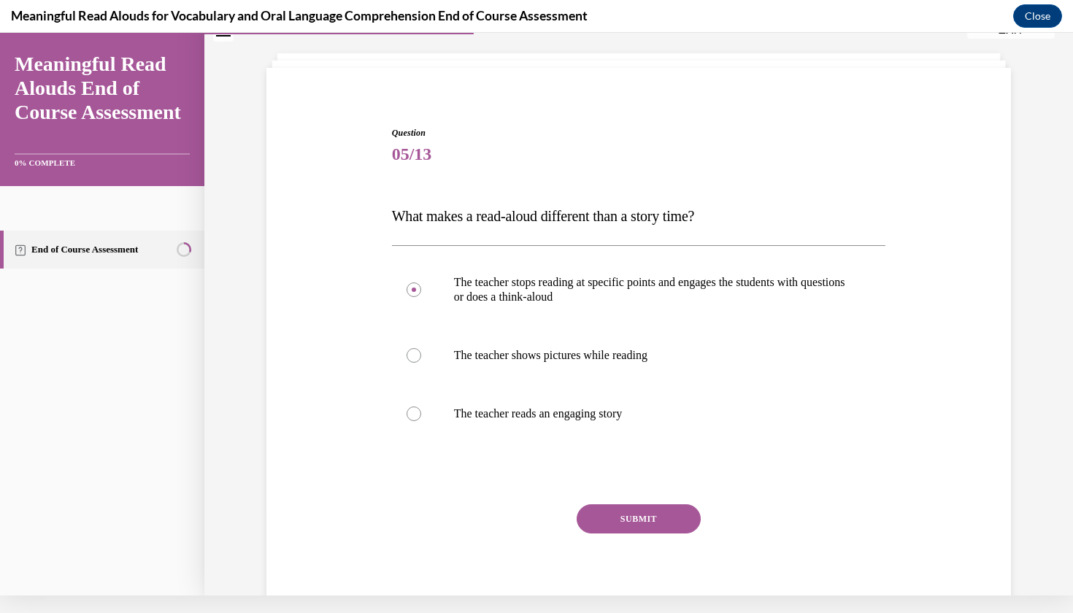
click at [666, 522] on button "SUBMIT" at bounding box center [639, 518] width 124 height 29
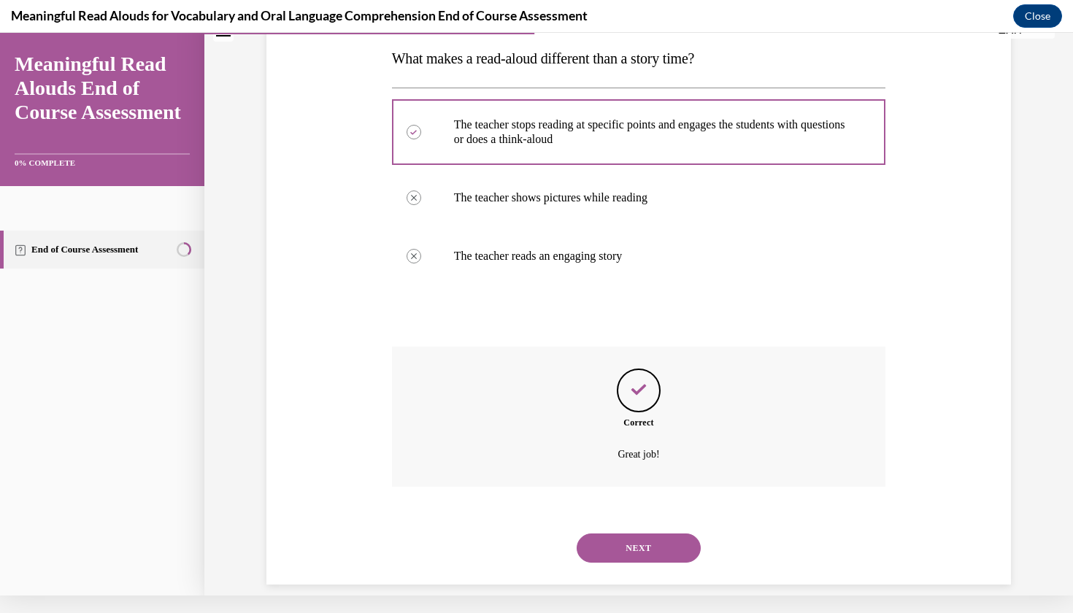
click at [635, 539] on button "NEXT" at bounding box center [639, 548] width 124 height 29
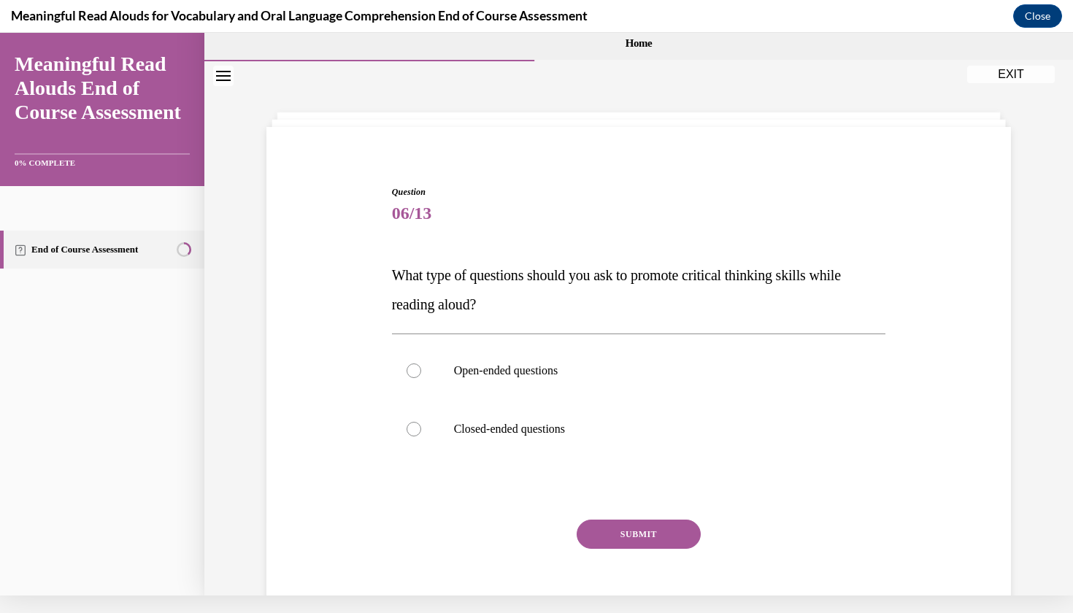
scroll to position [0, 0]
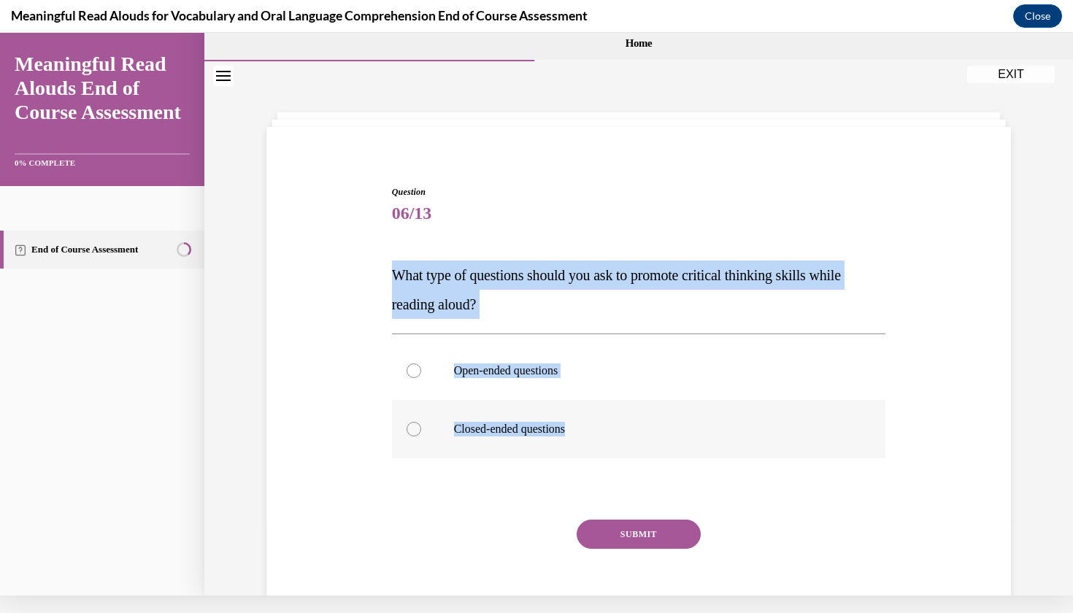
drag, startPoint x: 395, startPoint y: 272, endPoint x: 596, endPoint y: 434, distance: 258.6
click at [596, 434] on div "Question 06/13 What type of questions should you ask to promote critical thinki…" at bounding box center [639, 412] width 494 height 454
copy div "What type of questions should you ask to promote critical thinking skills while…"
click at [473, 374] on p "Open-ended questions" at bounding box center [652, 371] width 396 height 15
click at [421, 374] on input "Open-ended questions" at bounding box center [414, 371] width 15 height 15
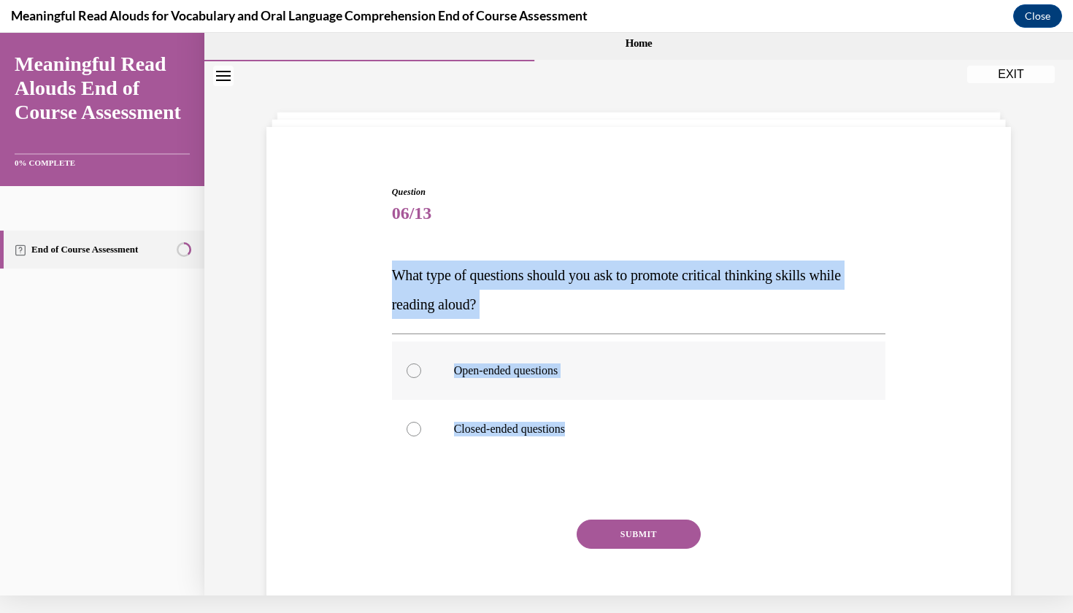
radio input "true"
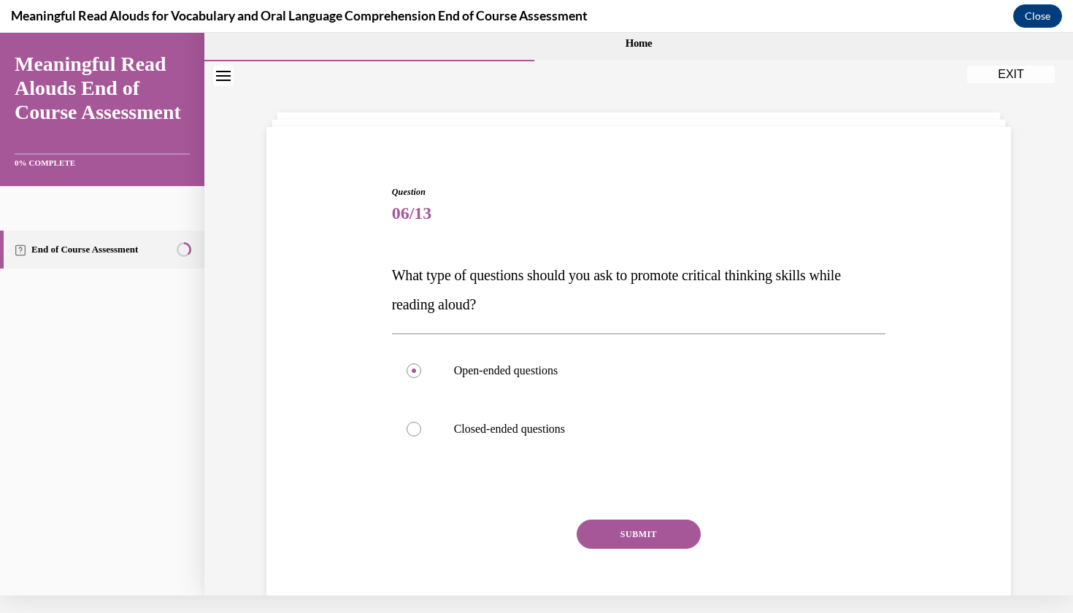
click at [664, 539] on button "SUBMIT" at bounding box center [639, 534] width 124 height 29
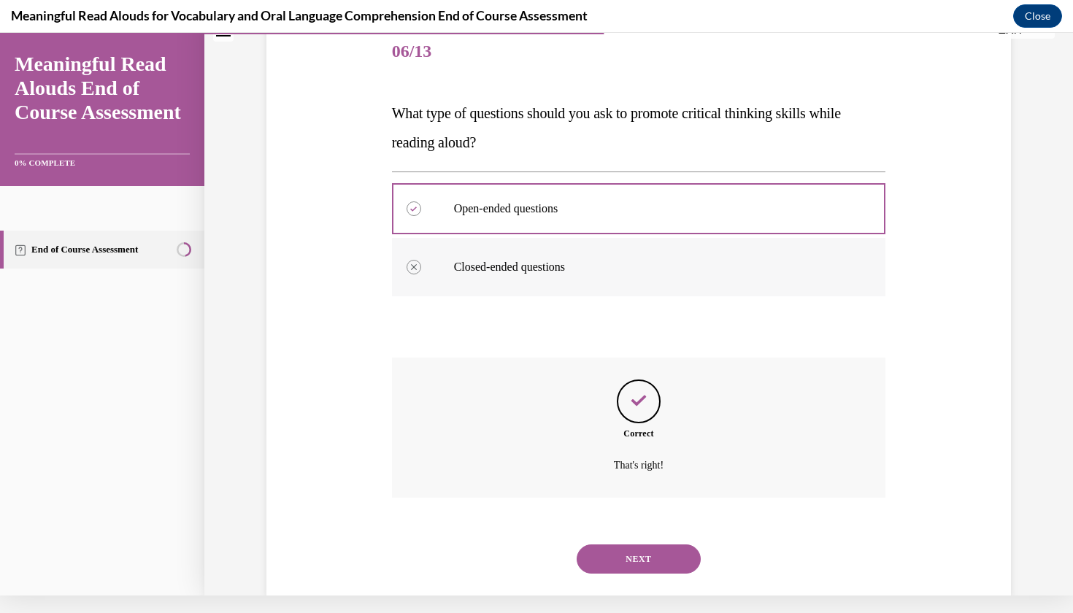
scroll to position [173, 0]
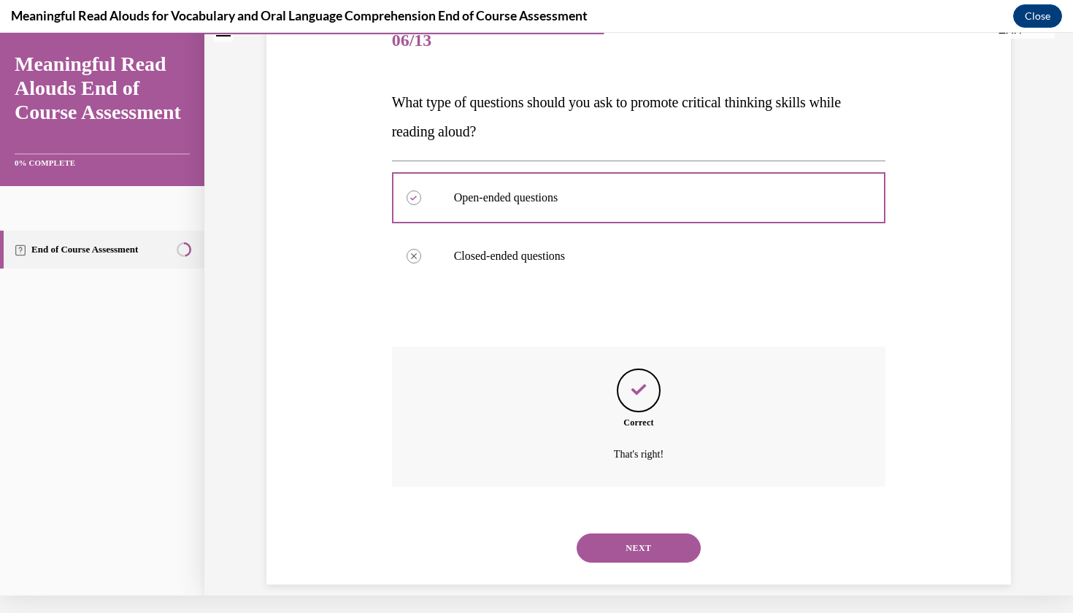
click at [647, 534] on button "NEXT" at bounding box center [639, 548] width 124 height 29
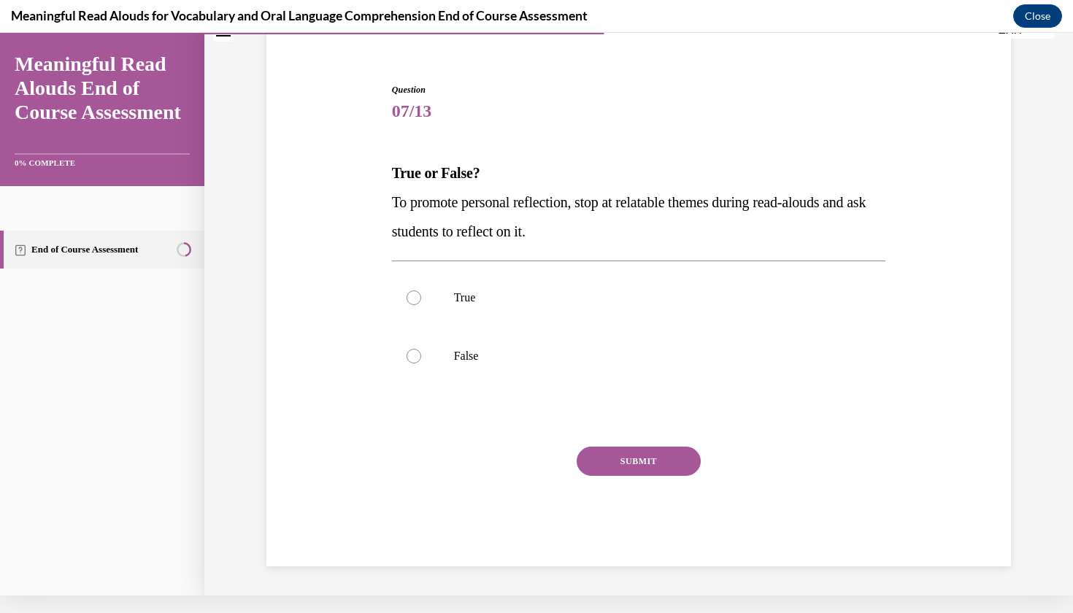
scroll to position [85, 0]
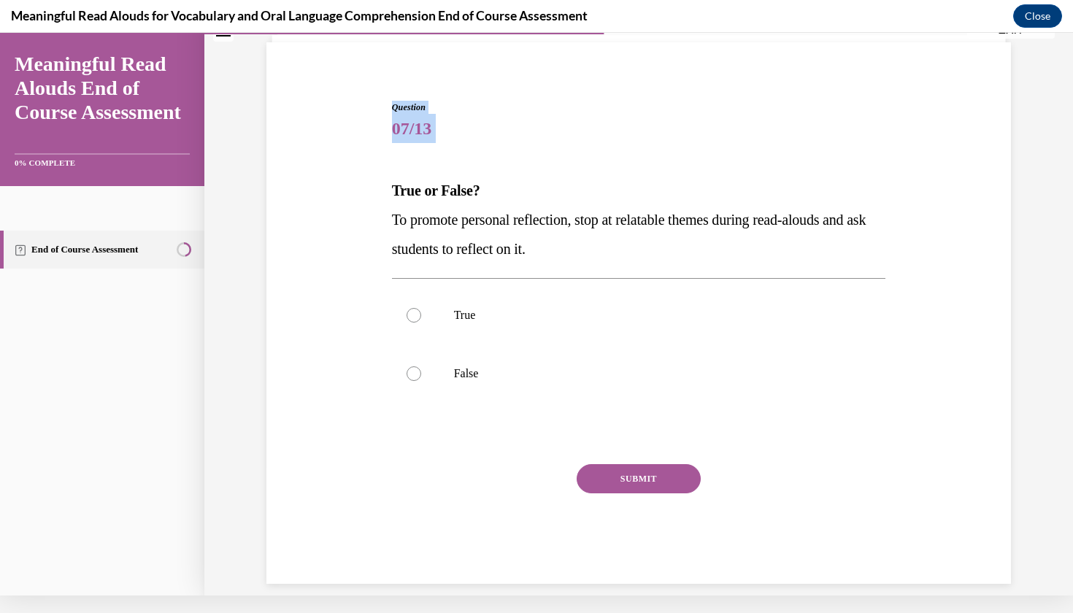
drag, startPoint x: 393, startPoint y: 96, endPoint x: 520, endPoint y: 150, distance: 137.4
click at [520, 150] on div "Question 07/13 True or False? To promote personal reflection, stop at relatable…" at bounding box center [638, 331] width 501 height 505
click at [469, 128] on span "07/13" at bounding box center [639, 128] width 494 height 29
drag, startPoint x: 393, startPoint y: 103, endPoint x: 588, endPoint y: 175, distance: 207.9
click at [588, 175] on div "Question 07/13 True or False? To promote personal reflection, stop at relatable…" at bounding box center [639, 342] width 494 height 483
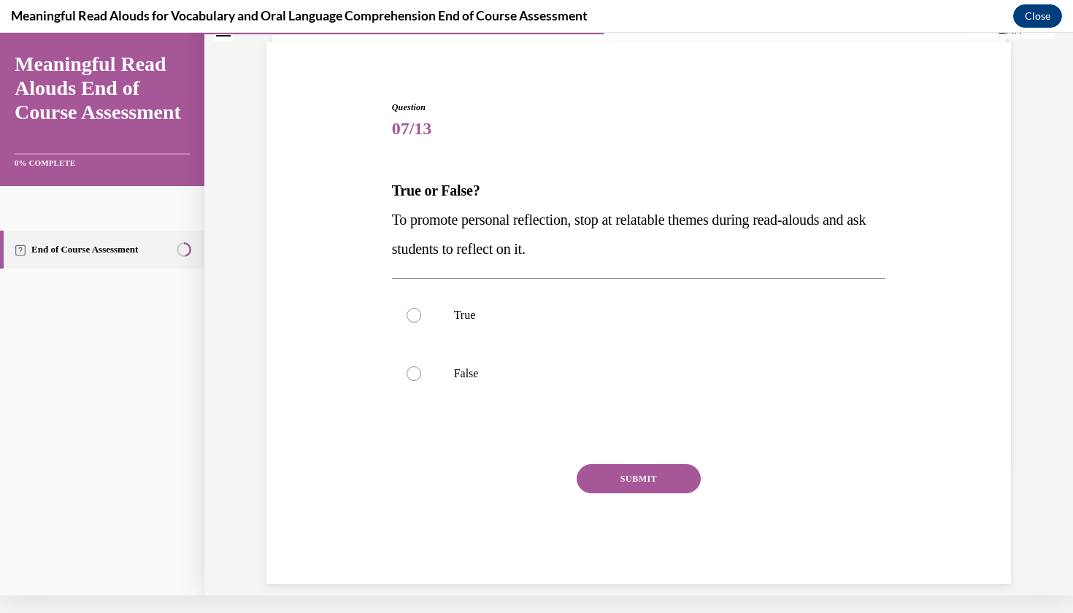
click at [588, 175] on div "Question 07/13 True or False? To promote personal reflection, stop at relatable…" at bounding box center [639, 342] width 494 height 483
drag, startPoint x: 591, startPoint y: 164, endPoint x: 405, endPoint y: 152, distance: 185.8
click at [405, 152] on div "Question 07/13 True or False? To promote personal reflection, stop at relatable…" at bounding box center [639, 342] width 494 height 483
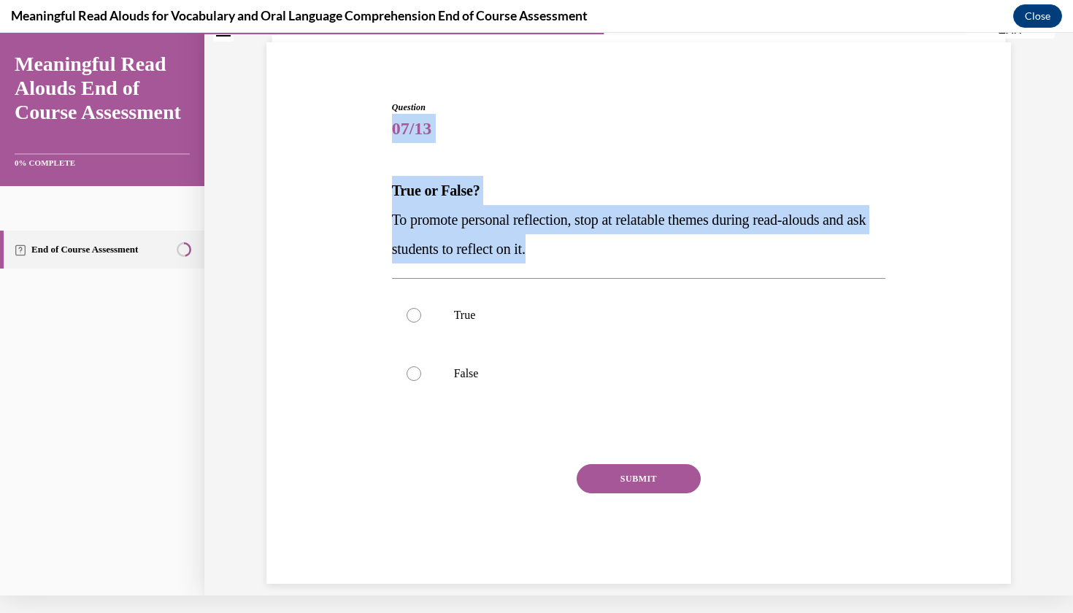
drag, startPoint x: 393, startPoint y: 129, endPoint x: 645, endPoint y: 234, distance: 273.6
click at [645, 234] on div "Question 07/13 True or False? To promote personal reflection, stop at relatable…" at bounding box center [639, 342] width 494 height 483
copy div "07/13 True or False? To promote personal reflection, stop at relatable themes d…"
click at [466, 327] on label "True" at bounding box center [639, 315] width 494 height 58
click at [421, 323] on input "True" at bounding box center [414, 315] width 15 height 15
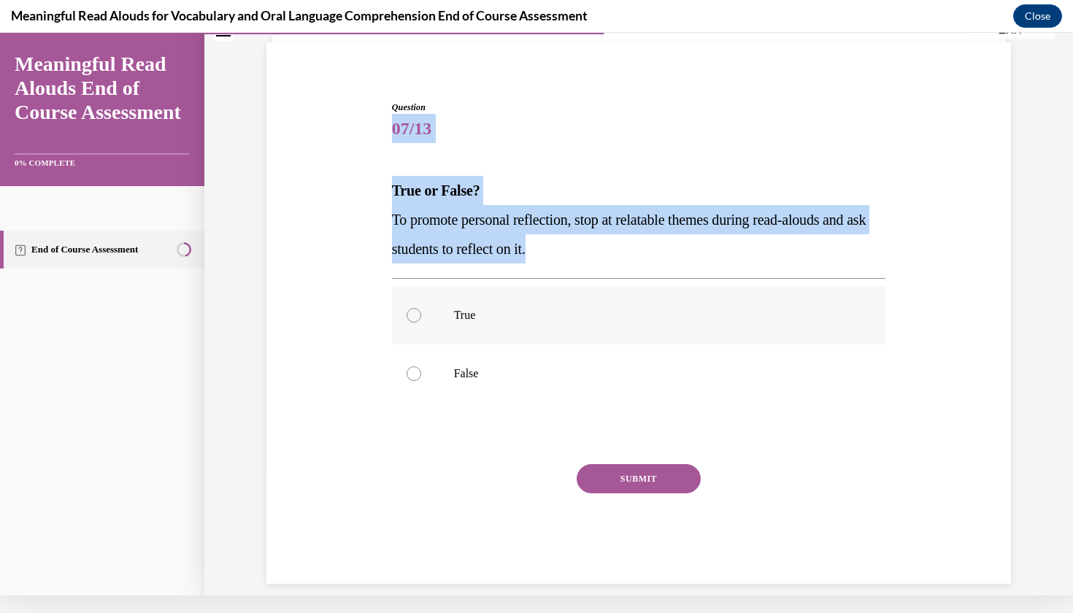
radio input "true"
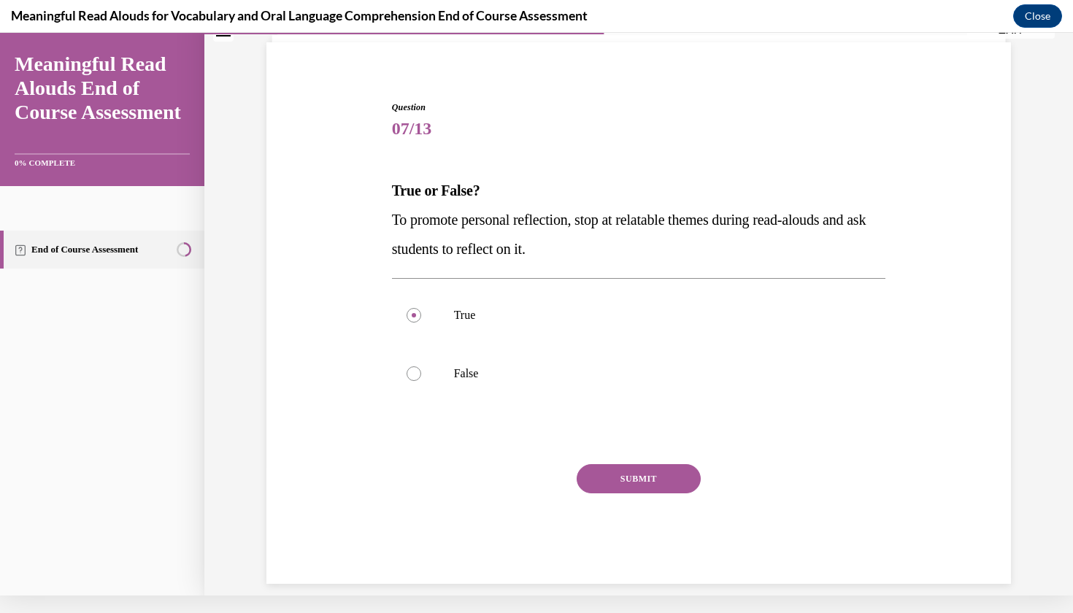
click at [643, 474] on button "SUBMIT" at bounding box center [639, 478] width 124 height 29
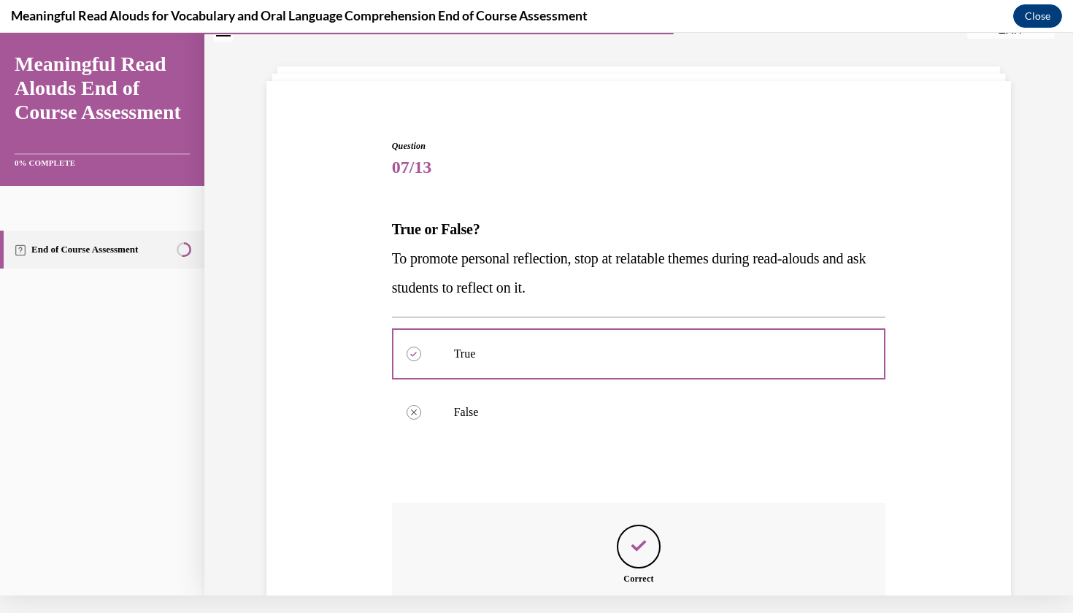
scroll to position [202, 0]
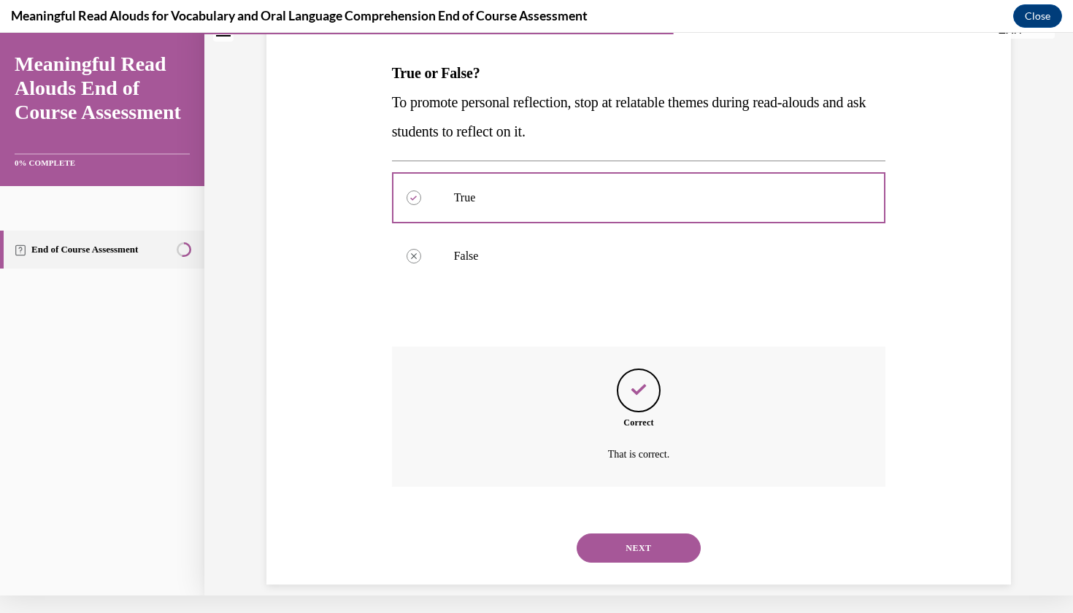
click at [651, 534] on button "NEXT" at bounding box center [639, 548] width 124 height 29
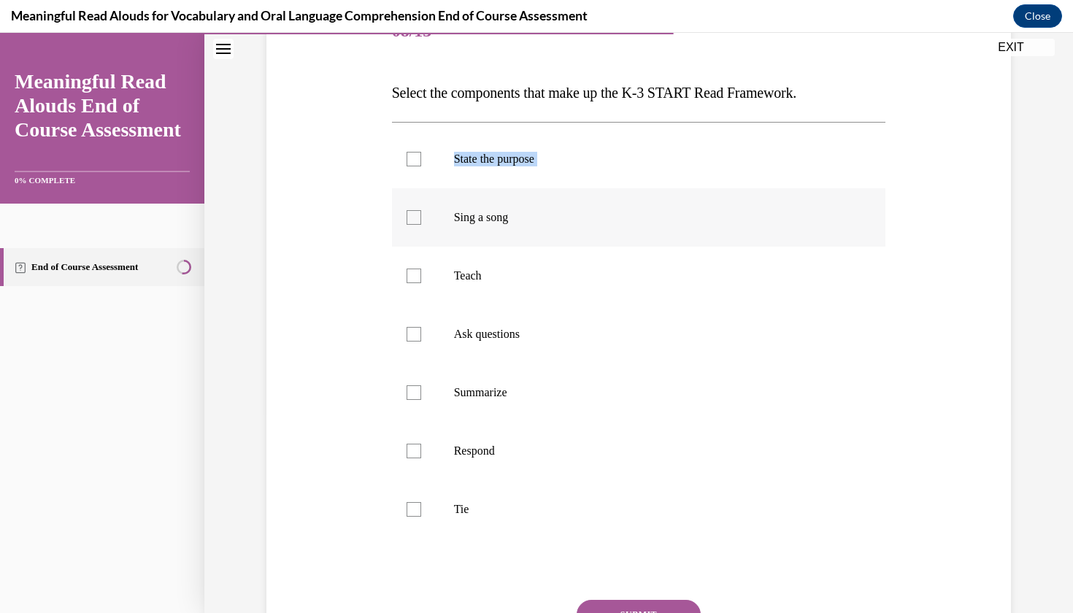
drag, startPoint x: 393, startPoint y: 125, endPoint x: 458, endPoint y: 200, distance: 99.4
click at [458, 200] on div "State the purpose Sing a song Teach Ask questions Summarize Respond Tie" at bounding box center [639, 334] width 494 height 424
click at [374, 116] on div "Question 08/13 Select the components that make up the K-3 START Read Framework.…" at bounding box center [639, 339] width 752 height 761
drag, startPoint x: 391, startPoint y: 122, endPoint x: 445, endPoint y: 177, distance: 77.4
click at [445, 177] on div "Question 08/13 Select the components that make up the K-3 START Read Framework.…" at bounding box center [638, 350] width 501 height 739
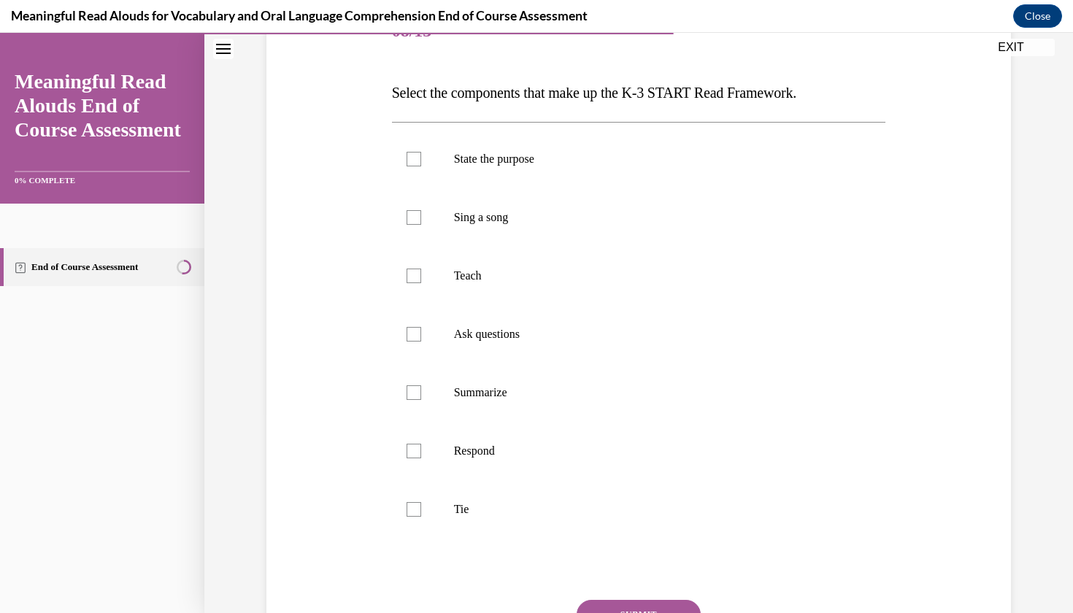
click at [373, 85] on div "Question 08/13 Select the components that make up the K-3 START Read Framework.…" at bounding box center [639, 339] width 752 height 761
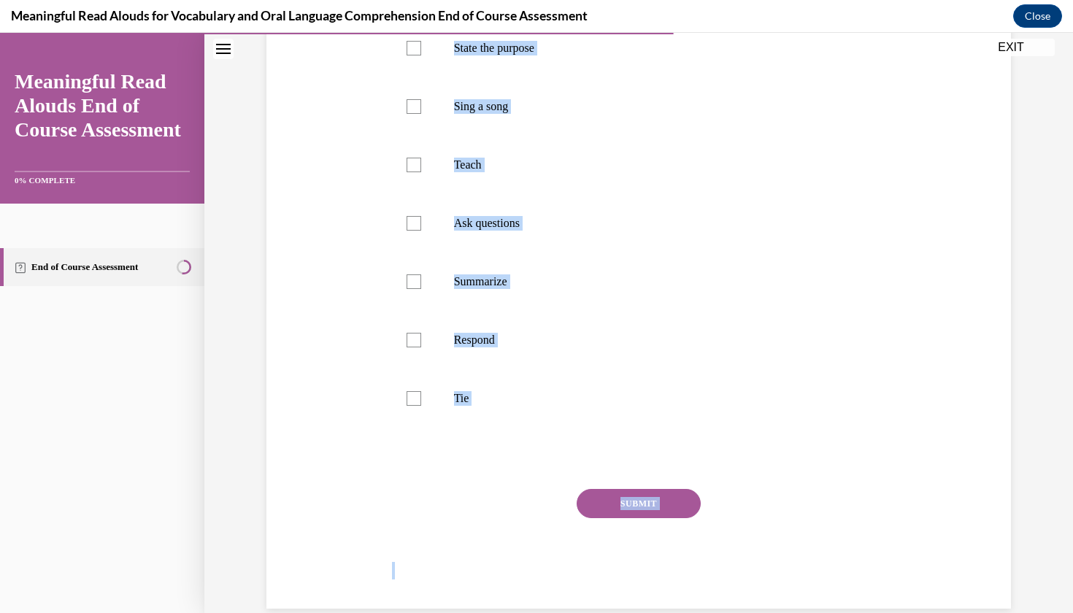
scroll to position [318, 0]
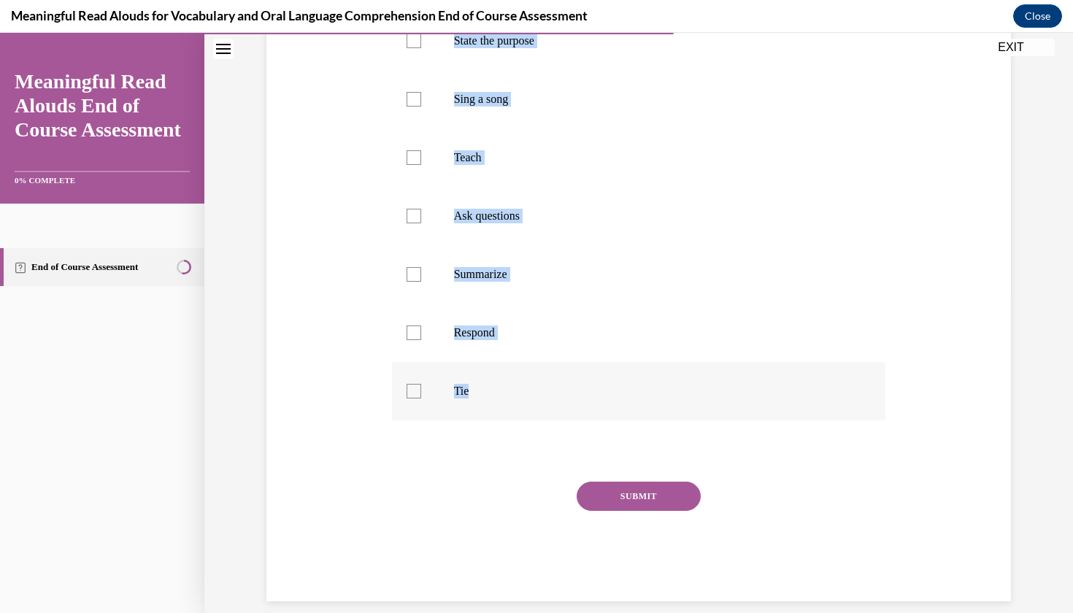
drag, startPoint x: 378, startPoint y: 84, endPoint x: 687, endPoint y: 412, distance: 450.3
click at [687, 412] on div "Question 08/13 Select the components that make up the K-3 START Read Framework.…" at bounding box center [639, 221] width 752 height 761
copy div "Select the components that make up the K-3 START Read Framework. State the purp…"
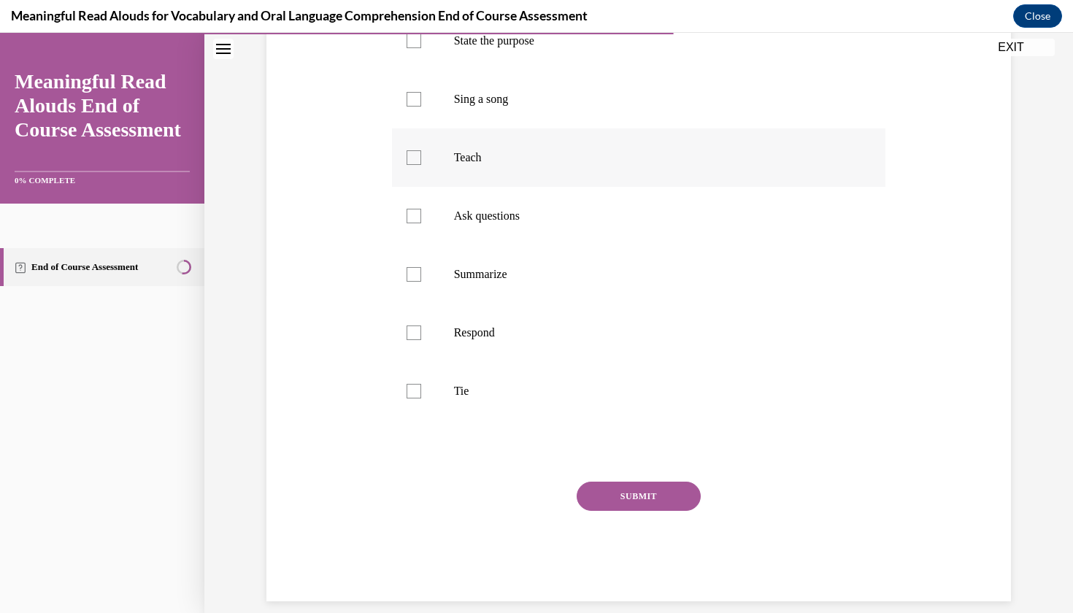
click at [502, 164] on p "Teach" at bounding box center [652, 157] width 396 height 15
click at [421, 164] on input "Teach" at bounding box center [414, 157] width 15 height 15
checkbox input "true"
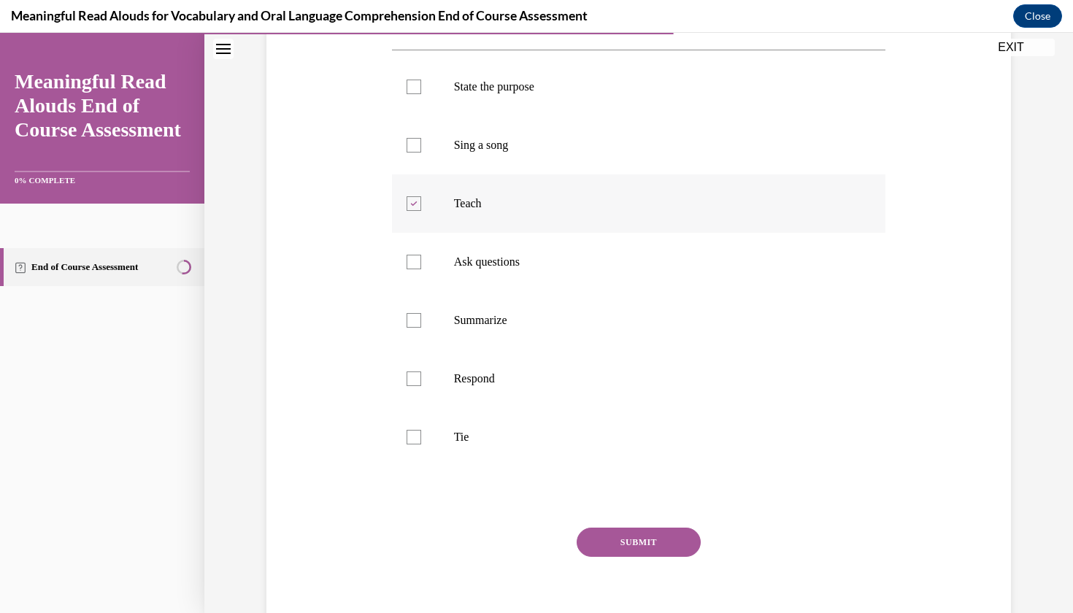
scroll to position [272, 0]
click at [506, 80] on label "State the purpose" at bounding box center [639, 87] width 494 height 58
click at [421, 80] on input "State the purpose" at bounding box center [414, 87] width 15 height 15
checkbox input "true"
click at [507, 274] on label "Ask questions" at bounding box center [639, 263] width 494 height 58
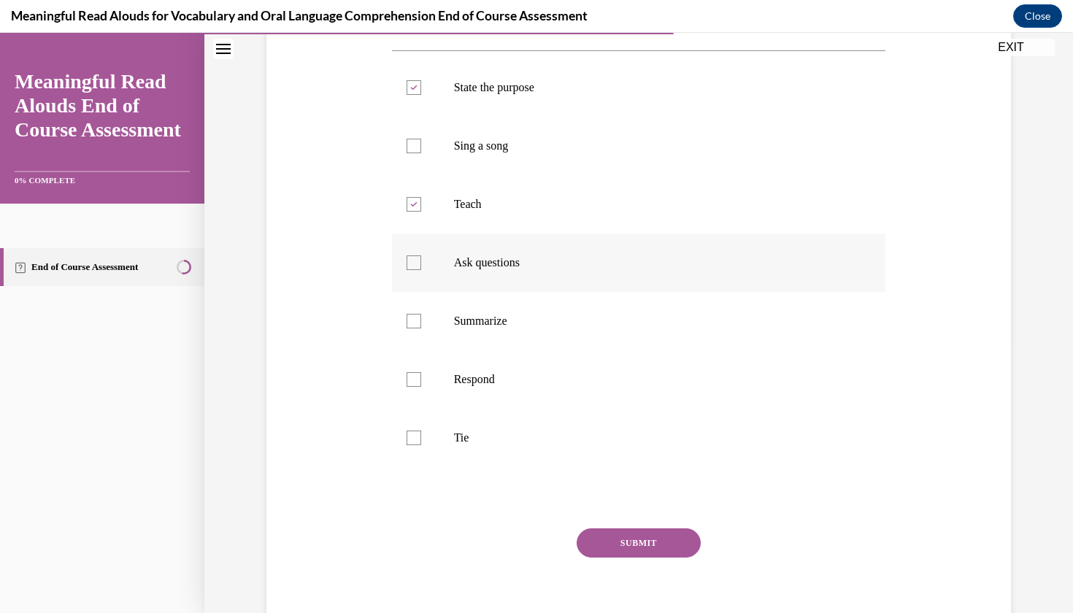
click at [421, 270] on input "Ask questions" at bounding box center [414, 262] width 15 height 15
checkbox input "true"
click at [492, 352] on label "Respond" at bounding box center [639, 379] width 494 height 58
click at [421, 372] on input "Respond" at bounding box center [414, 379] width 15 height 15
click at [491, 408] on label "Respond" at bounding box center [639, 379] width 494 height 58
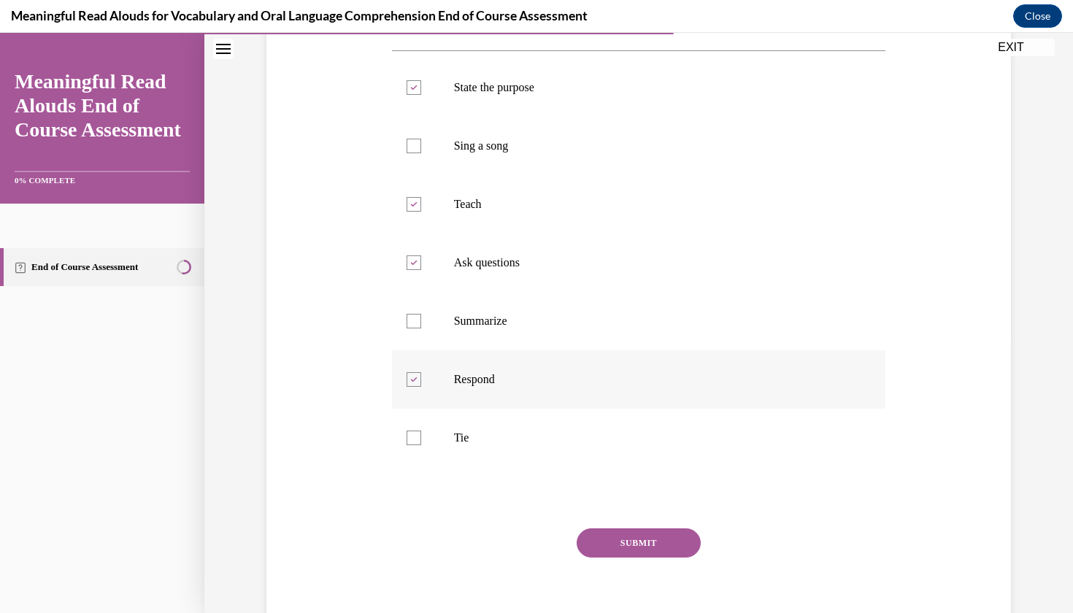
click at [421, 387] on input "Respond" at bounding box center [414, 379] width 15 height 15
checkbox input "false"
click at [493, 324] on p "Summarize" at bounding box center [652, 321] width 396 height 15
click at [421, 324] on input "Summarize" at bounding box center [414, 321] width 15 height 15
checkbox input "true"
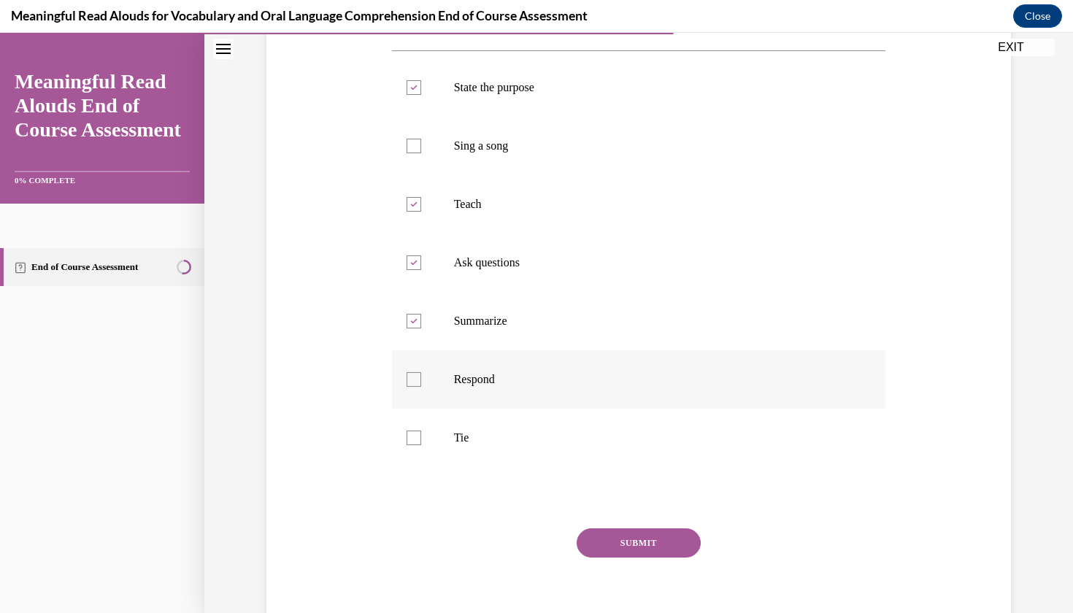
click at [493, 379] on p "Respond" at bounding box center [652, 379] width 396 height 15
click at [421, 379] on input "Respond" at bounding box center [414, 379] width 15 height 15
checkbox input "true"
click at [483, 428] on label "Tie" at bounding box center [639, 438] width 494 height 58
click at [421, 431] on input "Tie" at bounding box center [414, 438] width 15 height 15
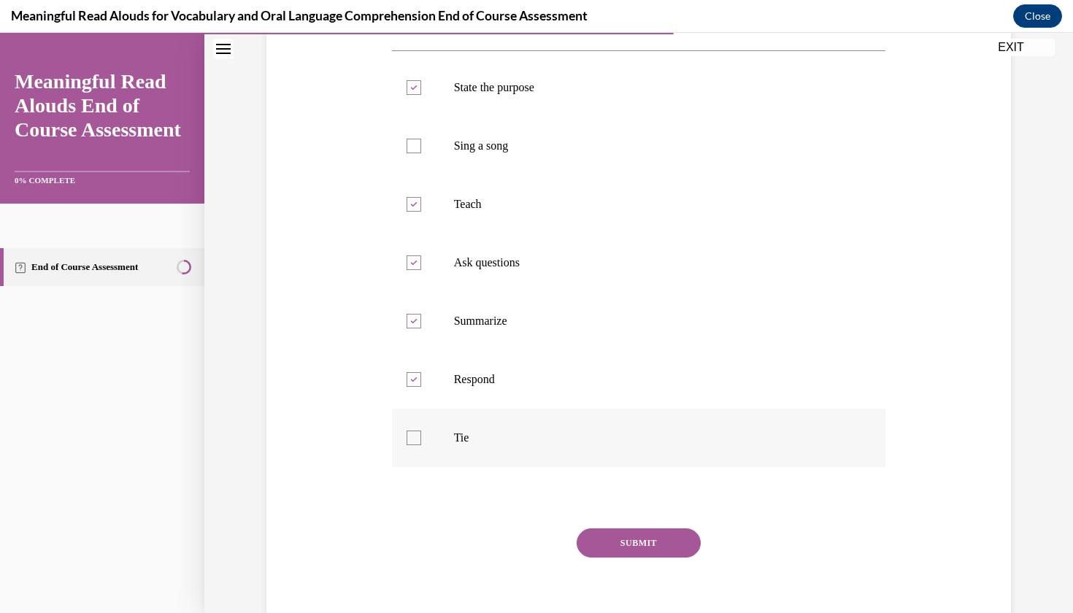
checkbox input "true"
click at [616, 545] on button "SUBMIT" at bounding box center [639, 542] width 124 height 29
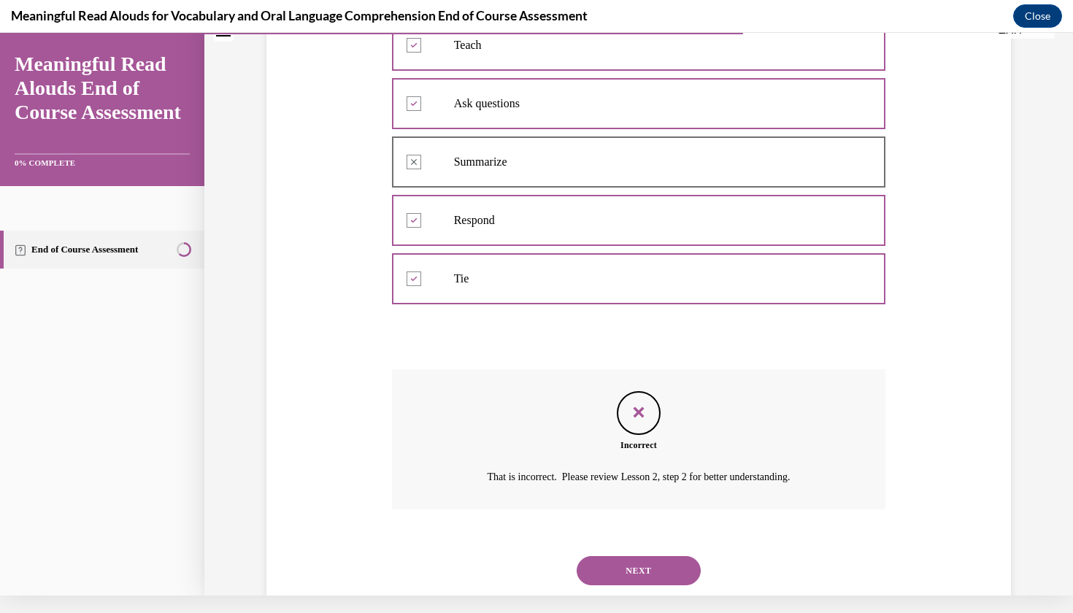
scroll to position [436, 0]
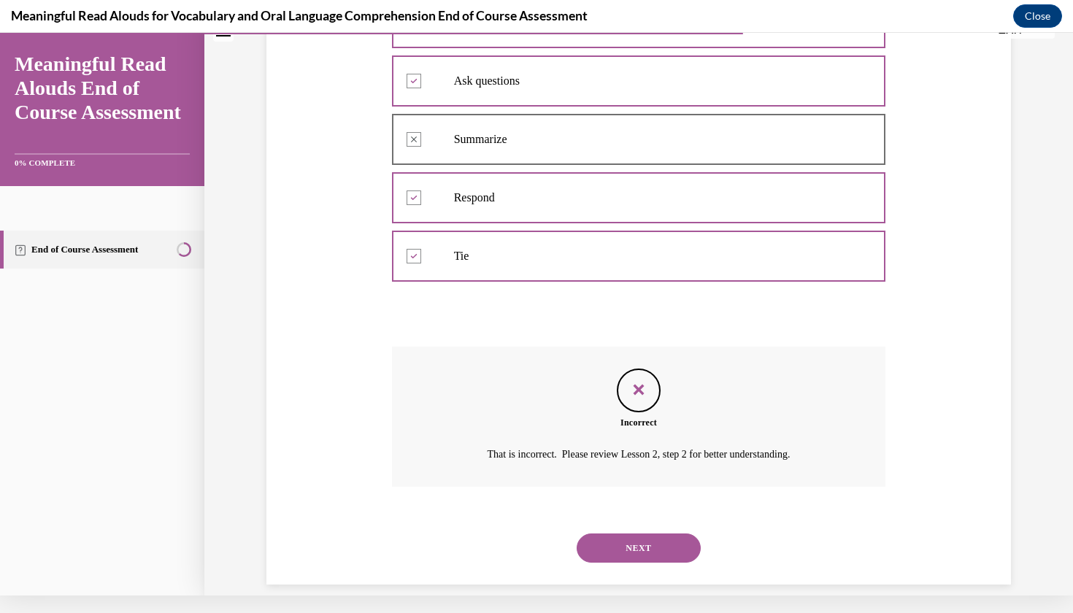
click at [634, 534] on button "NEXT" at bounding box center [639, 548] width 124 height 29
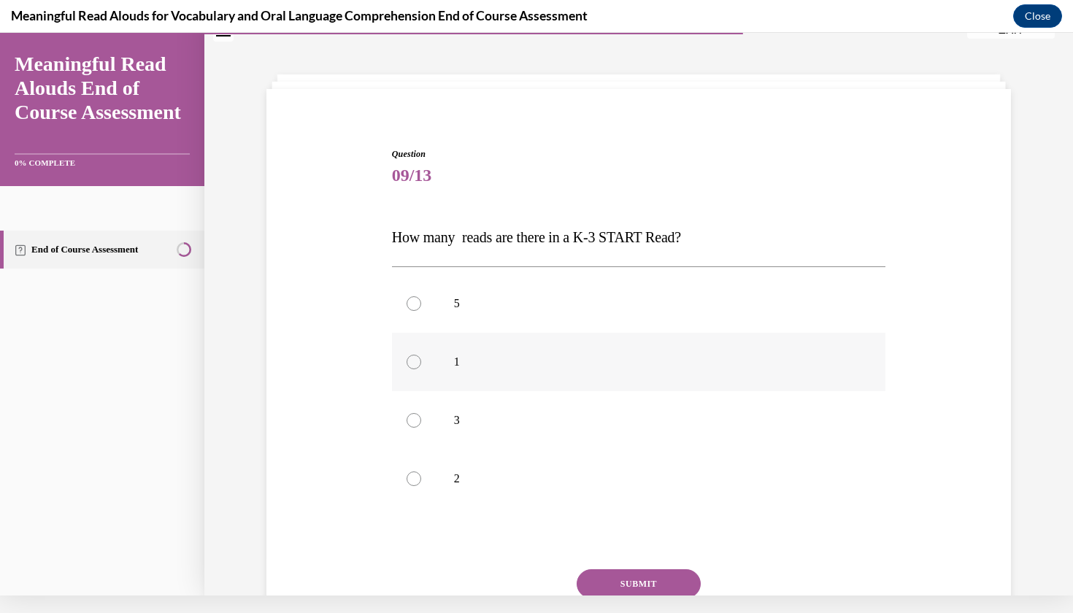
scroll to position [69, 0]
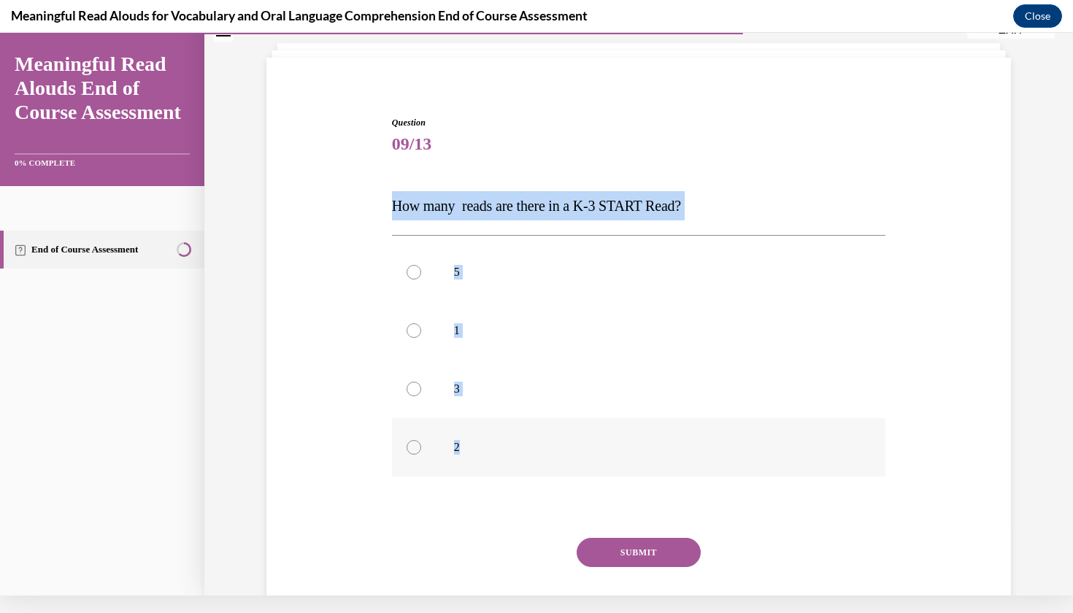
drag, startPoint x: 393, startPoint y: 204, endPoint x: 484, endPoint y: 456, distance: 267.6
click at [484, 456] on div "Question 09/13 How many reads are there in a K-3 START Read? 5 1 3 2 Incorrect …" at bounding box center [639, 387] width 494 height 542
copy div "How many reads are there in a K-3 START Read? 5 1 3 2"
click at [475, 387] on p "3" at bounding box center [652, 389] width 396 height 15
click at [421, 387] on input "3" at bounding box center [414, 389] width 15 height 15
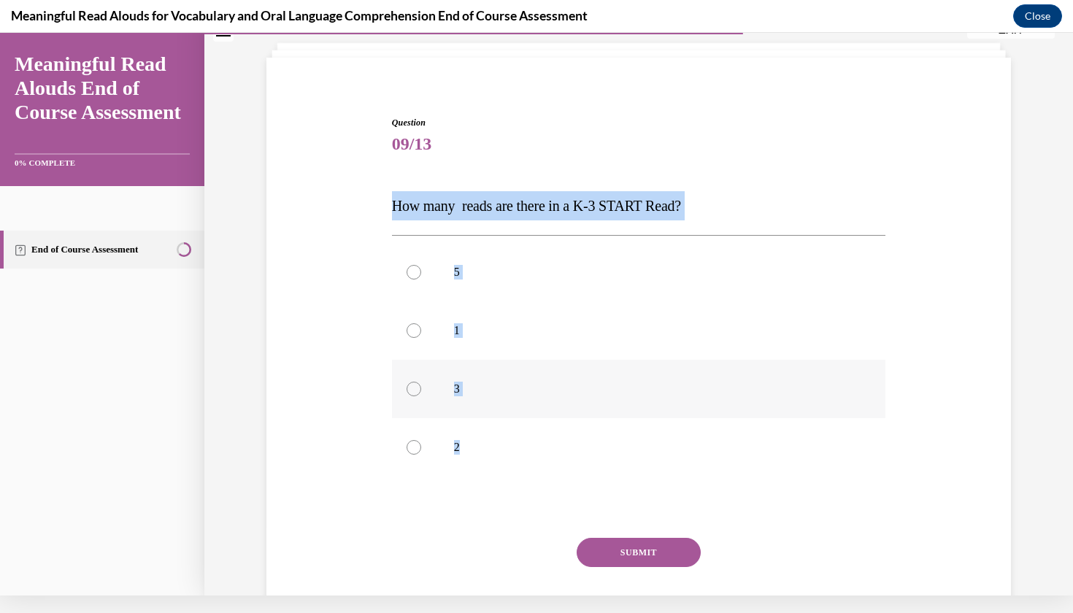
radio input "true"
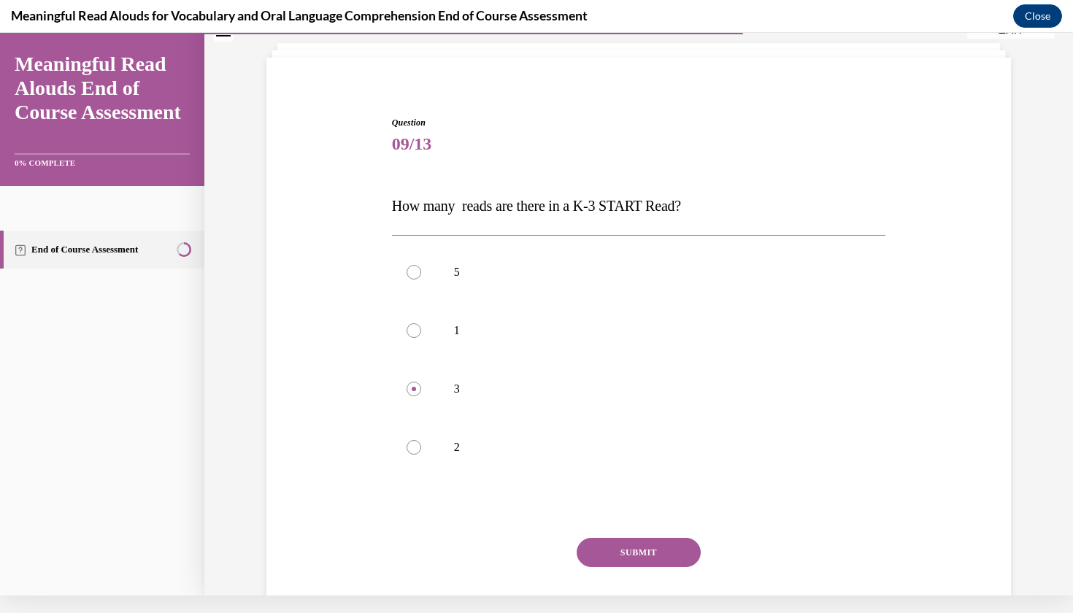
click at [631, 566] on button "SUBMIT" at bounding box center [639, 552] width 124 height 29
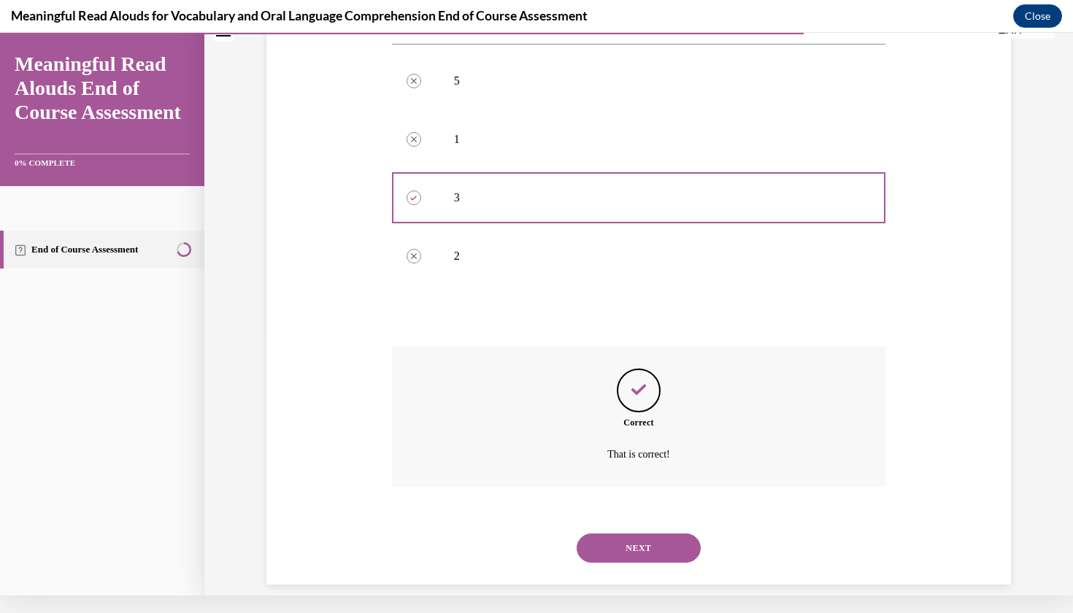
click at [629, 534] on button "NEXT" at bounding box center [639, 548] width 124 height 29
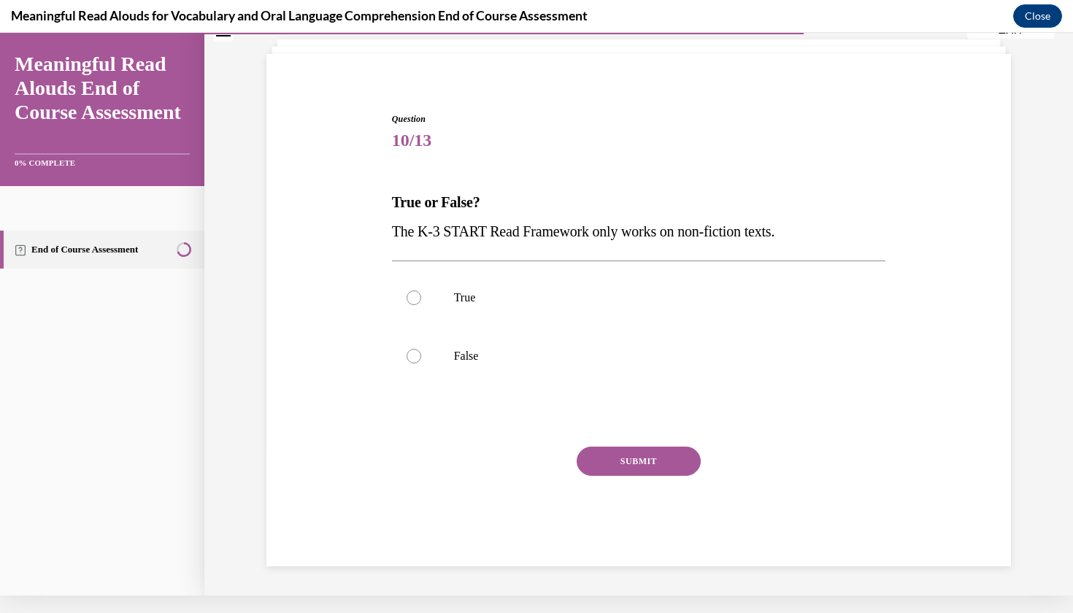
scroll to position [50, 0]
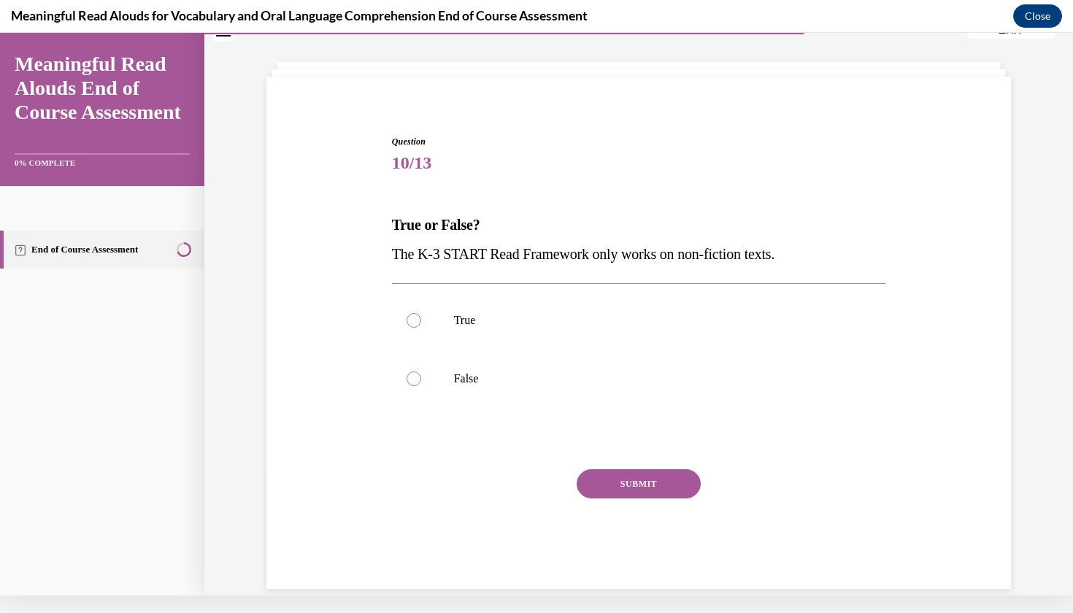
drag, startPoint x: 394, startPoint y: 225, endPoint x: 812, endPoint y: 262, distance: 419.9
click at [812, 262] on div "True or False? The K-3 START Read Framework only works on non-fiction texts." at bounding box center [639, 239] width 494 height 58
copy div "True or False? The K-3 START Read Framework only works on non-fiction texts."
click at [460, 384] on p "False" at bounding box center [652, 379] width 396 height 15
click at [421, 384] on input "False" at bounding box center [414, 379] width 15 height 15
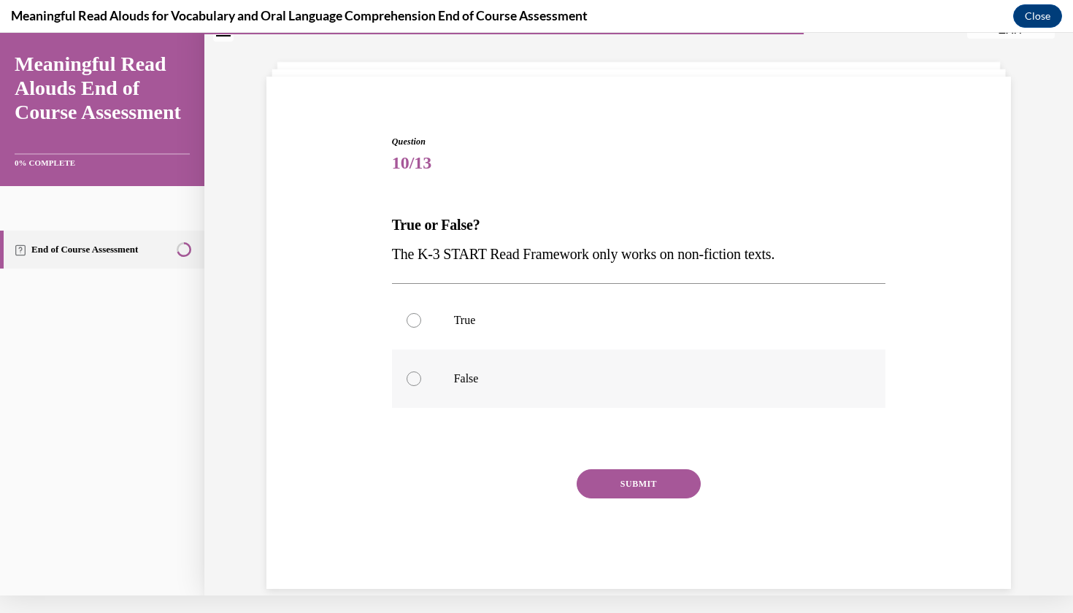
radio input "true"
click at [618, 484] on button "SUBMIT" at bounding box center [639, 483] width 124 height 29
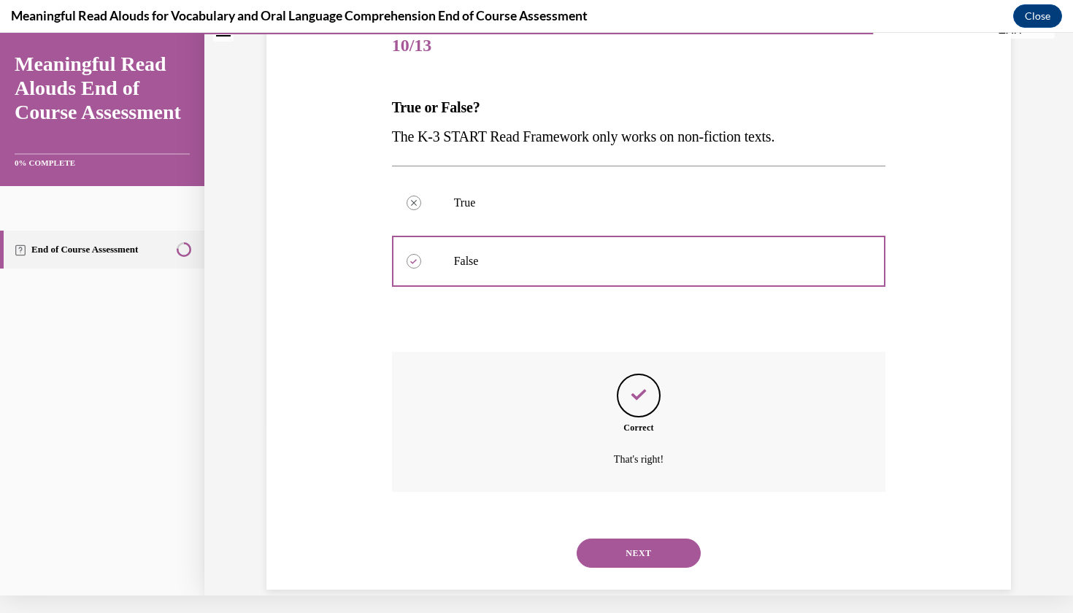
scroll to position [173, 0]
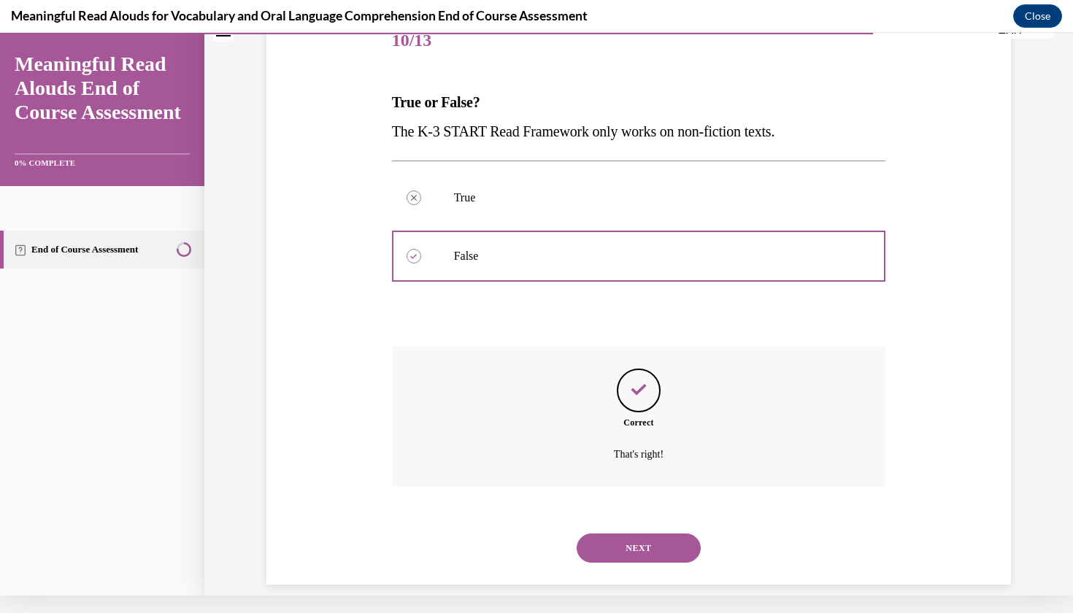
click at [634, 534] on button "NEXT" at bounding box center [639, 548] width 124 height 29
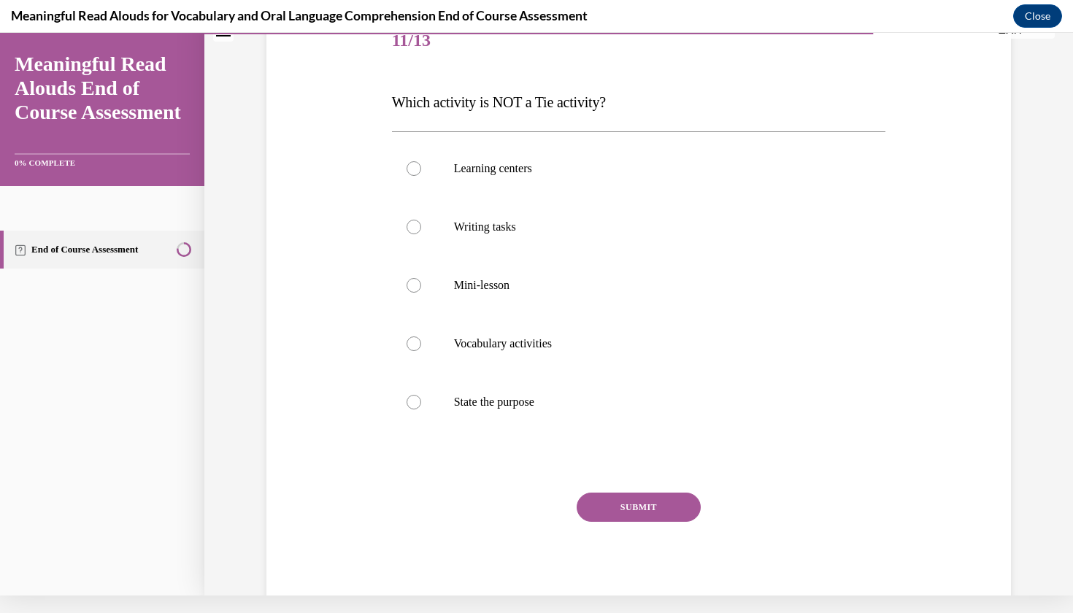
scroll to position [0, 0]
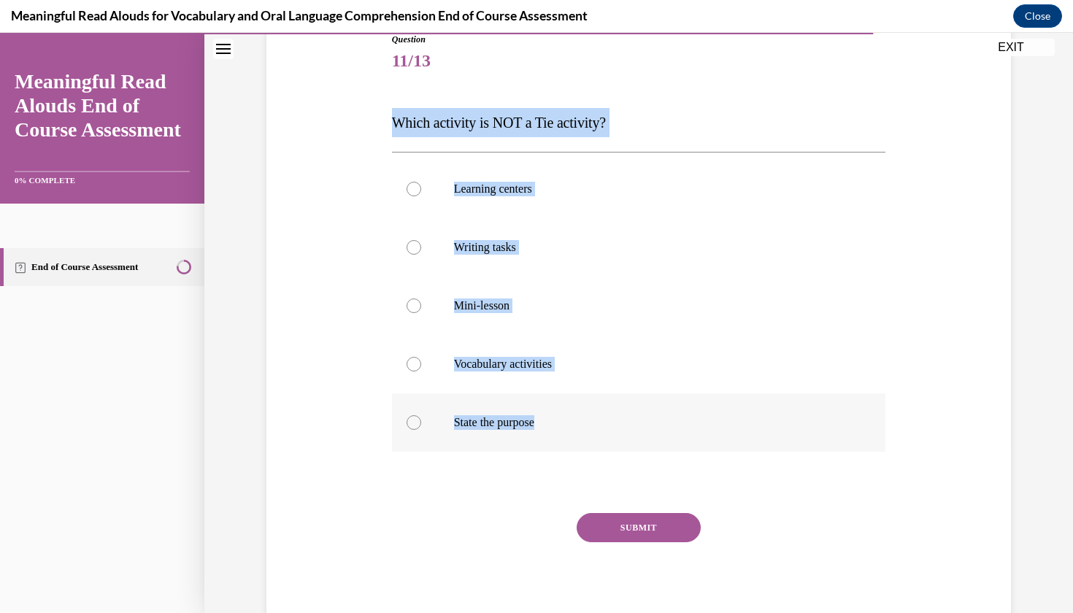
drag, startPoint x: 391, startPoint y: 130, endPoint x: 640, endPoint y: 442, distance: 399.3
click at [640, 442] on div "Question 11/13 Which activity is NOT a Tie activity? Learning centers Writing t…" at bounding box center [638, 322] width 501 height 622
click at [535, 417] on p "State the purpose" at bounding box center [652, 422] width 396 height 15
click at [421, 417] on input "State the purpose" at bounding box center [414, 422] width 15 height 15
radio input "true"
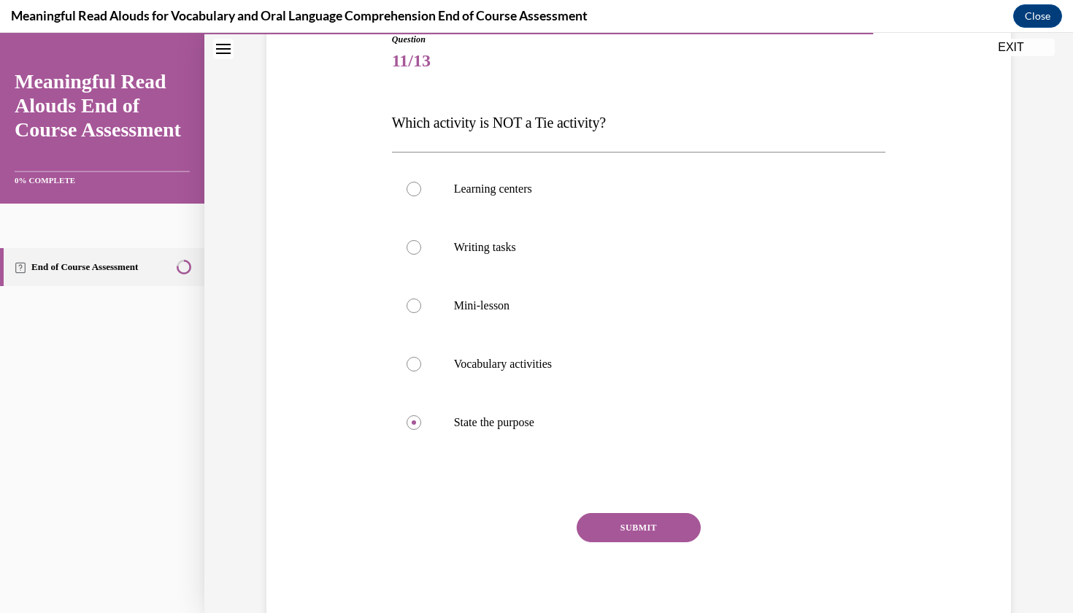
click at [629, 520] on button "SUBMIT" at bounding box center [639, 527] width 124 height 29
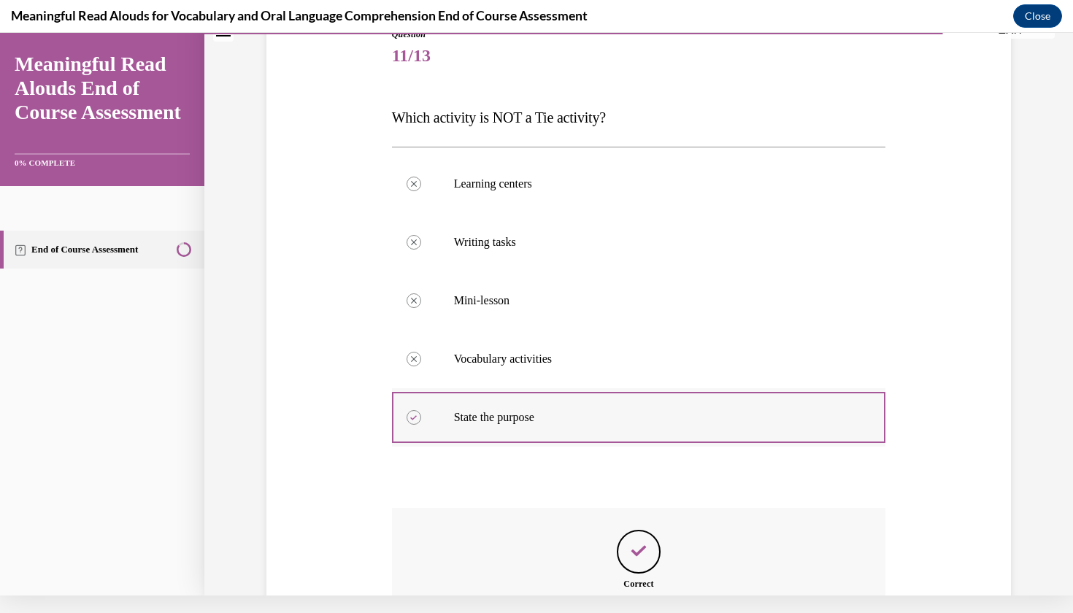
scroll to position [319, 0]
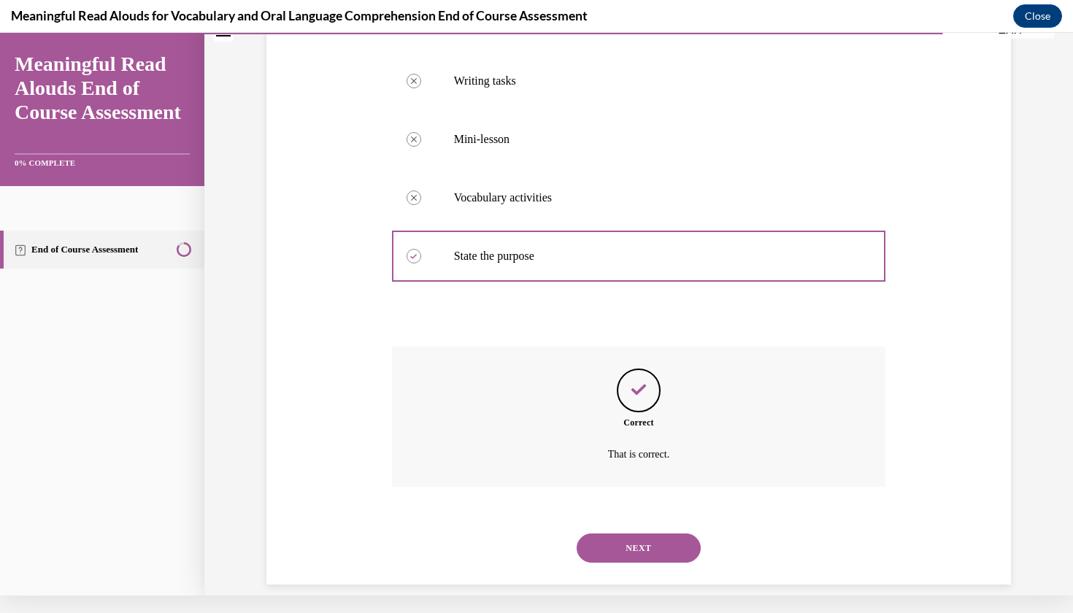
click at [637, 535] on button "NEXT" at bounding box center [639, 548] width 124 height 29
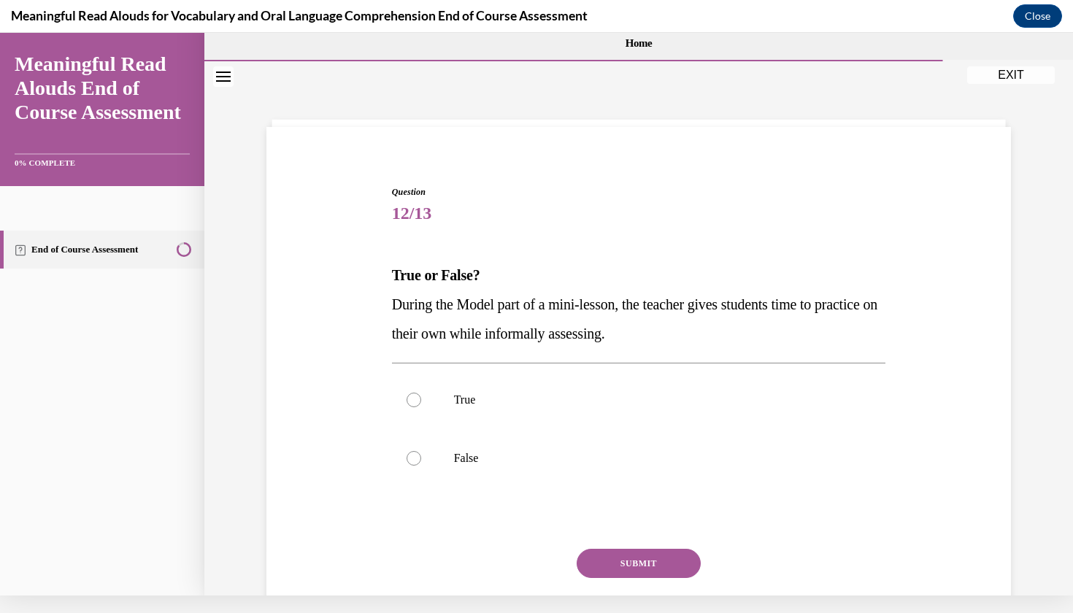
scroll to position [0, 0]
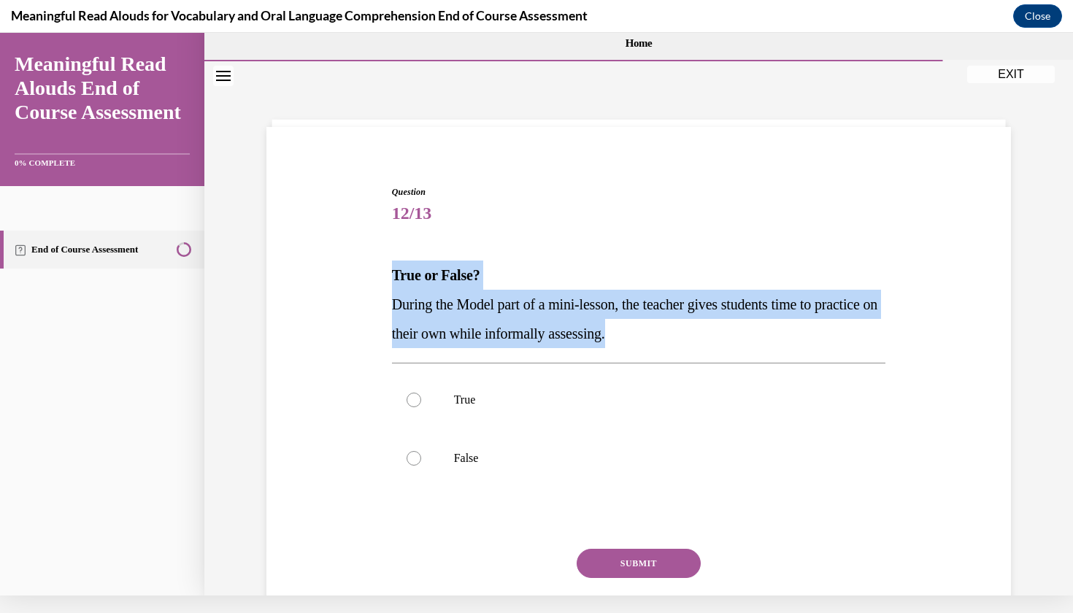
drag, startPoint x: 395, startPoint y: 273, endPoint x: 694, endPoint y: 332, distance: 305.1
click at [694, 332] on div "True or False? During the Model part of a mini-lesson, the teacher gives studen…" at bounding box center [639, 305] width 494 height 88
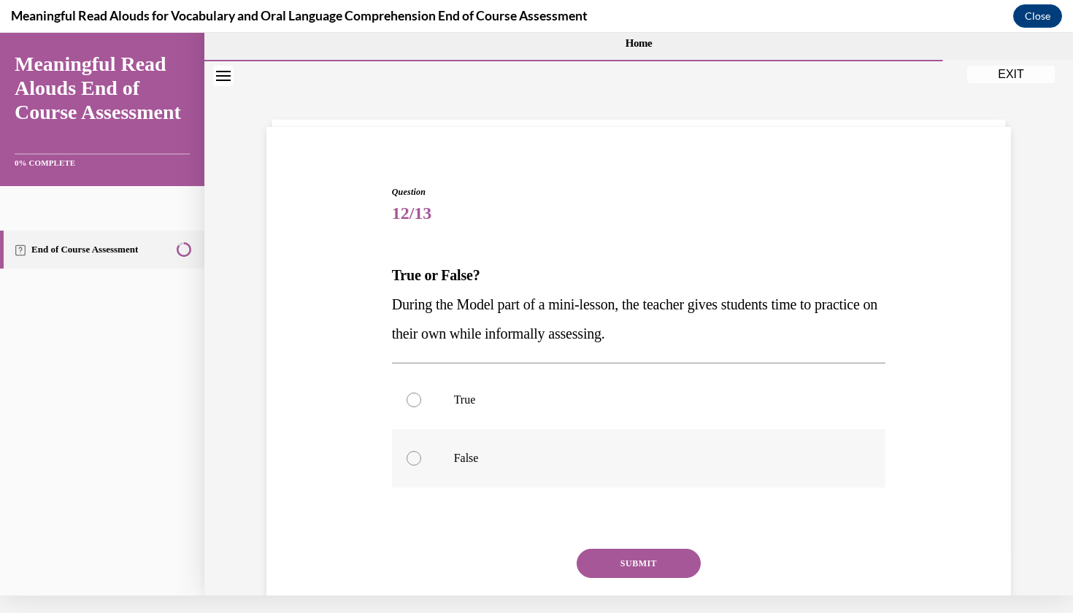
click at [440, 436] on label "False" at bounding box center [639, 458] width 494 height 58
click at [421, 451] on input "False" at bounding box center [414, 458] width 15 height 15
radio input "true"
click at [646, 556] on button "SUBMIT" at bounding box center [639, 563] width 124 height 29
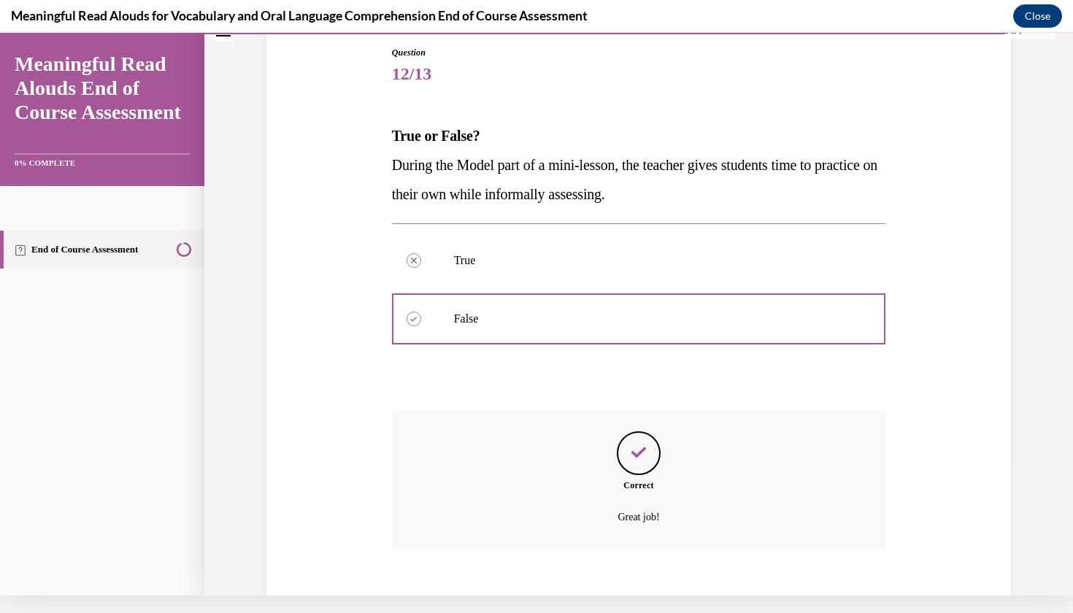
scroll to position [202, 0]
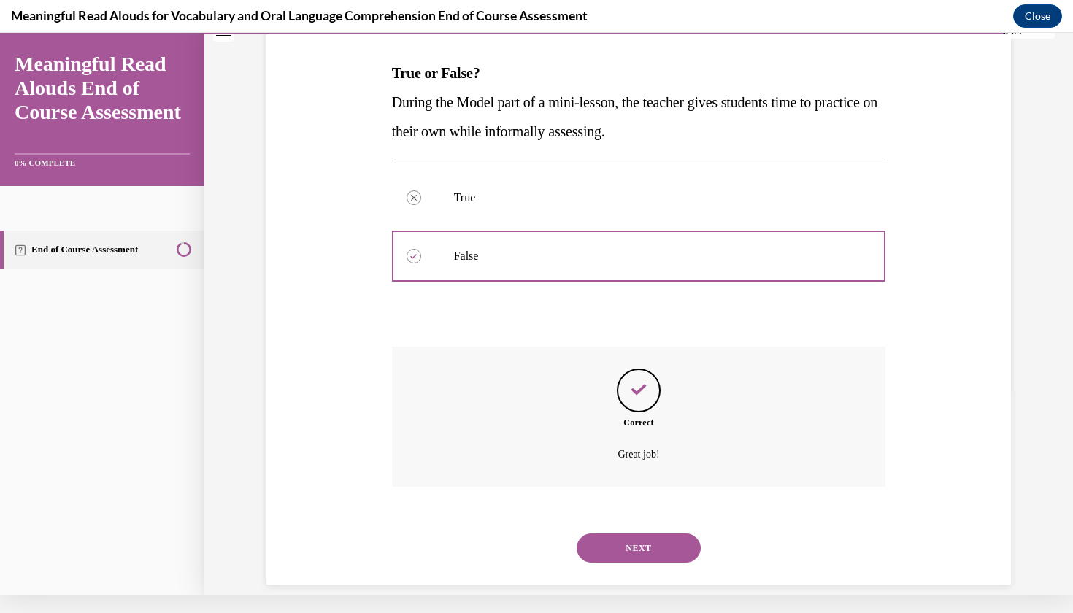
click at [628, 534] on button "NEXT" at bounding box center [639, 548] width 124 height 29
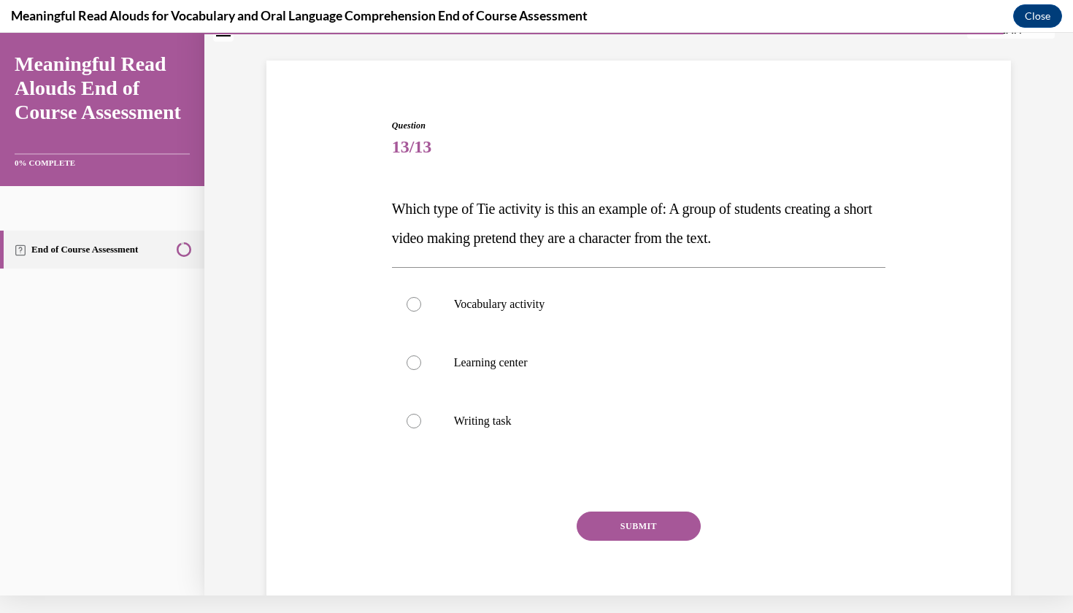
scroll to position [60, 0]
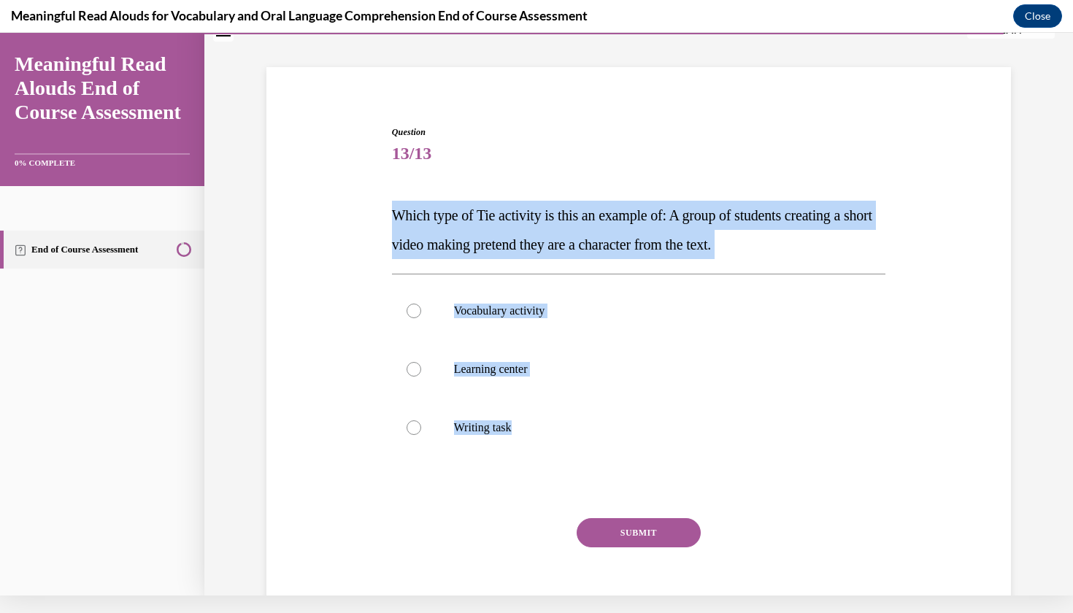
drag, startPoint x: 394, startPoint y: 212, endPoint x: 690, endPoint y: 485, distance: 402.4
click at [690, 485] on div "Question 13/13 Which type of Tie activity is this an example of: A group of stu…" at bounding box center [639, 382] width 494 height 512
click at [501, 366] on p "Learning center" at bounding box center [652, 369] width 396 height 15
click at [421, 366] on input "Learning center" at bounding box center [414, 369] width 15 height 15
radio input "true"
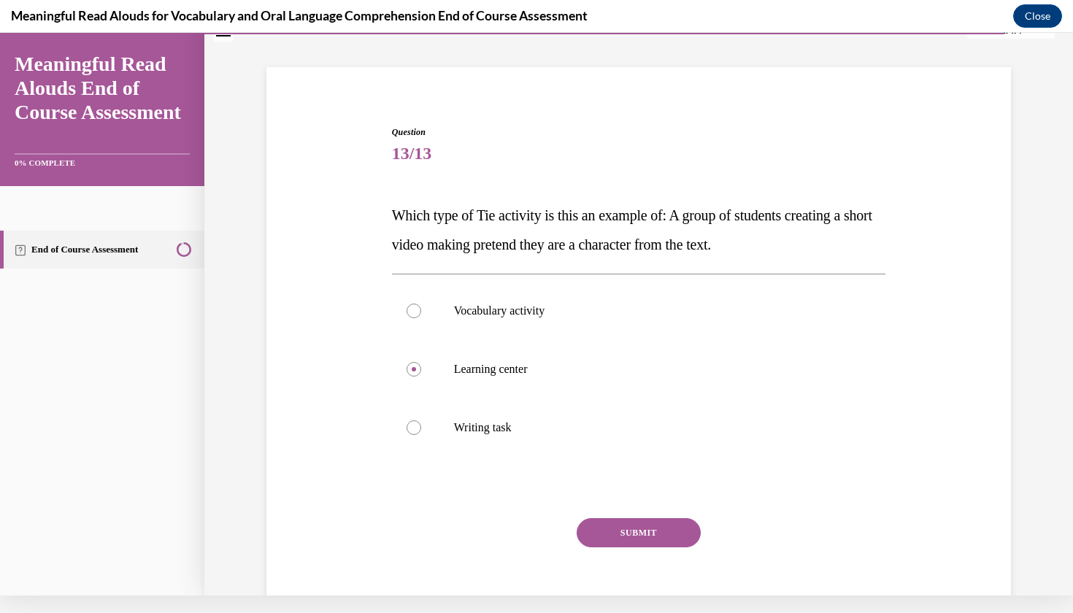
click at [637, 537] on button "SUBMIT" at bounding box center [639, 532] width 124 height 29
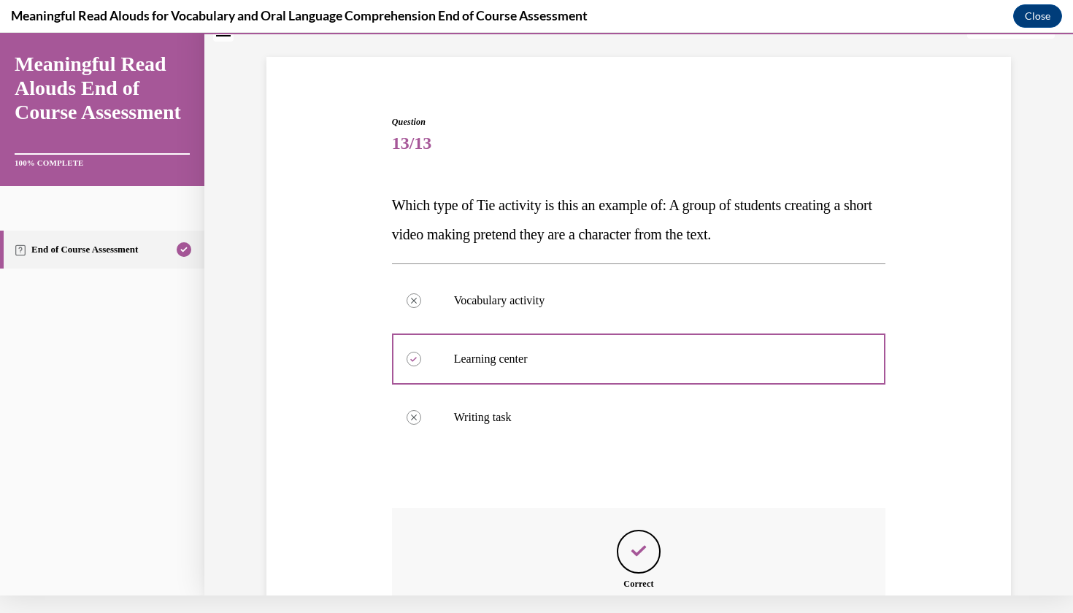
scroll to position [231, 0]
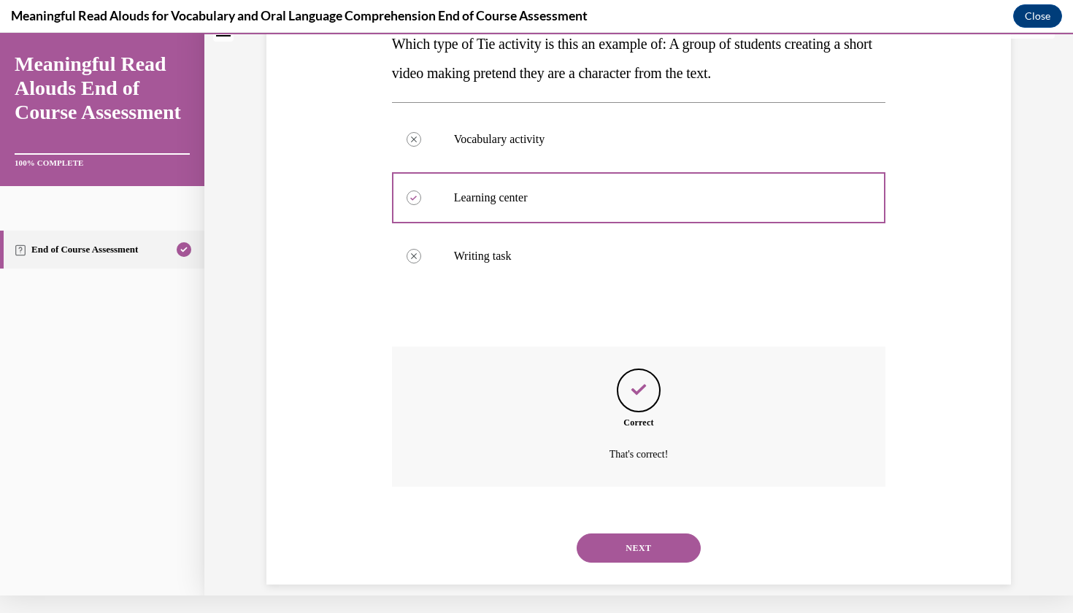
click at [643, 534] on button "NEXT" at bounding box center [639, 548] width 124 height 29
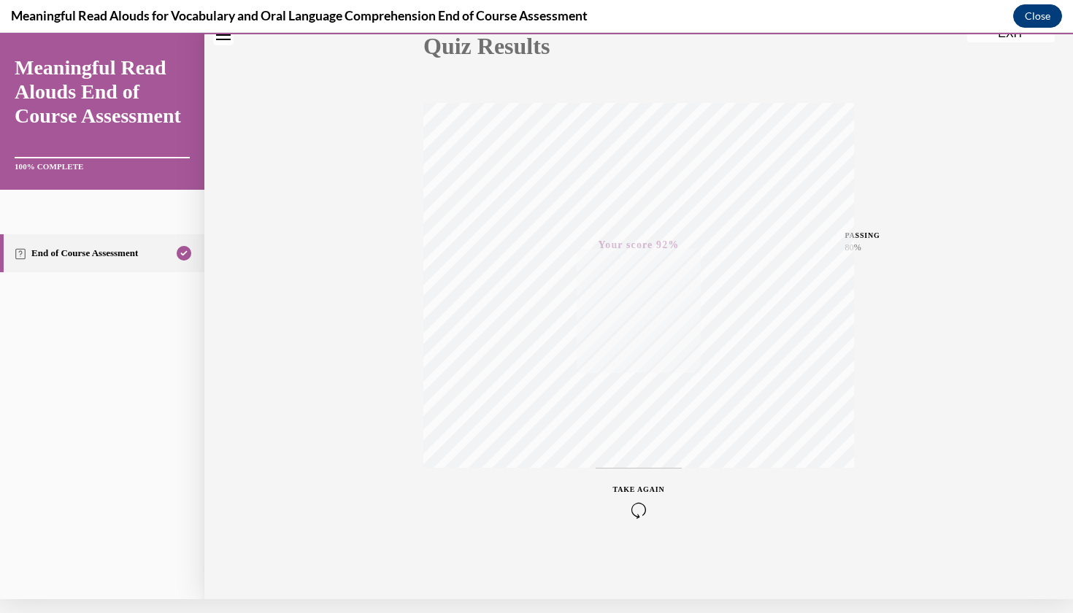
click at [1034, 14] on button "Close" at bounding box center [1037, 15] width 49 height 23
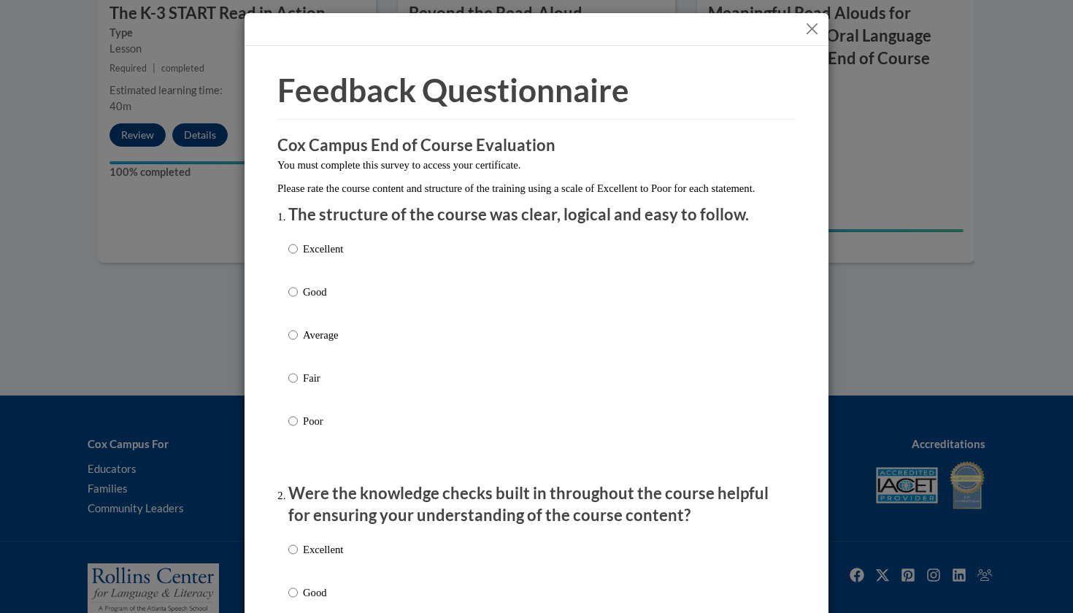
click at [812, 31] on button "Close" at bounding box center [812, 29] width 18 height 18
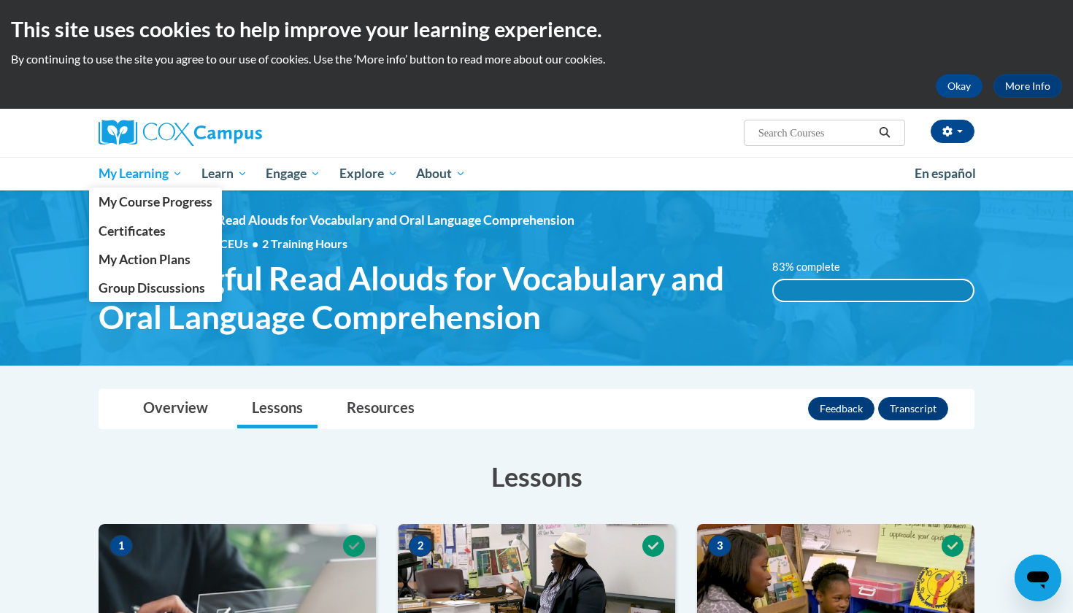
scroll to position [0, 0]
click at [127, 201] on span "My Course Progress" at bounding box center [156, 201] width 114 height 15
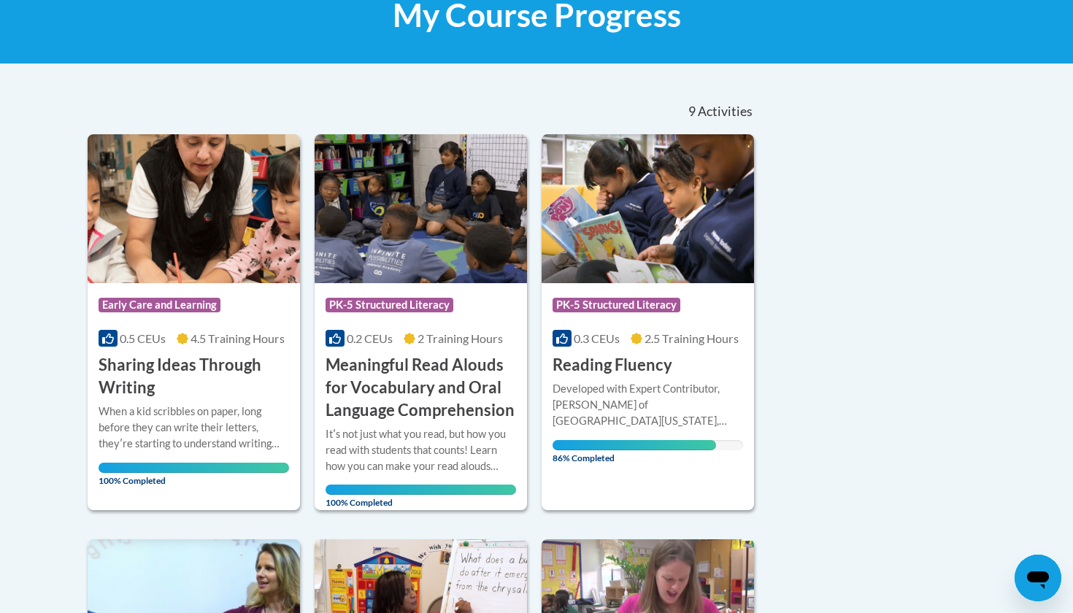
scroll to position [239, 0]
